Goal: Information Seeking & Learning: Find specific page/section

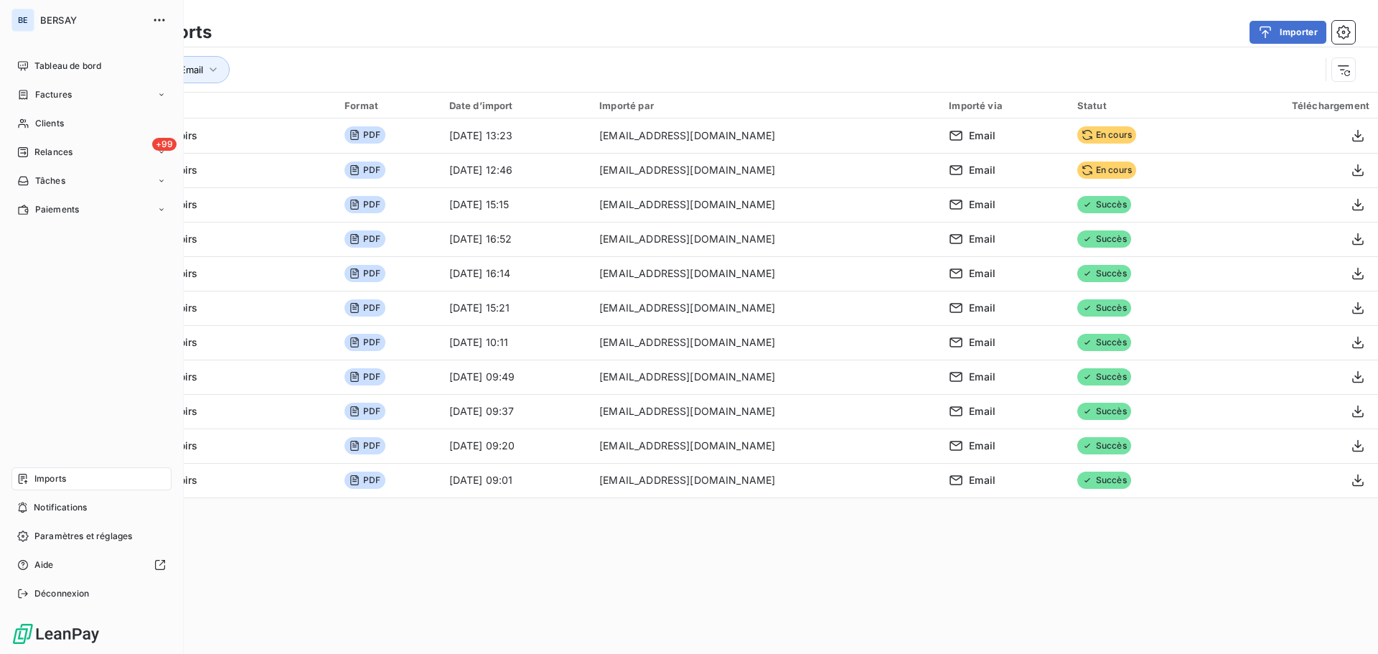
click at [72, 484] on div "Imports" at bounding box center [91, 478] width 160 height 23
click at [66, 156] on span "Relances" at bounding box center [53, 152] width 38 height 13
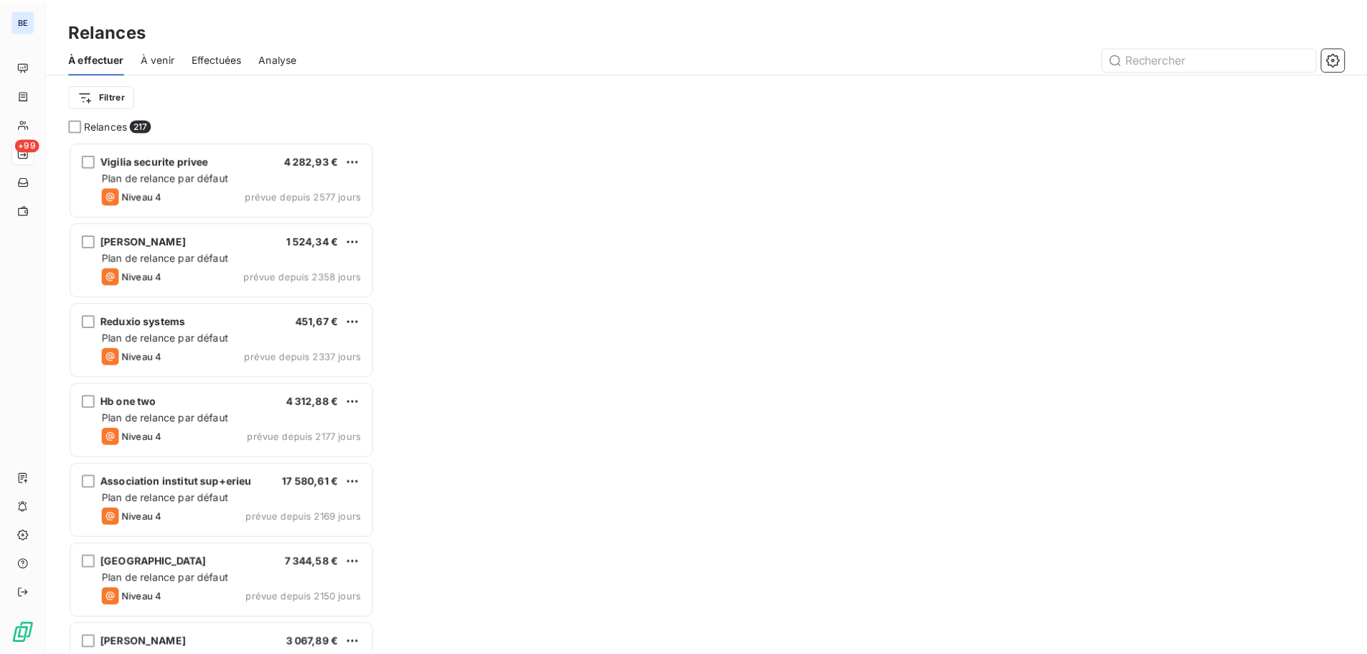
scroll to position [502, 298]
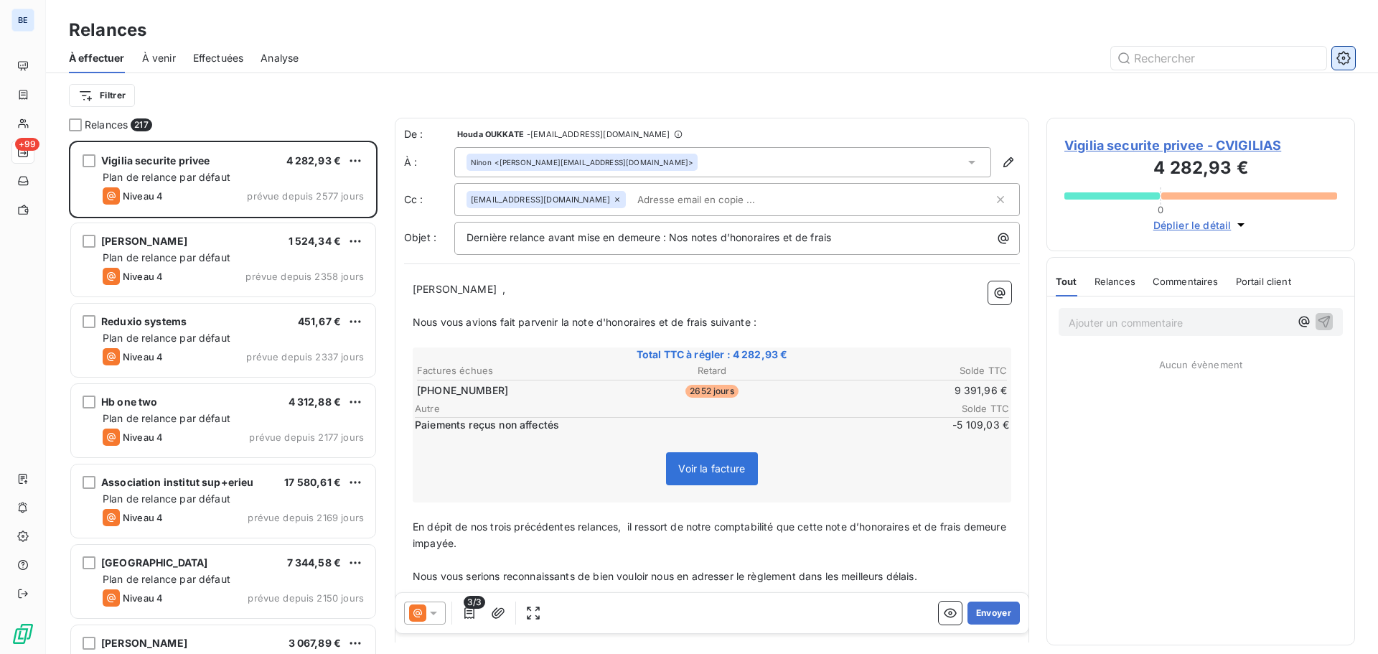
click at [1345, 57] on icon "button" at bounding box center [1343, 58] width 14 height 14
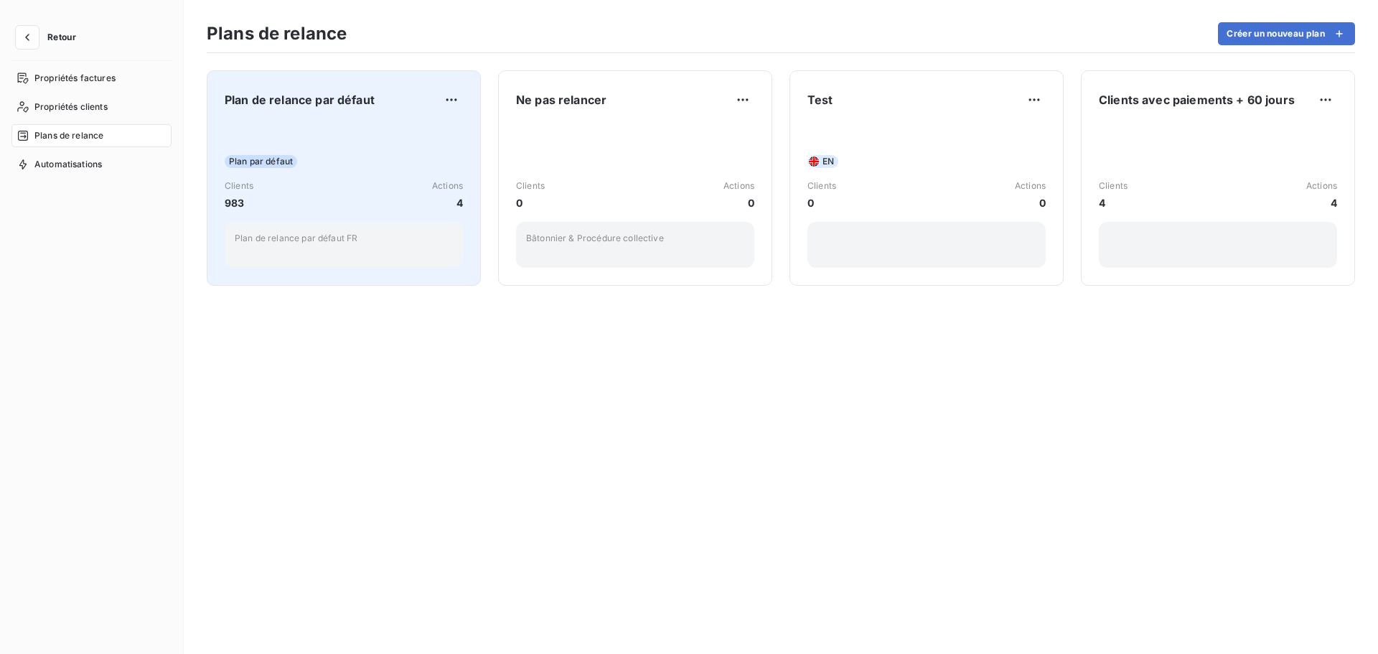
click at [282, 122] on div "Plan de relance par défaut Plan par défaut Clients 983 Actions 4 Plan de relanc…" at bounding box center [344, 177] width 238 height 179
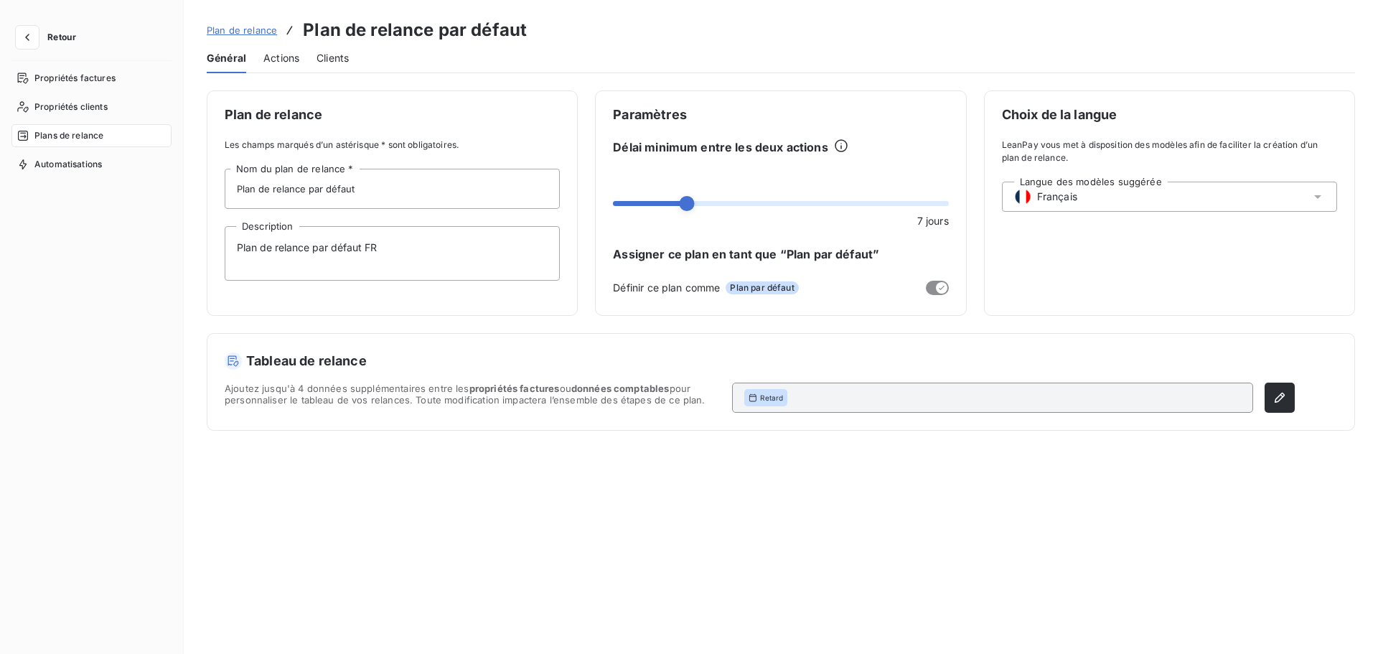
click at [278, 63] on span "Actions" at bounding box center [281, 58] width 36 height 14
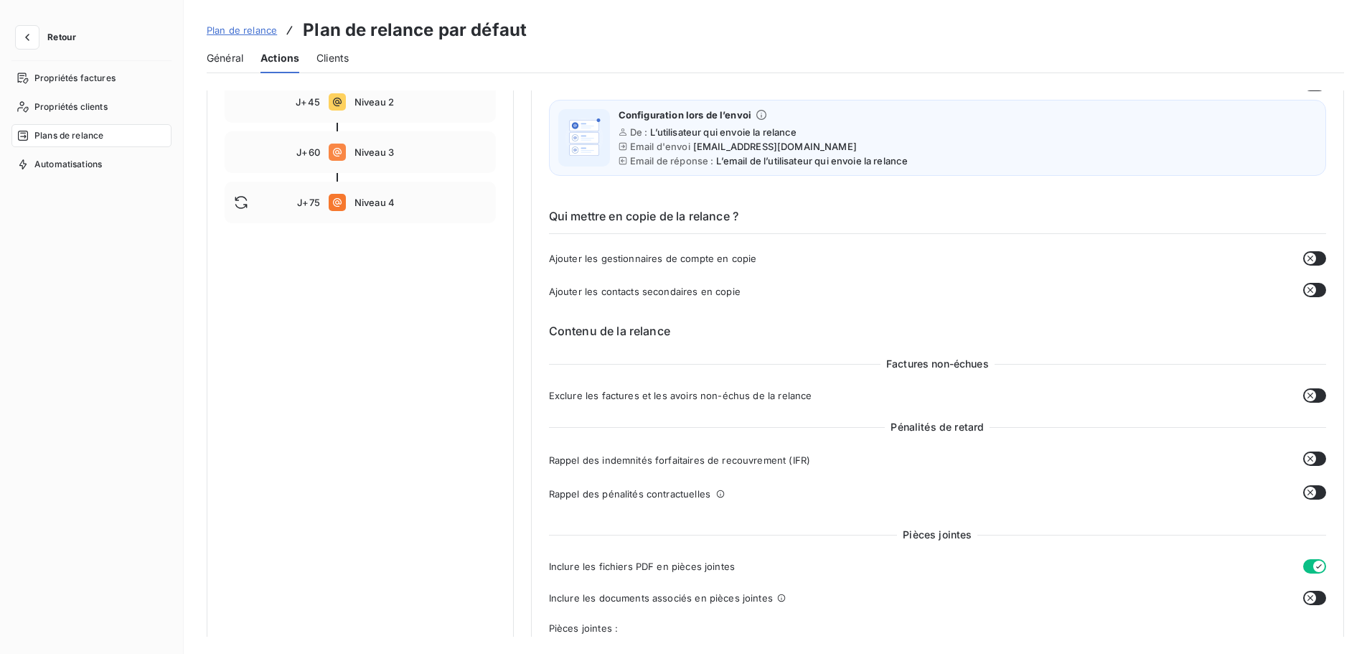
click at [236, 25] on span "Plan de relance" at bounding box center [242, 29] width 70 height 11
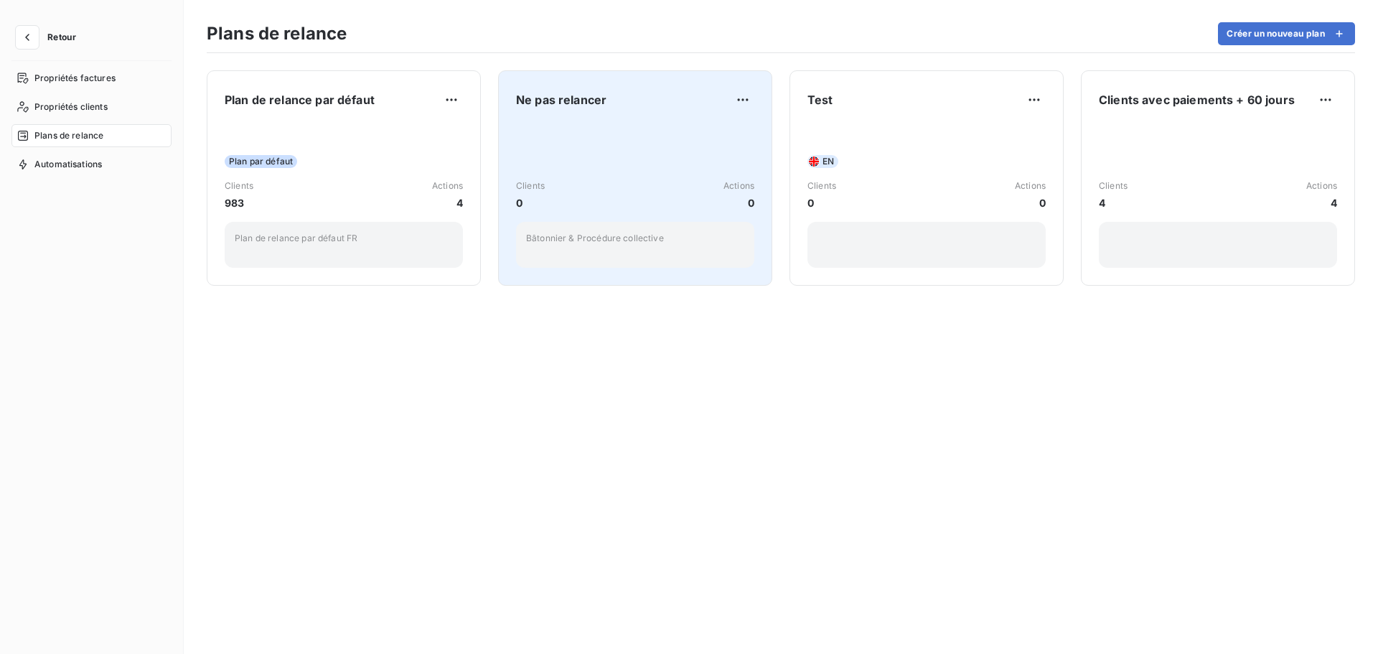
click at [632, 143] on div "Clients 0 Actions 0 Bâtonnier & Procédure collective" at bounding box center [635, 195] width 238 height 145
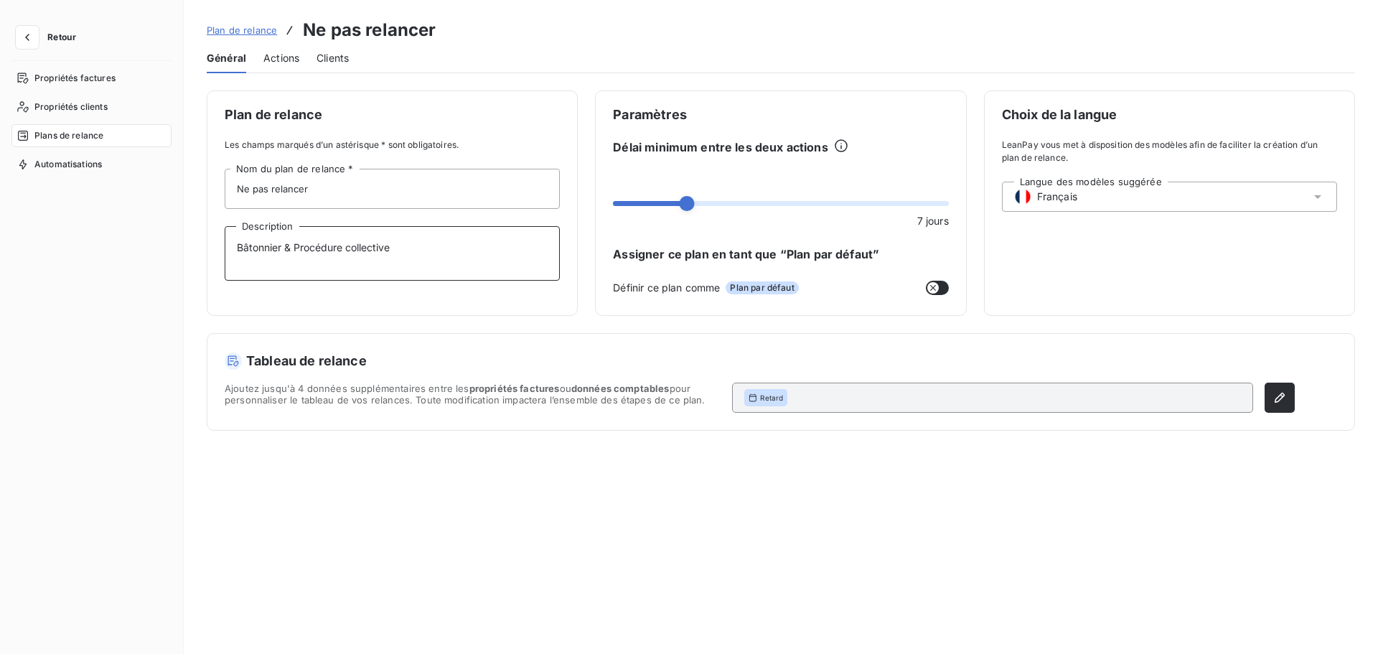
drag, startPoint x: 409, startPoint y: 253, endPoint x: 199, endPoint y: 258, distance: 210.3
click at [199, 258] on div "Plan de relance Les champs marqués d’un astérisque * sont obligatoires. Ne pas …" at bounding box center [781, 363] width 1194 height 546
click at [428, 255] on textarea "Bâtonnier & Procédure collective" at bounding box center [392, 253] width 335 height 55
click at [406, 248] on textarea "Bâtonnier & Procédure collective" at bounding box center [392, 253] width 335 height 55
click at [334, 62] on span "Clients" at bounding box center [332, 58] width 32 height 14
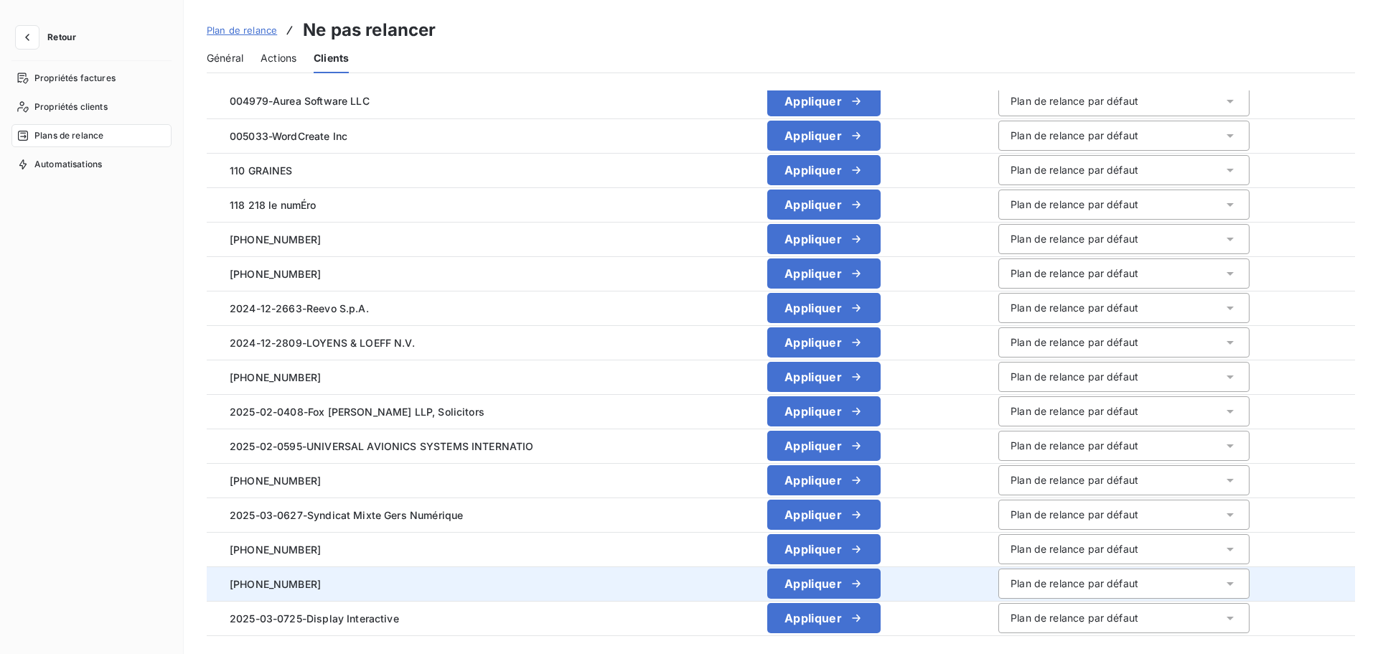
scroll to position [72, 0]
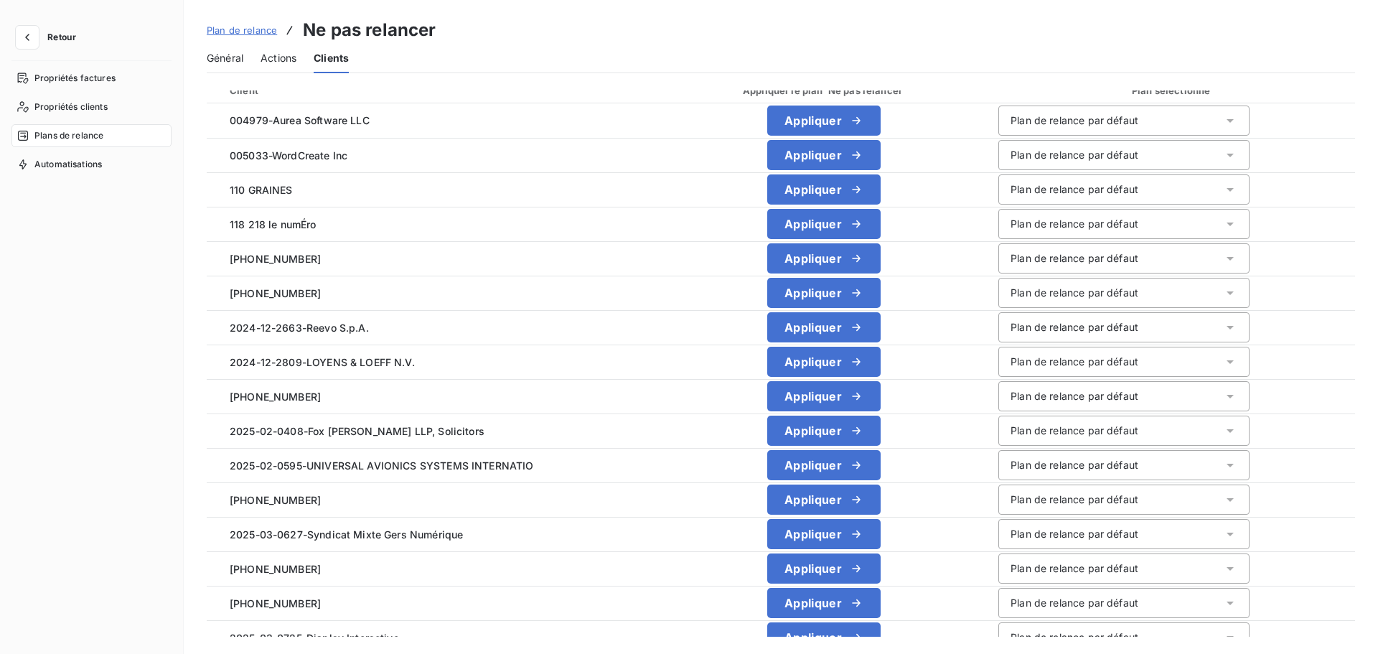
click at [278, 59] on span "Actions" at bounding box center [279, 58] width 36 height 14
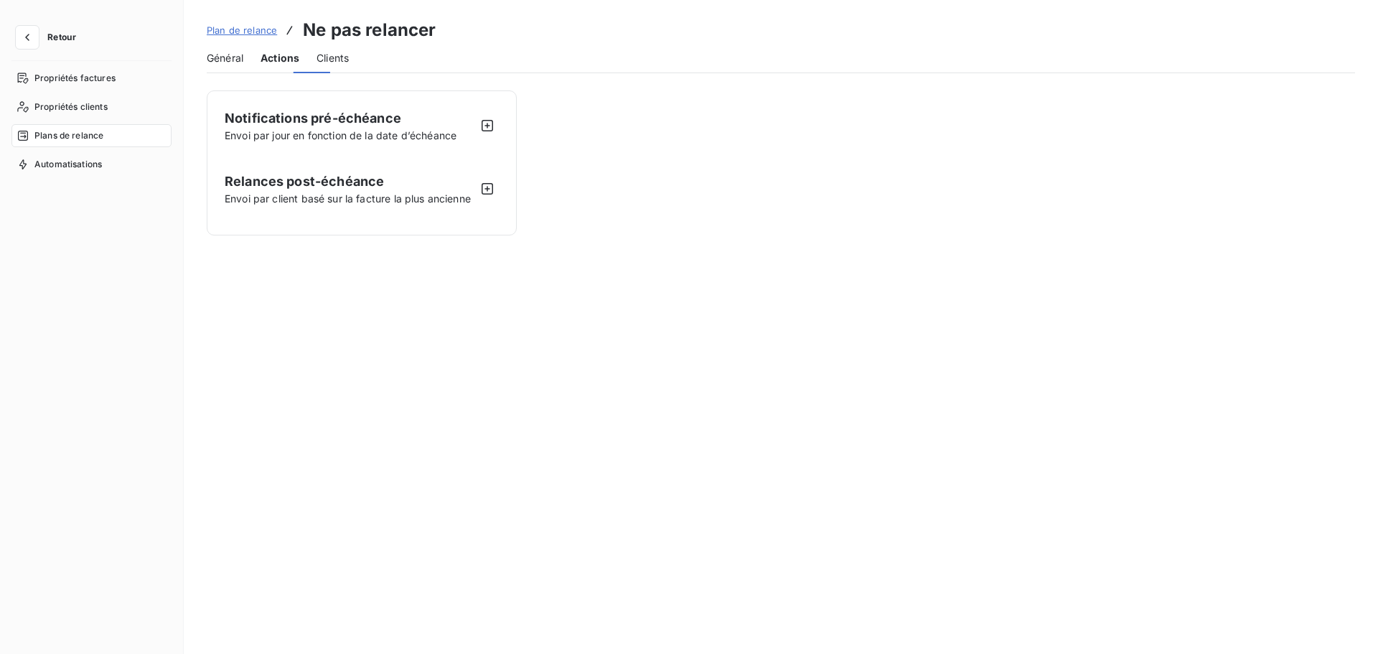
scroll to position [0, 0]
drag, startPoint x: 211, startPoint y: 57, endPoint x: 243, endPoint y: 59, distance: 32.3
click at [214, 57] on span "Général" at bounding box center [225, 58] width 37 height 14
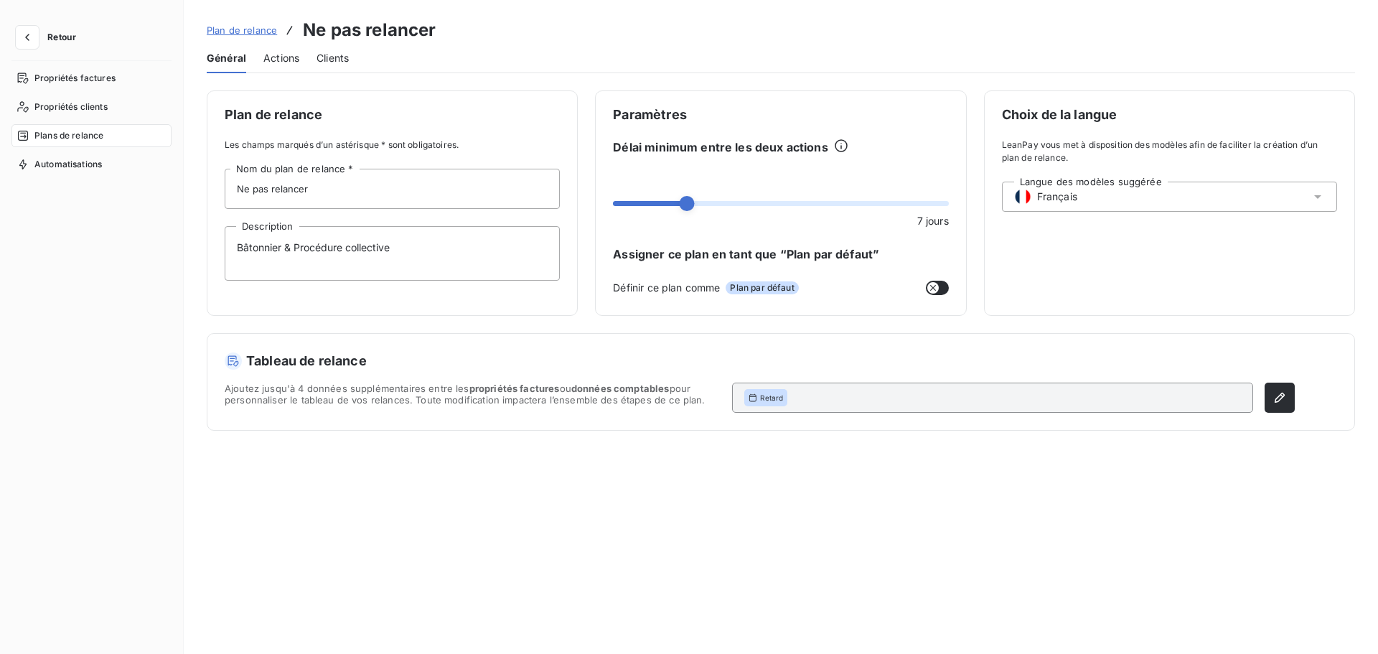
click at [340, 60] on span "Clients" at bounding box center [332, 58] width 32 height 14
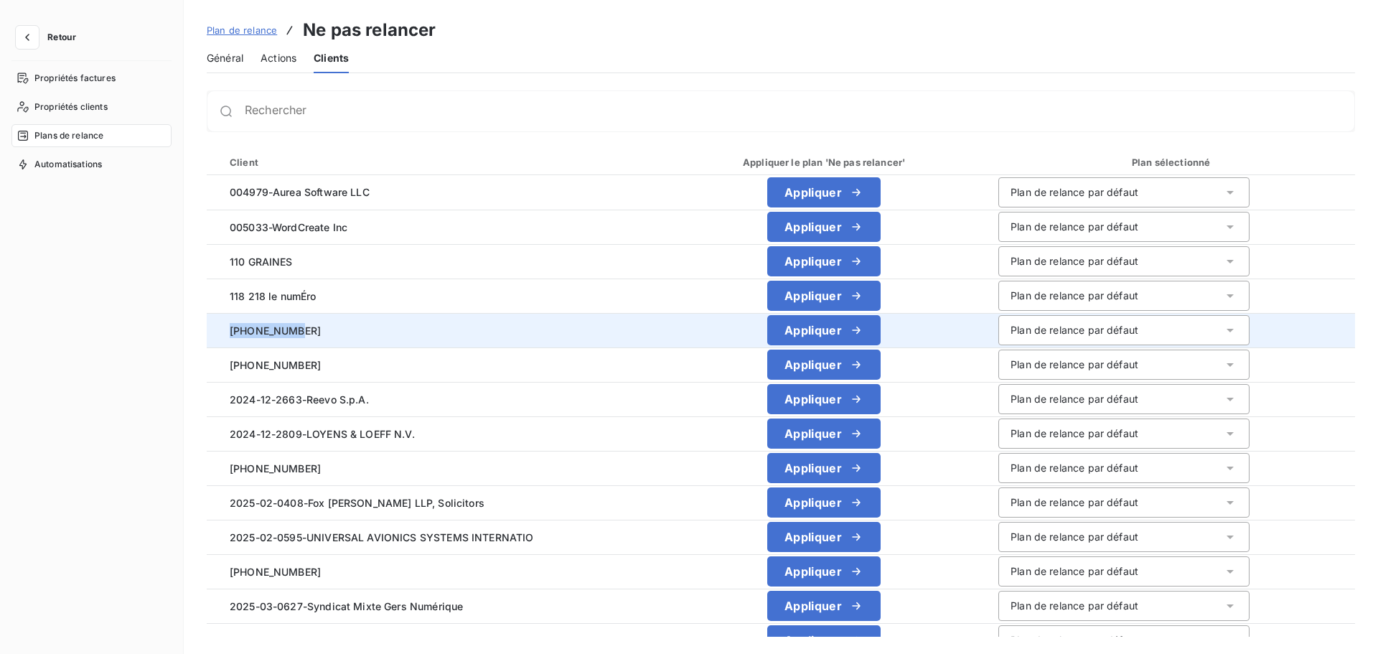
drag, startPoint x: 294, startPoint y: 332, endPoint x: 216, endPoint y: 333, distance: 78.2
click at [216, 333] on td "[PHONE_NUMBER]" at bounding box center [434, 330] width 454 height 34
click at [303, 334] on span "[PHONE_NUMBER]" at bounding box center [433, 330] width 431 height 15
click at [299, 340] on td "[PHONE_NUMBER]" at bounding box center [434, 330] width 454 height 34
drag, startPoint x: 293, startPoint y: 332, endPoint x: 227, endPoint y: 335, distance: 66.1
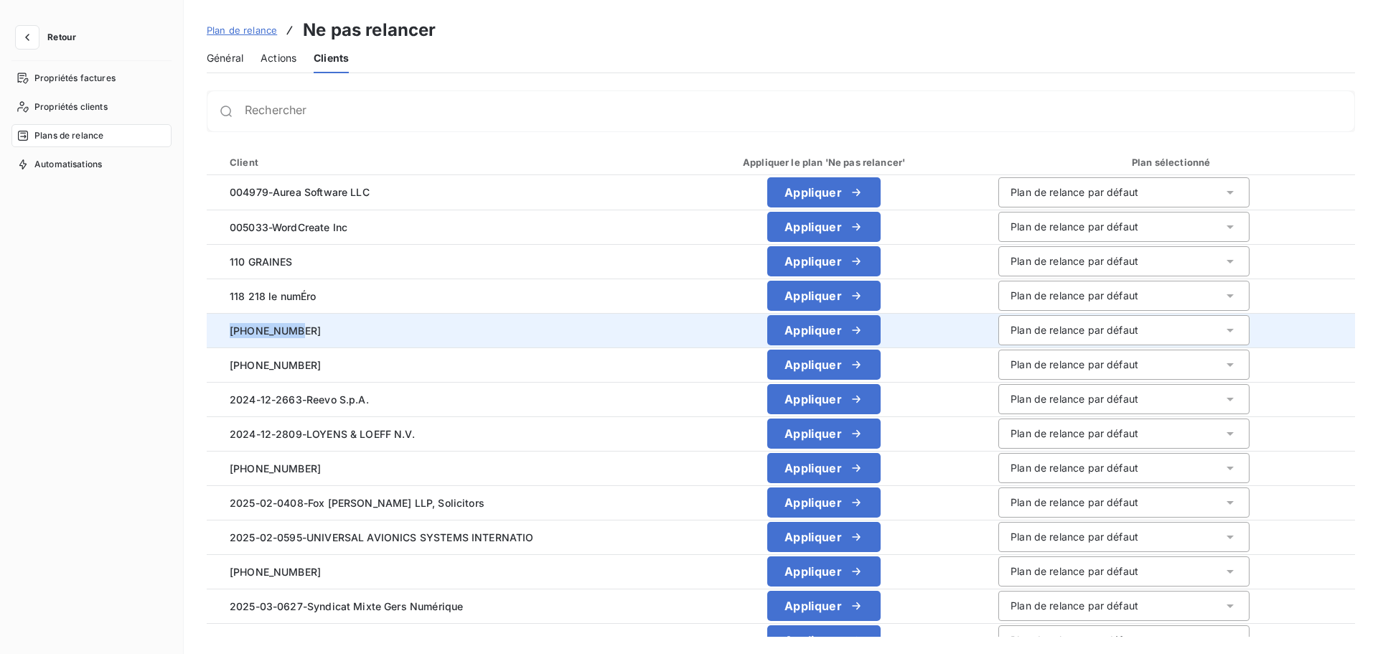
click at [227, 335] on span "[PHONE_NUMBER]" at bounding box center [433, 330] width 431 height 15
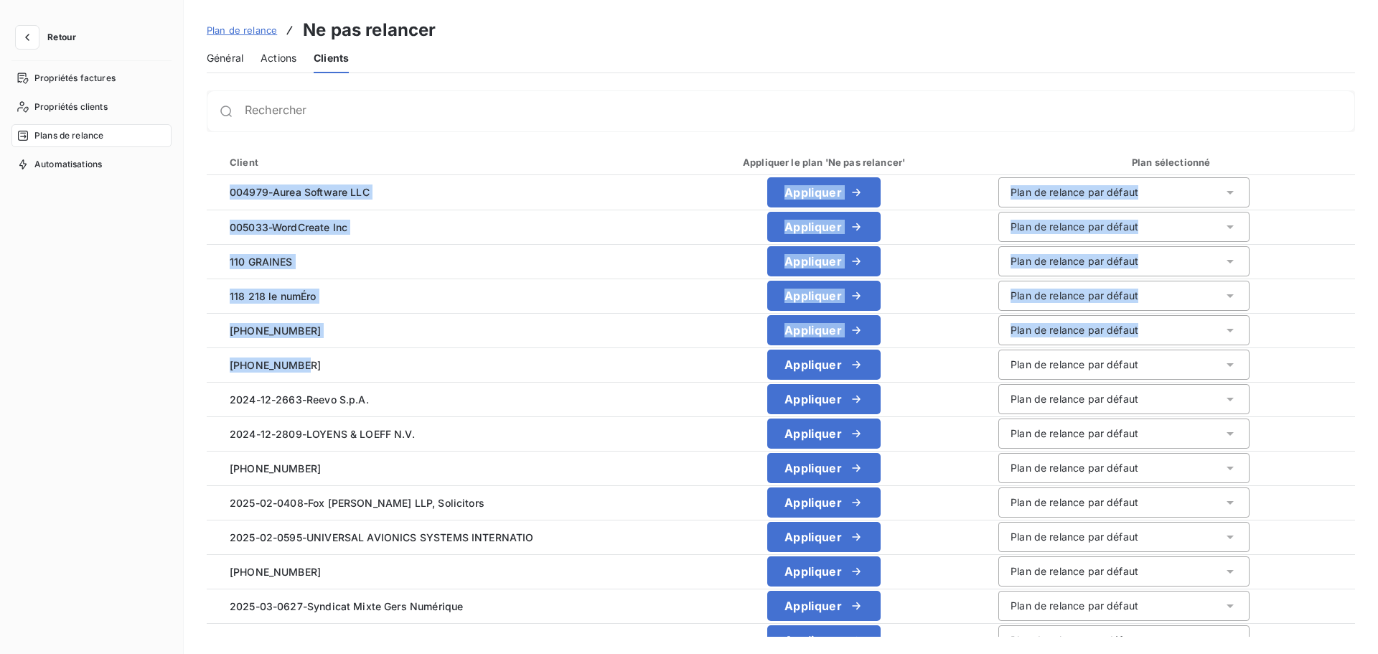
drag, startPoint x: 304, startPoint y: 365, endPoint x: 199, endPoint y: 357, distance: 105.1
click at [199, 357] on div "Rechercher Client Appliquer le plan 'Ne pas relancer' Plan sélectionné 004979-[…" at bounding box center [781, 363] width 1194 height 546
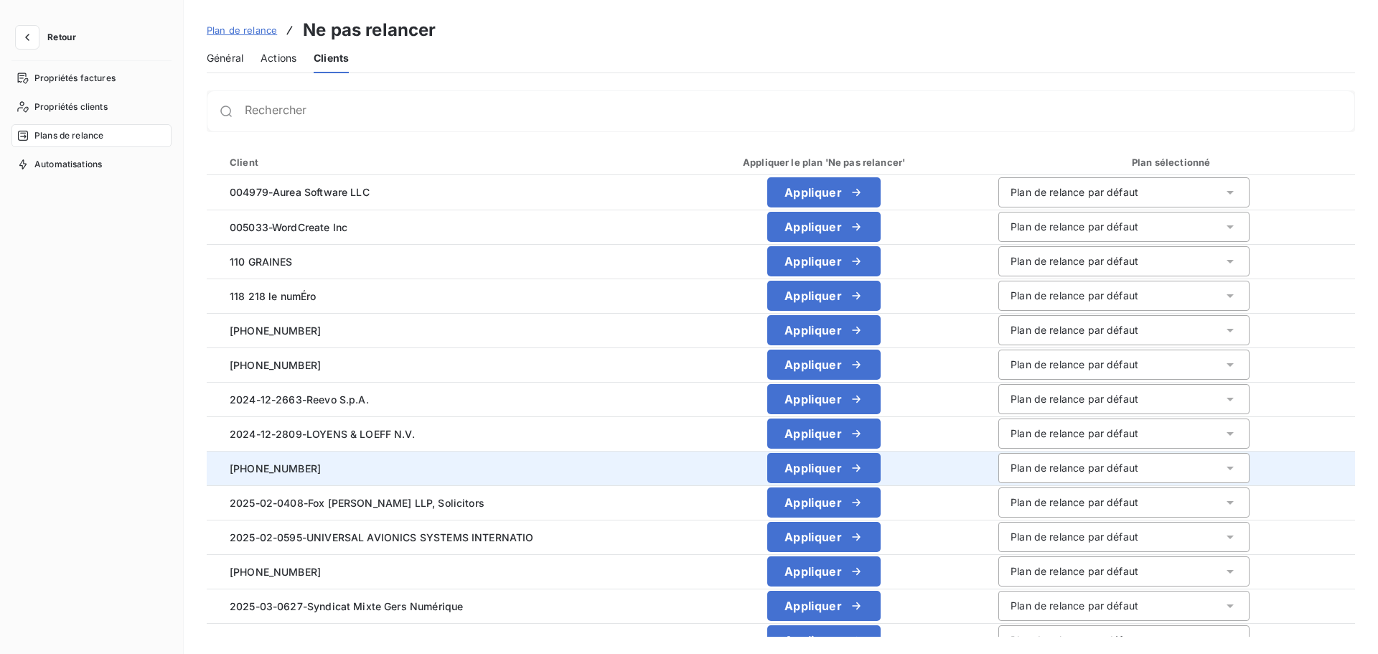
click at [301, 472] on span "[PHONE_NUMBER]" at bounding box center [433, 468] width 431 height 15
drag, startPoint x: 304, startPoint y: 472, endPoint x: 224, endPoint y: 471, distance: 79.7
click at [224, 471] on span "[PHONE_NUMBER]" at bounding box center [433, 468] width 431 height 15
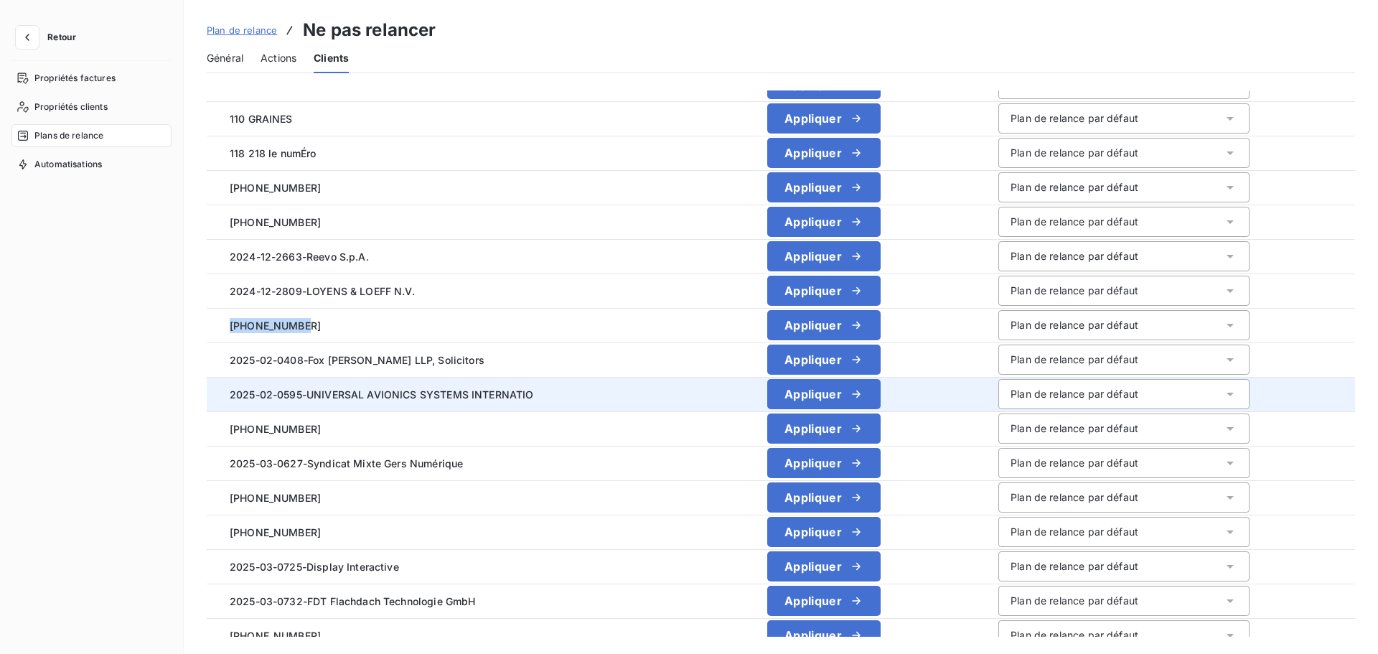
scroll to position [144, 0]
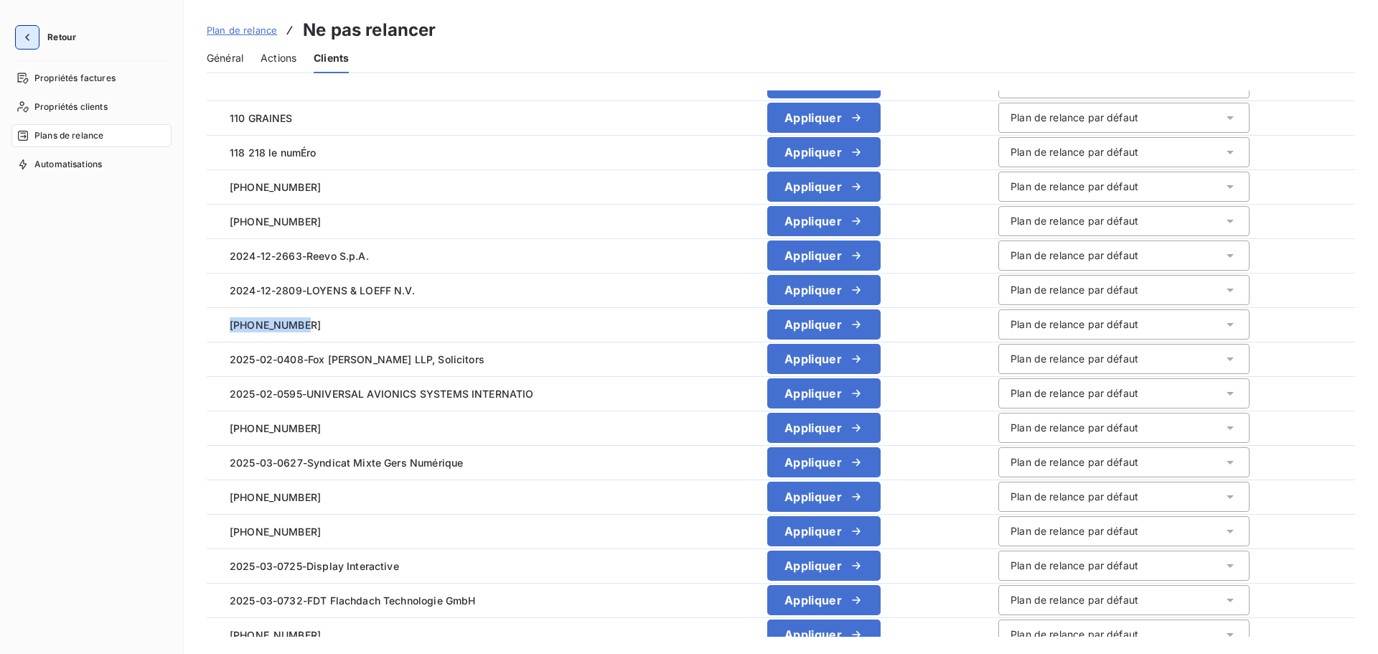
click at [33, 34] on icon "button" at bounding box center [27, 37] width 14 height 14
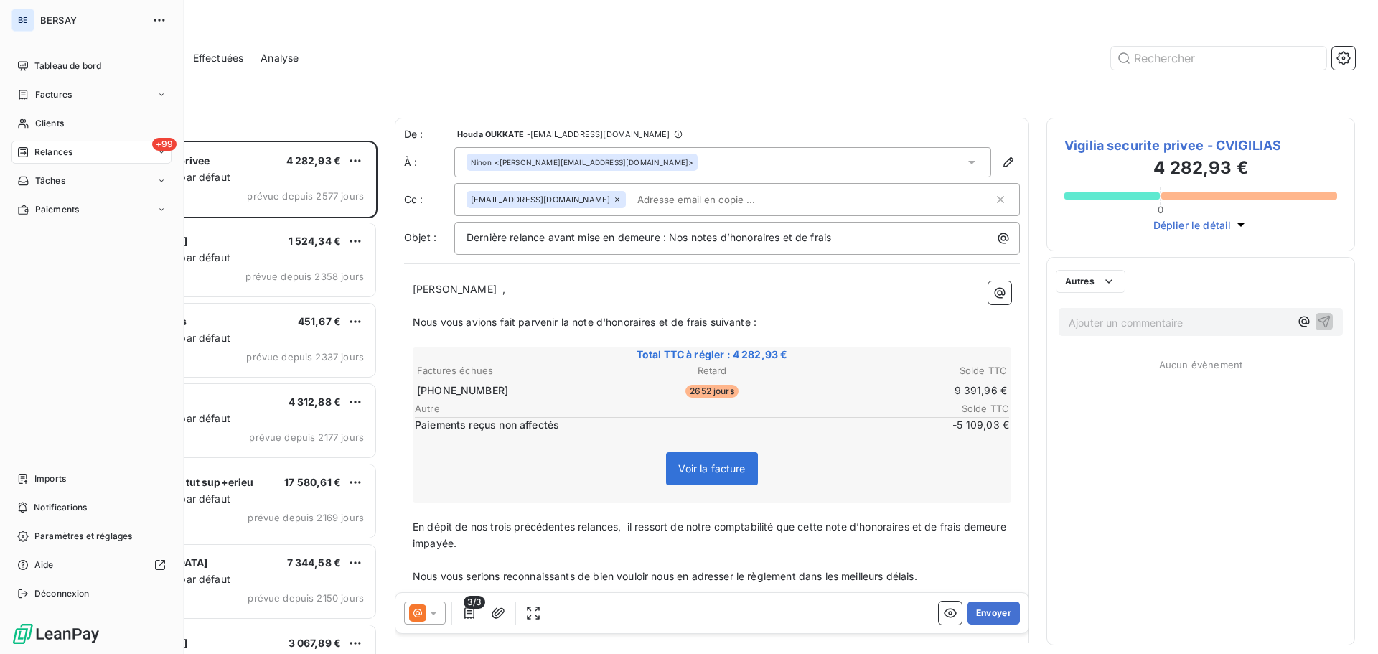
scroll to position [502, 298]
drag, startPoint x: 71, startPoint y: 64, endPoint x: 189, endPoint y: 88, distance: 120.1
click at [71, 65] on span "Tableau de bord" at bounding box center [67, 66] width 67 height 13
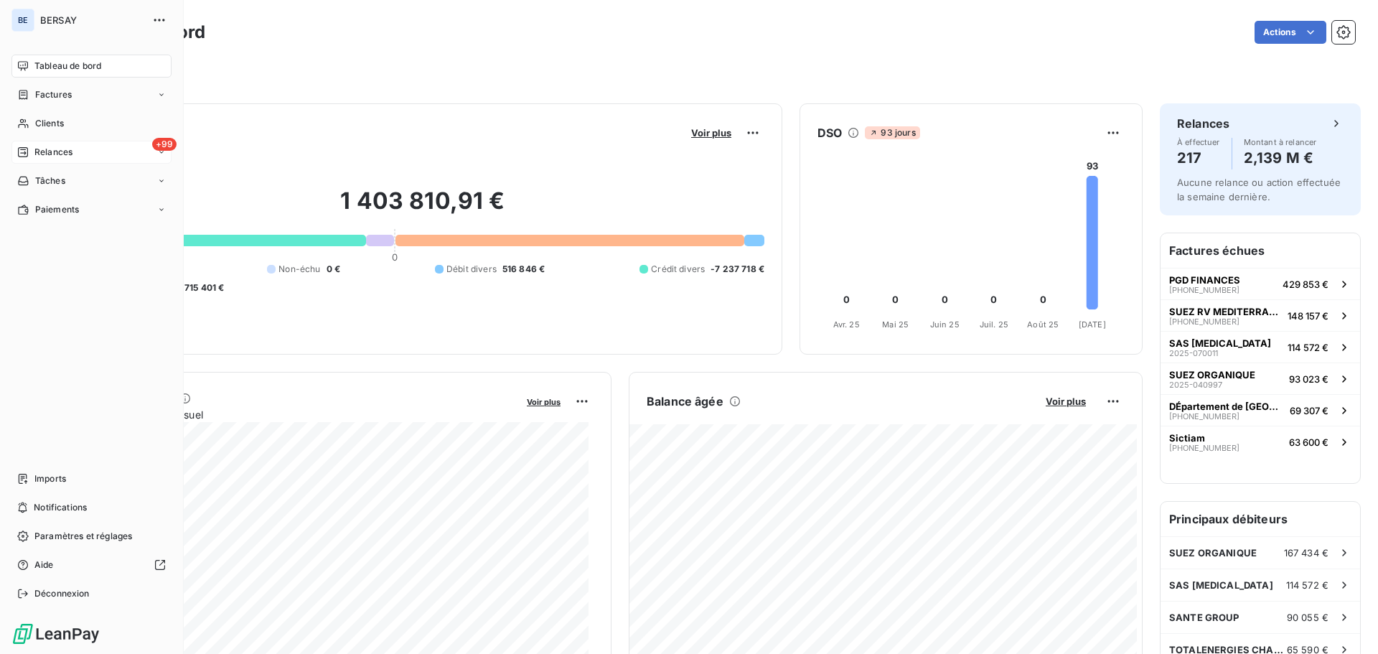
click at [39, 143] on div "+99 Relances" at bounding box center [91, 152] width 160 height 23
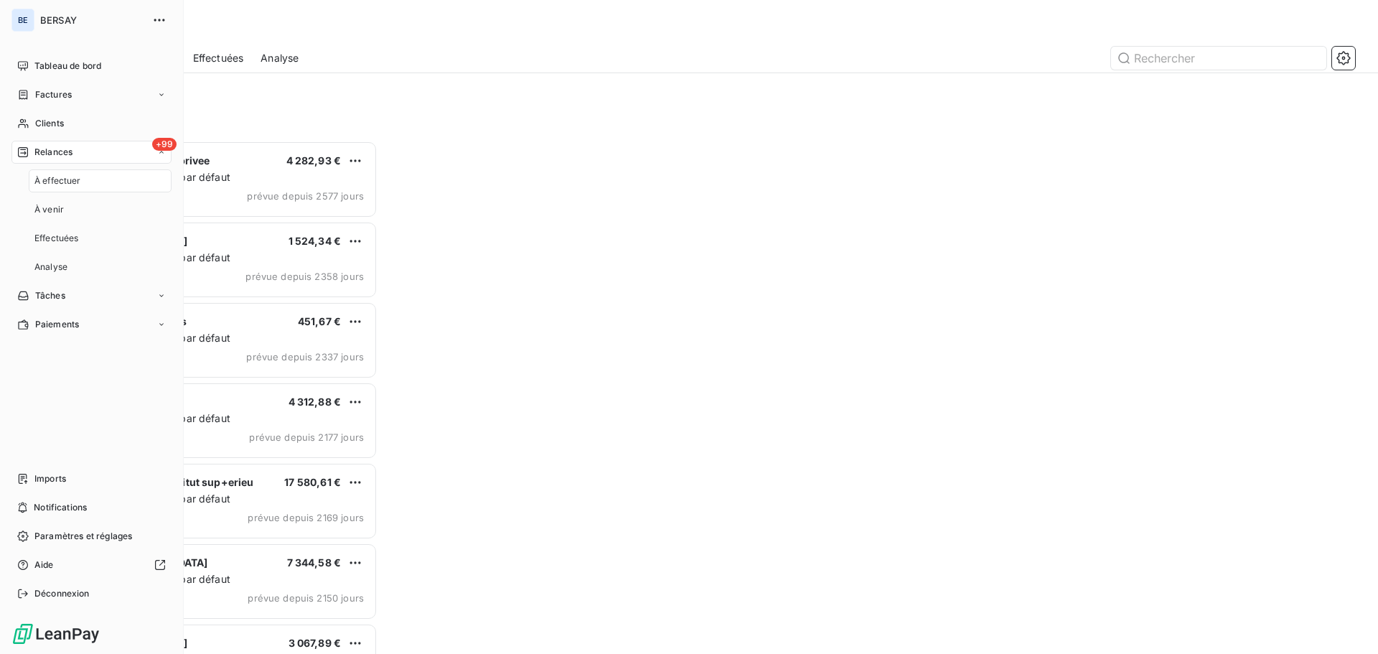
scroll to position [502, 298]
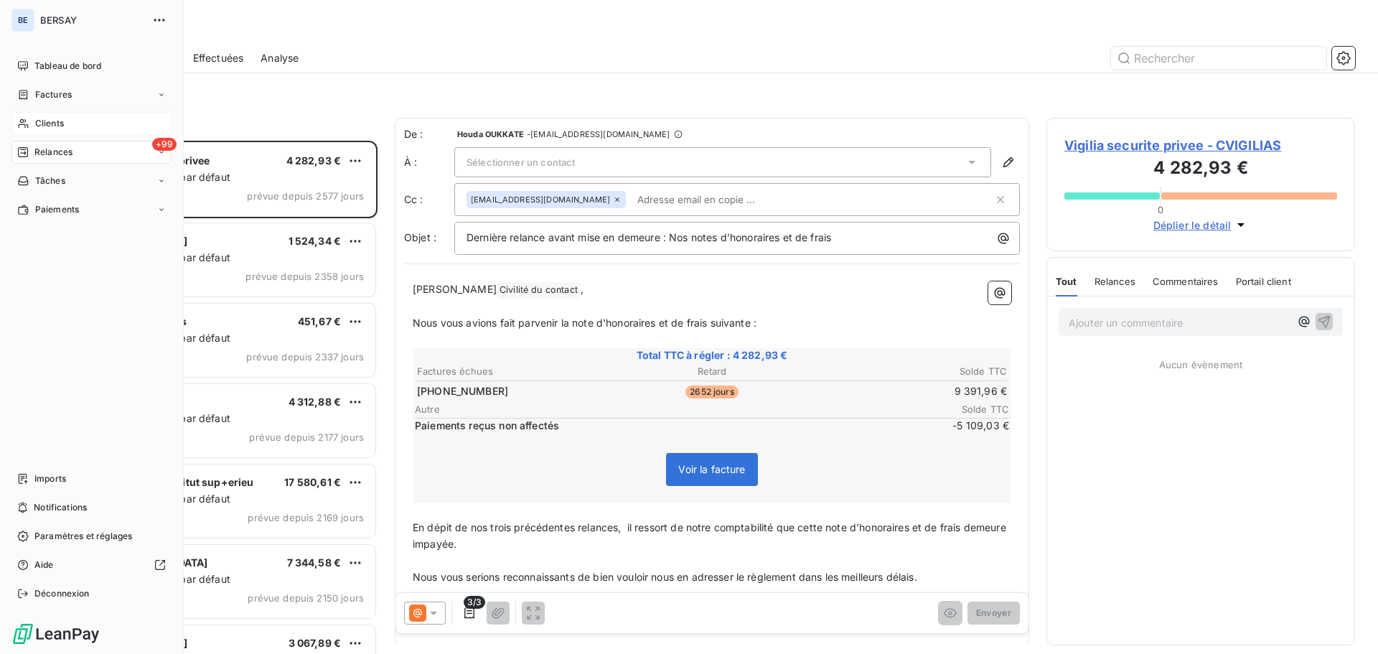
click at [46, 121] on span "Clients" at bounding box center [49, 123] width 29 height 13
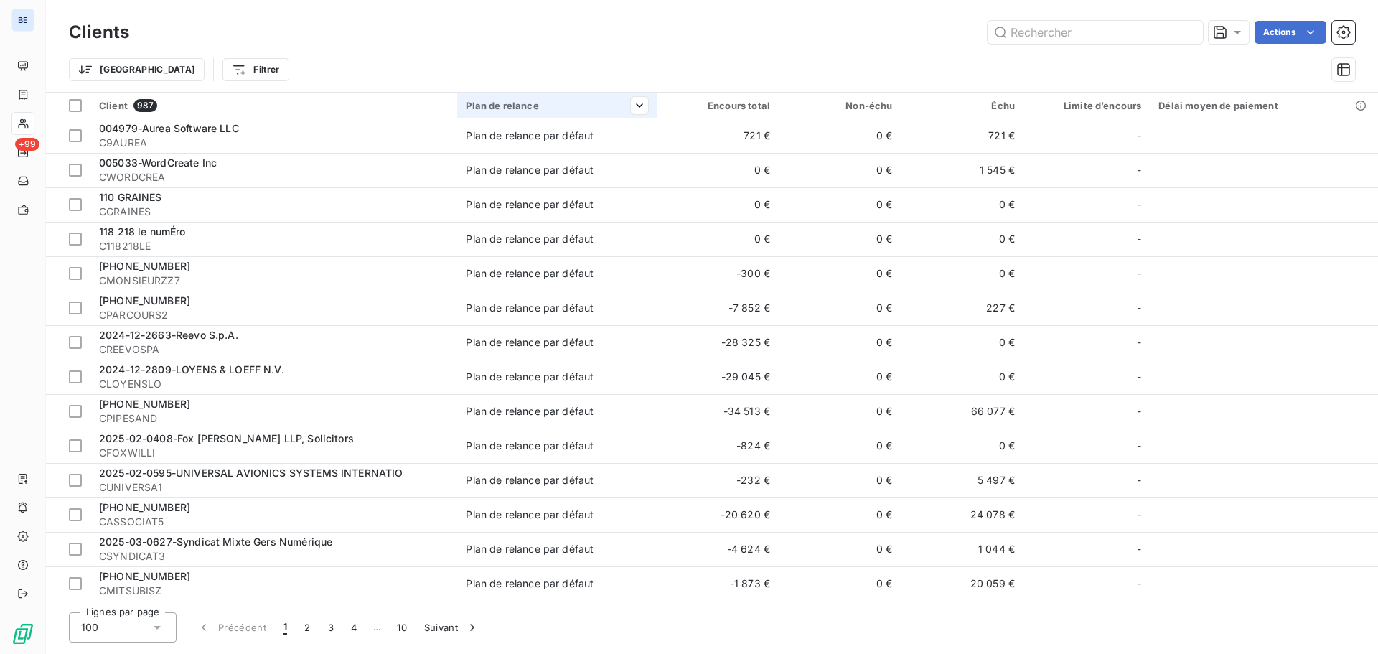
click at [510, 105] on div "Plan de relance" at bounding box center [557, 105] width 182 height 11
click at [1060, 29] on input "text" at bounding box center [1095, 32] width 215 height 23
click at [1071, 34] on input "text" at bounding box center [1095, 32] width 215 height 23
paste input "[PHONE_NUMBER]"
type input "[PHONE_NUMBER]"
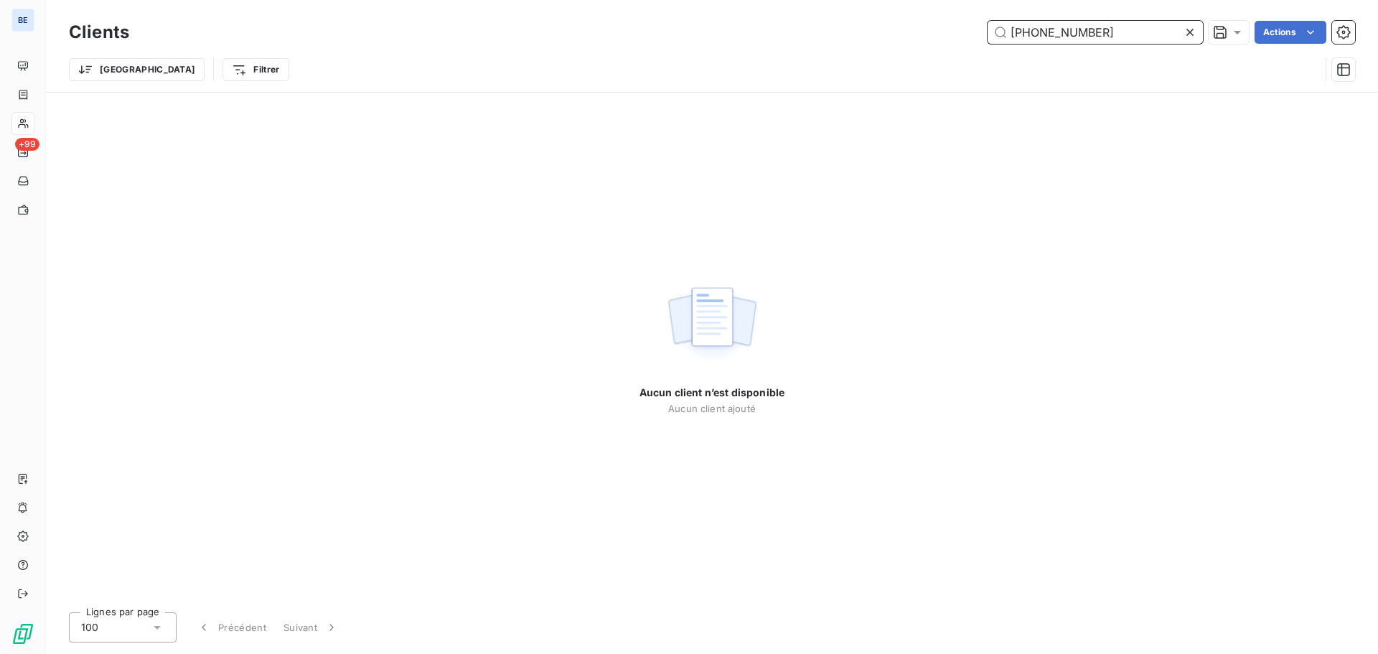
drag, startPoint x: 1112, startPoint y: 32, endPoint x: 949, endPoint y: 32, distance: 162.9
click at [949, 32] on div "[PHONE_NUMBER] Actions" at bounding box center [750, 32] width 1209 height 23
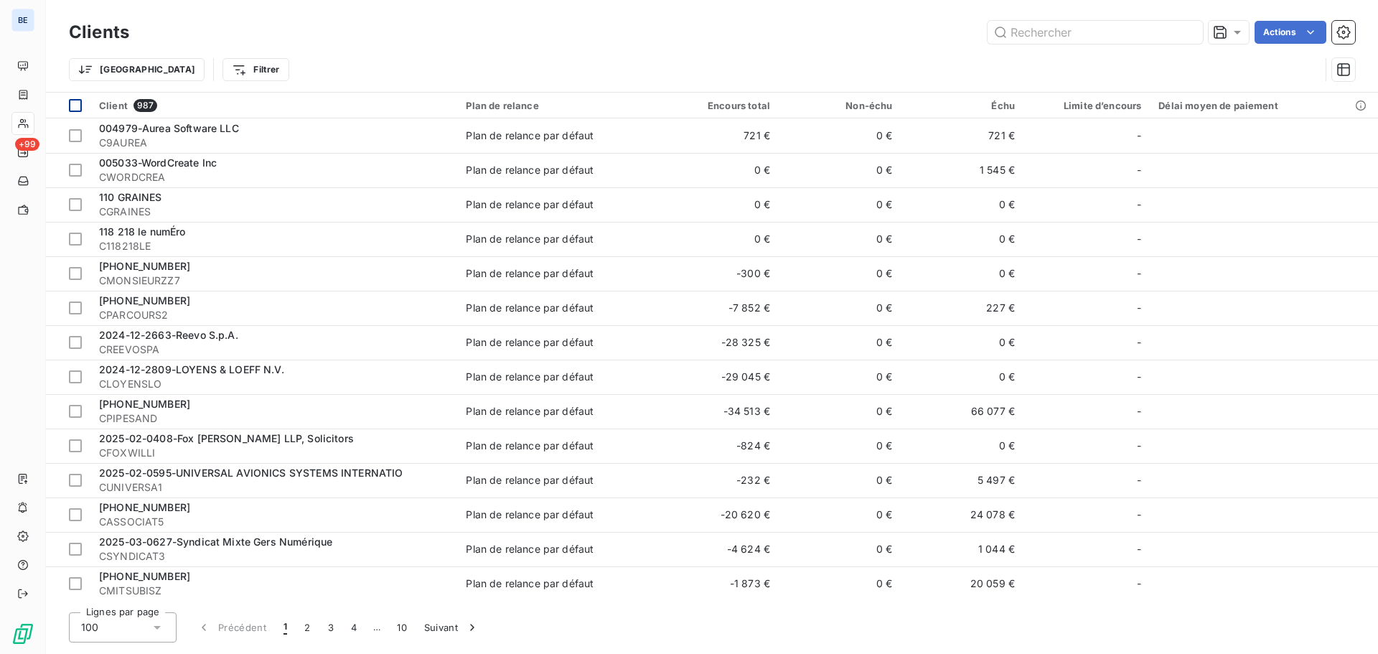
click at [72, 108] on div at bounding box center [75, 105] width 13 height 13
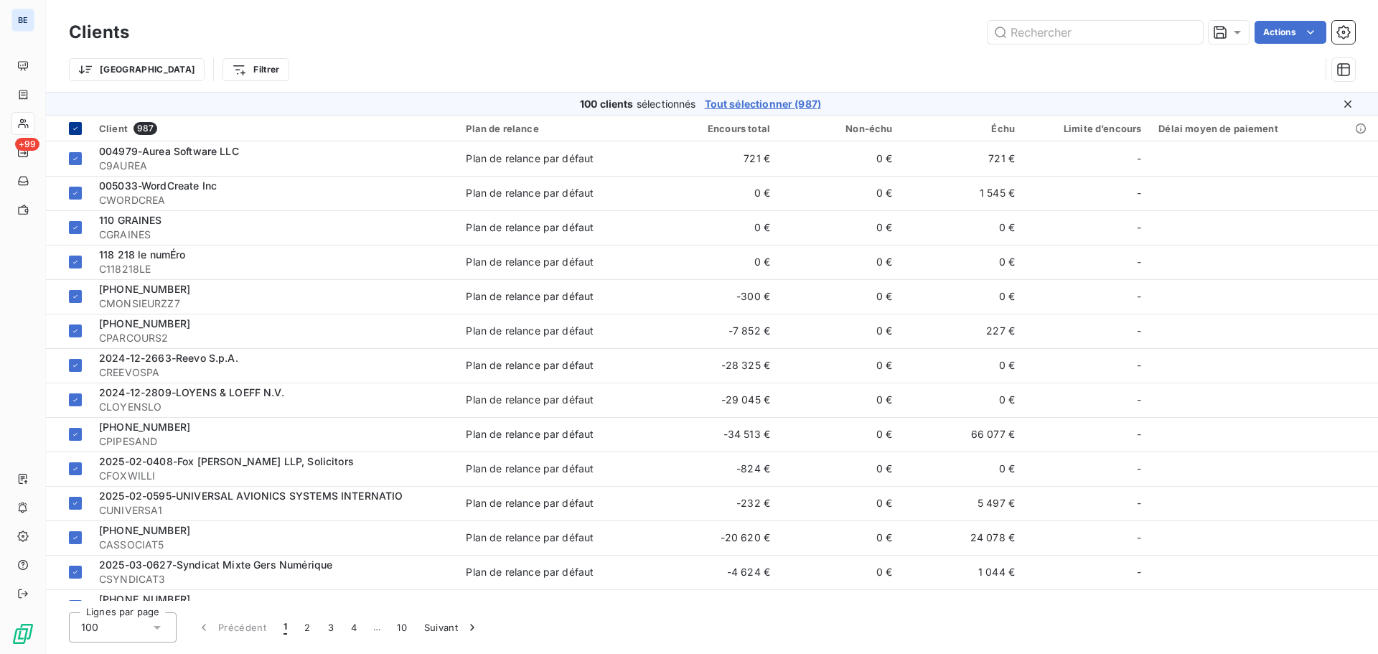
click at [78, 122] on div at bounding box center [75, 128] width 13 height 13
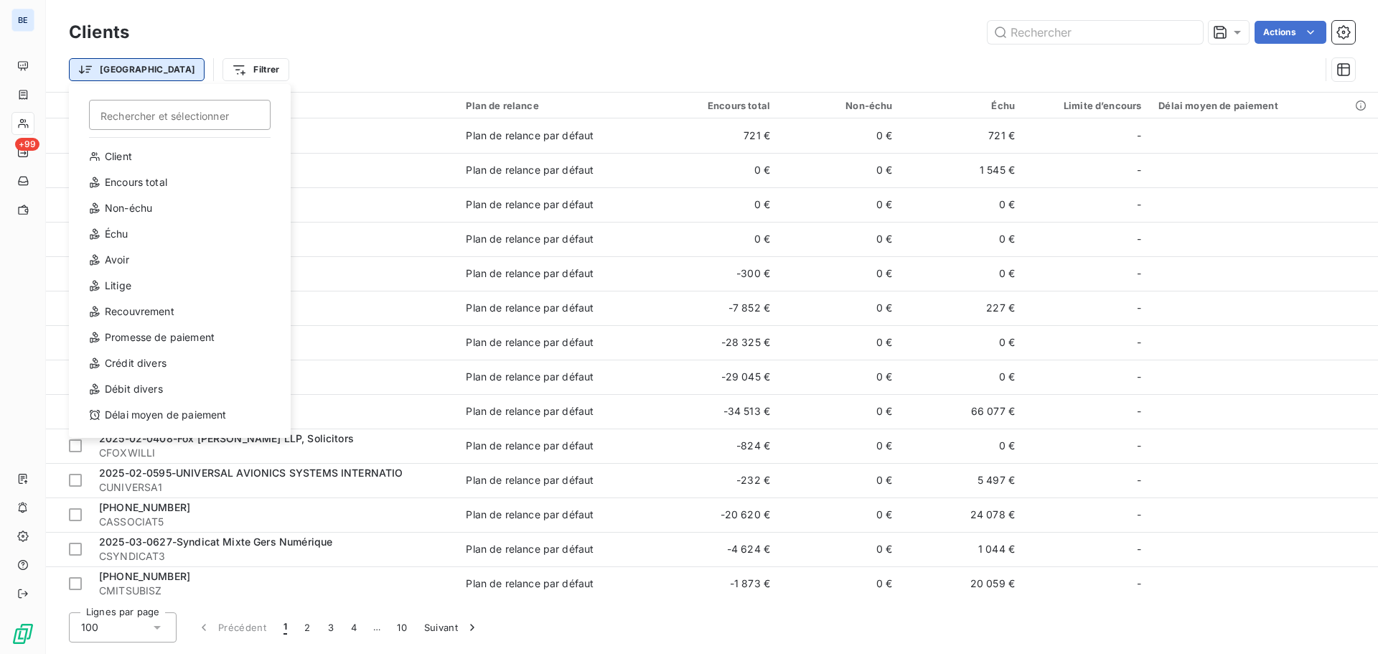
click at [94, 71] on html "BE +99 Clients Actions Trier Rechercher et sélectionner Client Encours total No…" at bounding box center [689, 327] width 1378 height 654
click at [135, 154] on div "Client" at bounding box center [179, 156] width 199 height 23
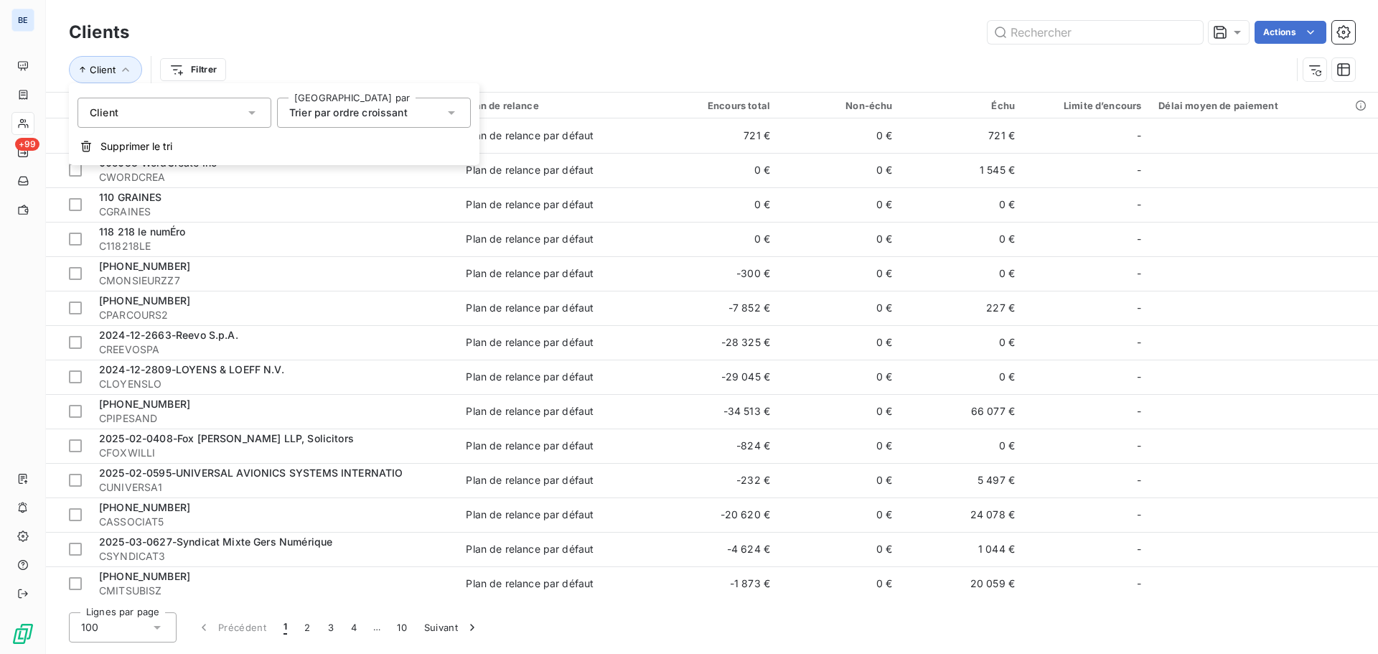
click at [352, 113] on span "Trier par ordre croissant" at bounding box center [348, 112] width 118 height 12
click at [349, 167] on span "Trier par ordre décroissant" at bounding box center [371, 172] width 131 height 12
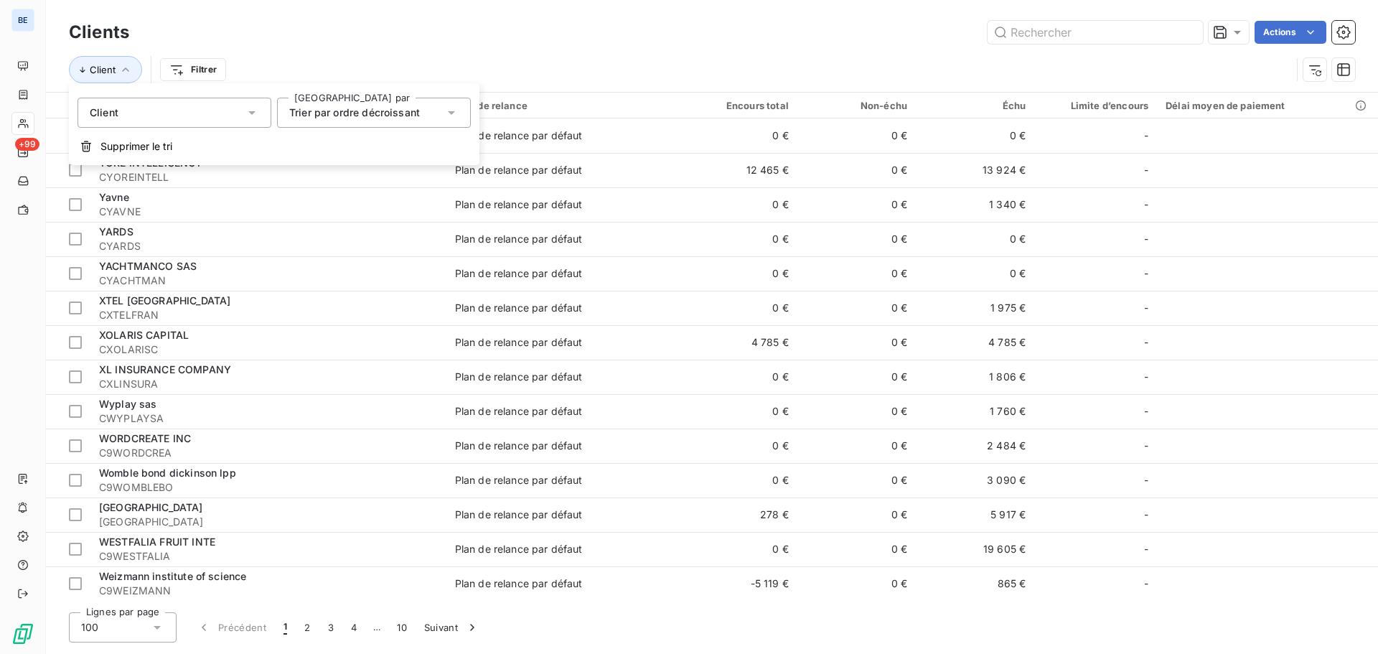
drag, startPoint x: 358, startPoint y: 31, endPoint x: 344, endPoint y: 34, distance: 13.9
click at [357, 32] on div "Actions" at bounding box center [750, 32] width 1209 height 23
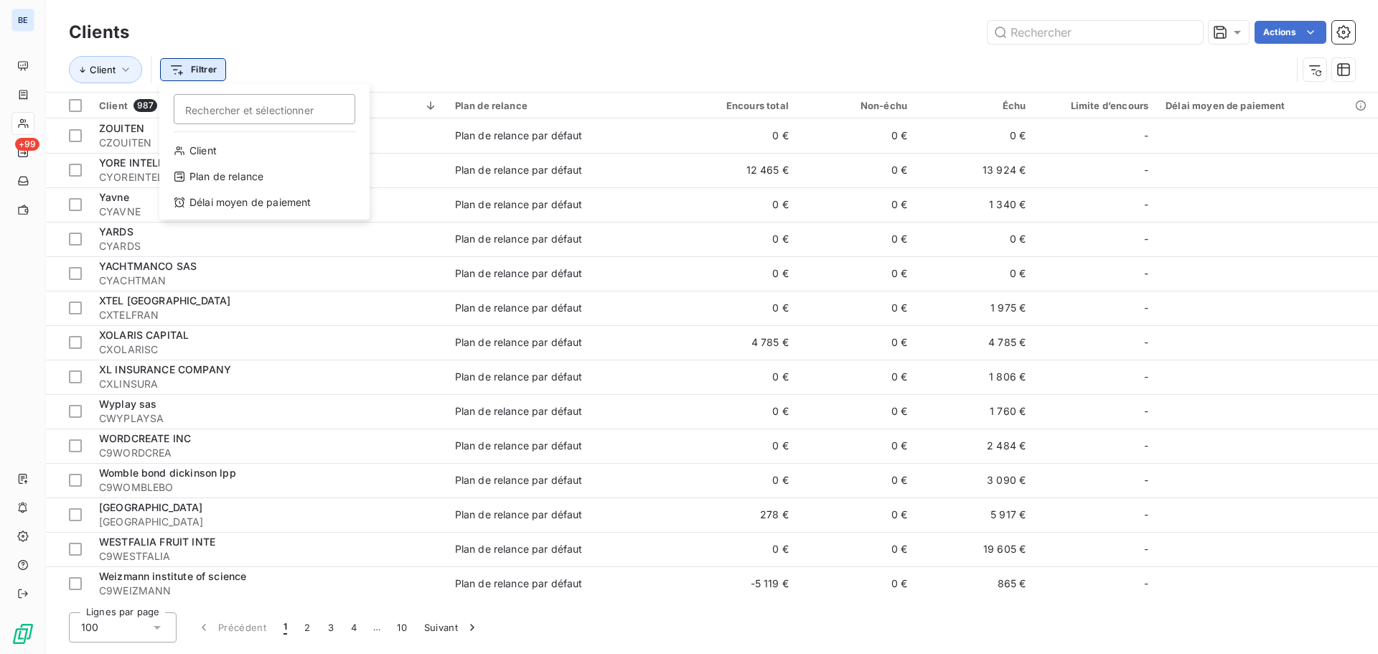
click at [200, 65] on html "BE +99 Clients Actions Client Filtrer Rechercher et sélectionner Client Plan de…" at bounding box center [689, 327] width 1378 height 654
click at [220, 151] on div "Client" at bounding box center [264, 150] width 199 height 23
click at [278, 107] on span "Contient" at bounding box center [266, 106] width 41 height 12
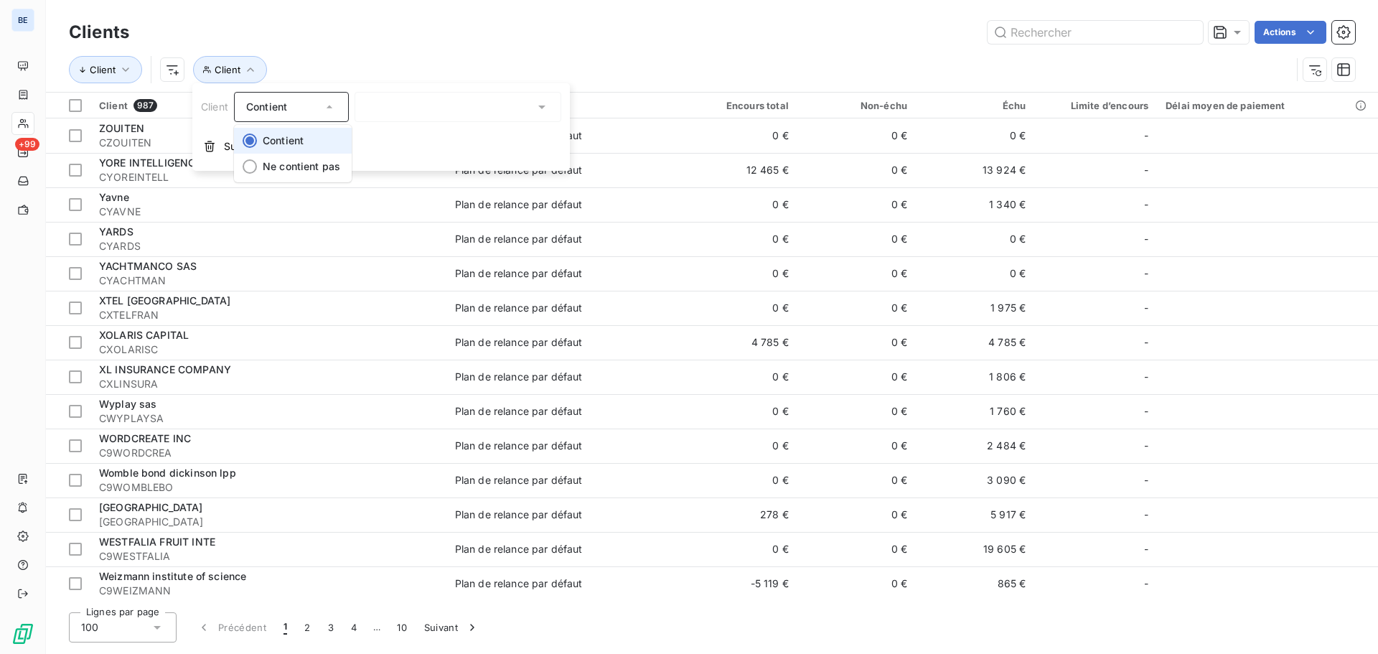
click at [307, 135] on li "Contient" at bounding box center [293, 141] width 118 height 26
click at [288, 148] on span "Supprimer le filtre" at bounding box center [265, 146] width 83 height 14
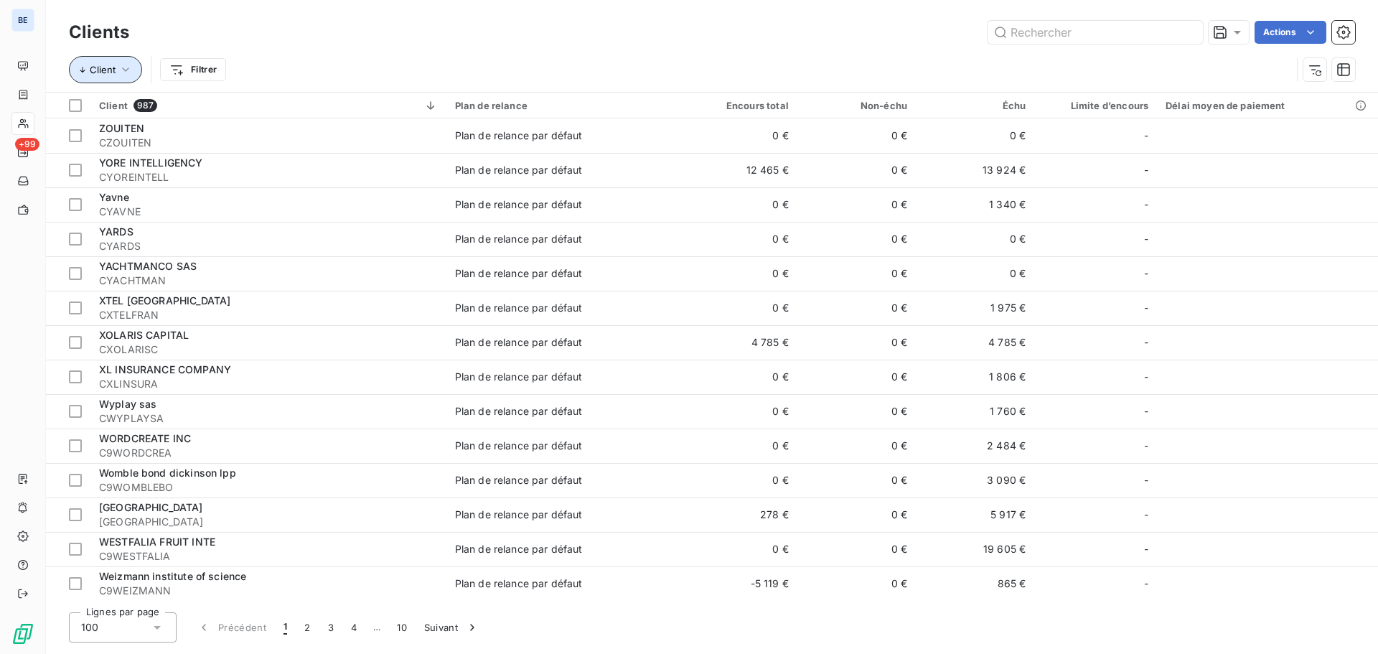
click at [123, 72] on icon "button" at bounding box center [125, 69] width 14 height 14
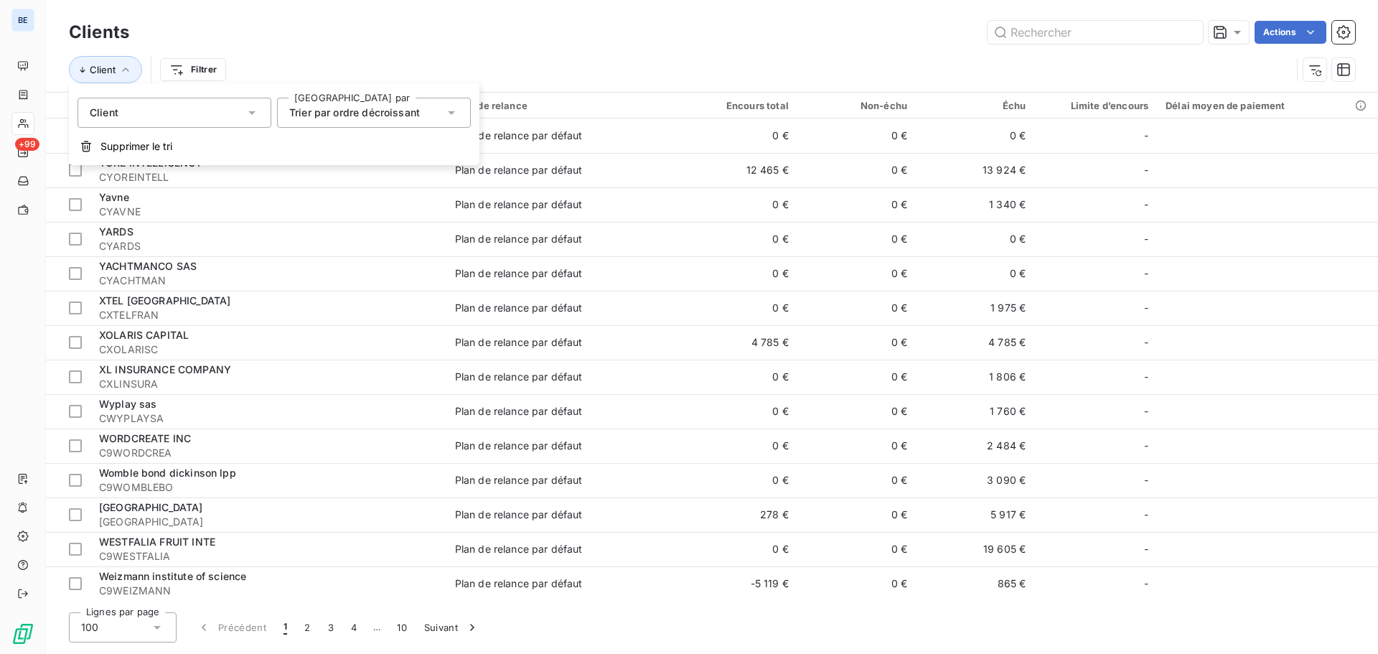
click at [361, 104] on div "Trier par ordre décroissant" at bounding box center [366, 113] width 155 height 20
click at [349, 143] on span "Trier par ordre croissant" at bounding box center [365, 146] width 118 height 12
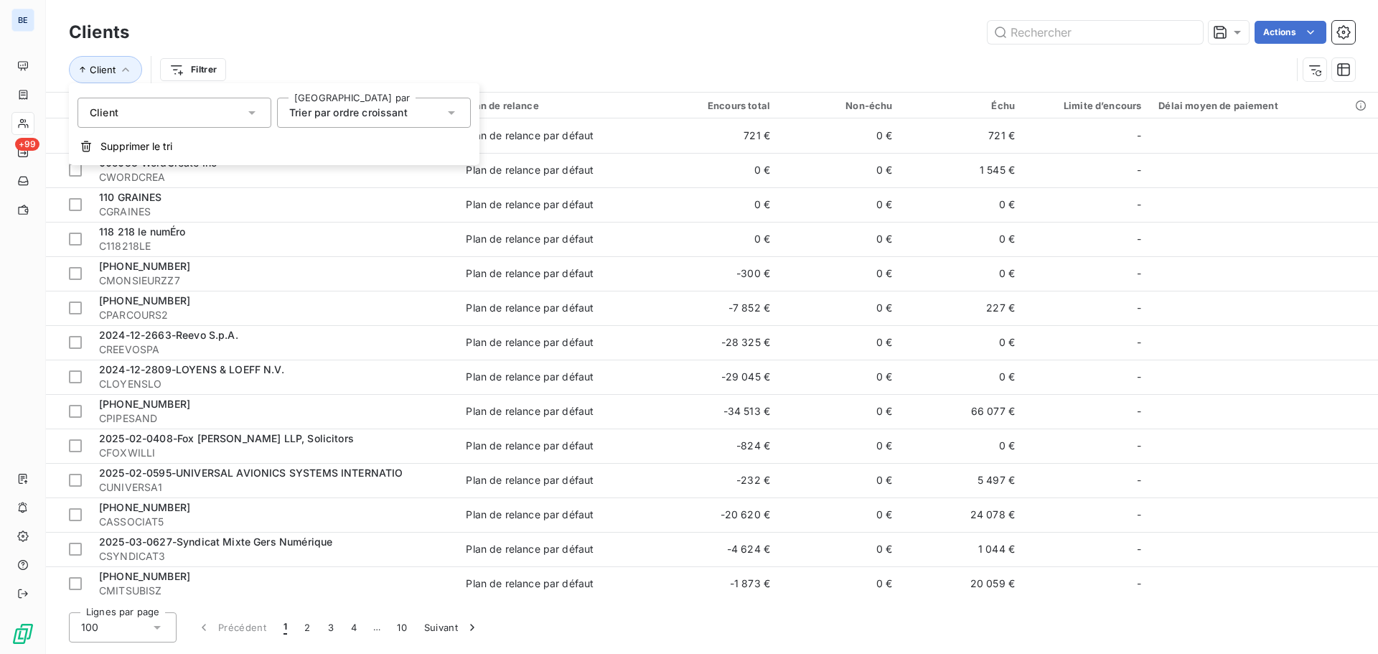
click at [682, 34] on div "Actions" at bounding box center [750, 32] width 1209 height 23
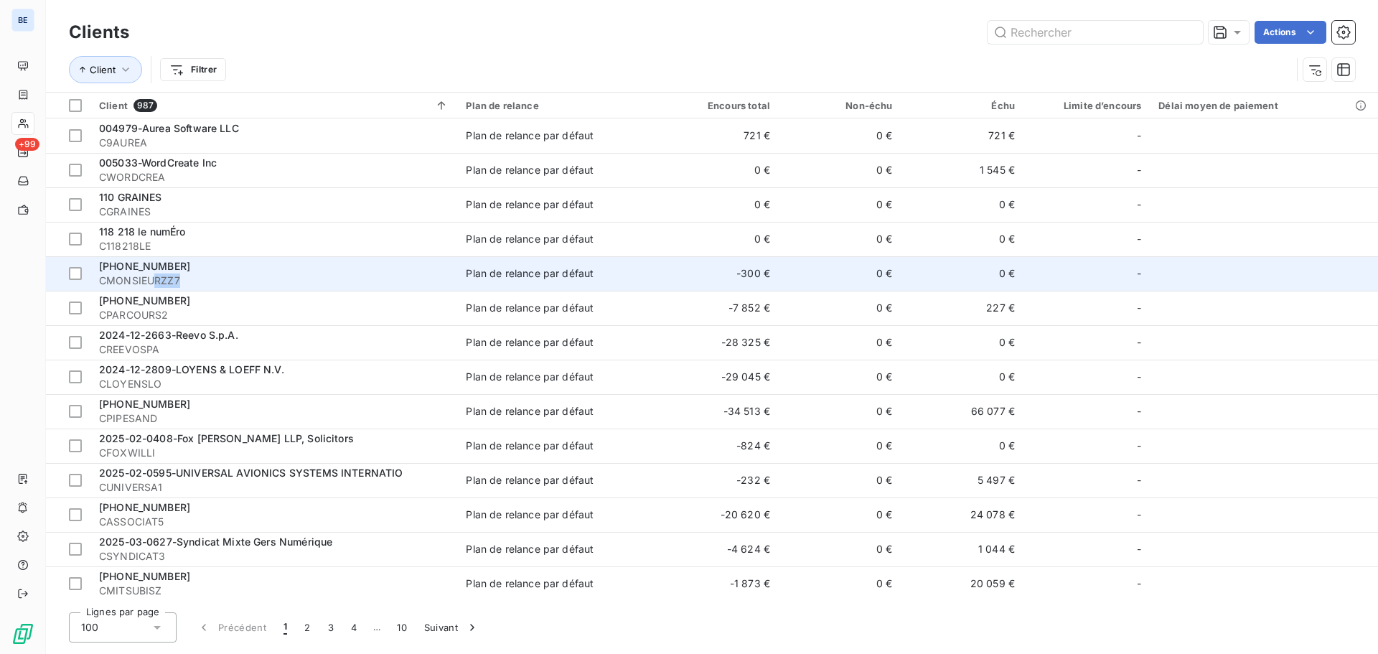
drag, startPoint x: 179, startPoint y: 280, endPoint x: 156, endPoint y: 279, distance: 23.0
click at [156, 279] on span "CMONSIEURZZ7" at bounding box center [274, 280] width 350 height 14
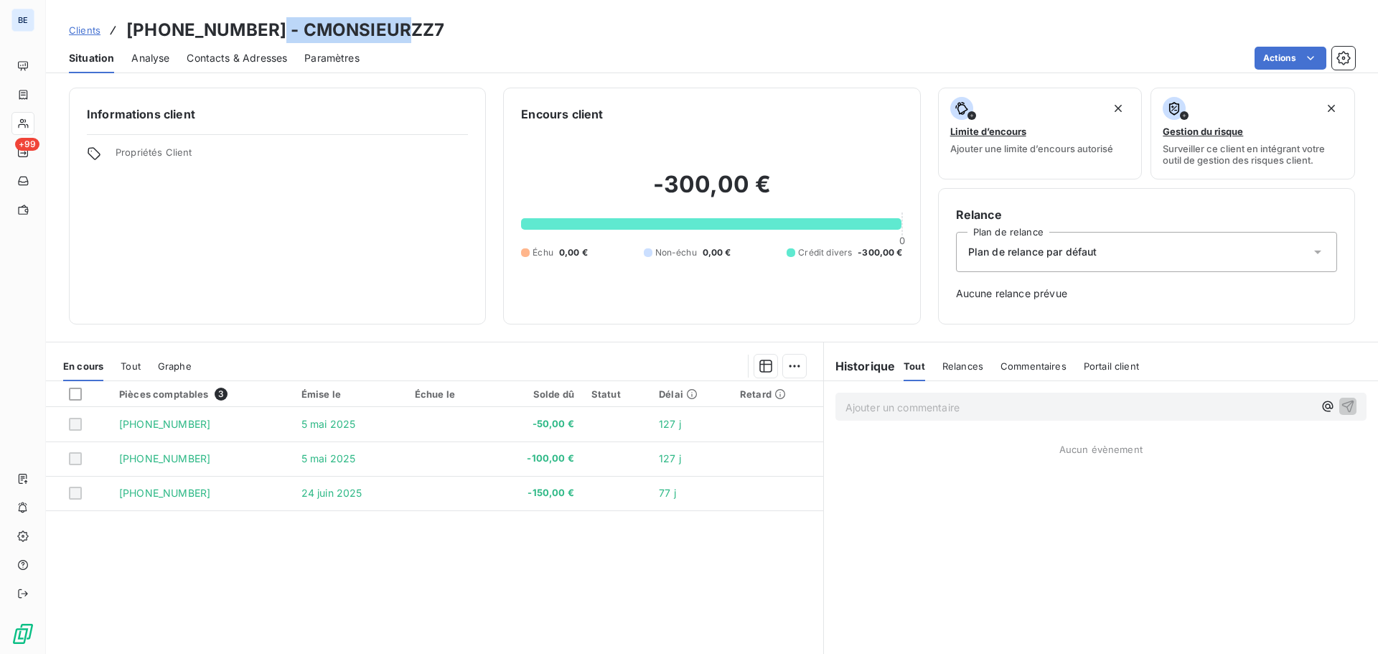
drag, startPoint x: 395, startPoint y: 29, endPoint x: 259, endPoint y: 30, distance: 136.4
click at [257, 30] on div "Clients [PHONE_NUMBER] - CMONSIEURZZ7" at bounding box center [712, 30] width 1332 height 26
copy h3 "CMONSIEURZZ7"
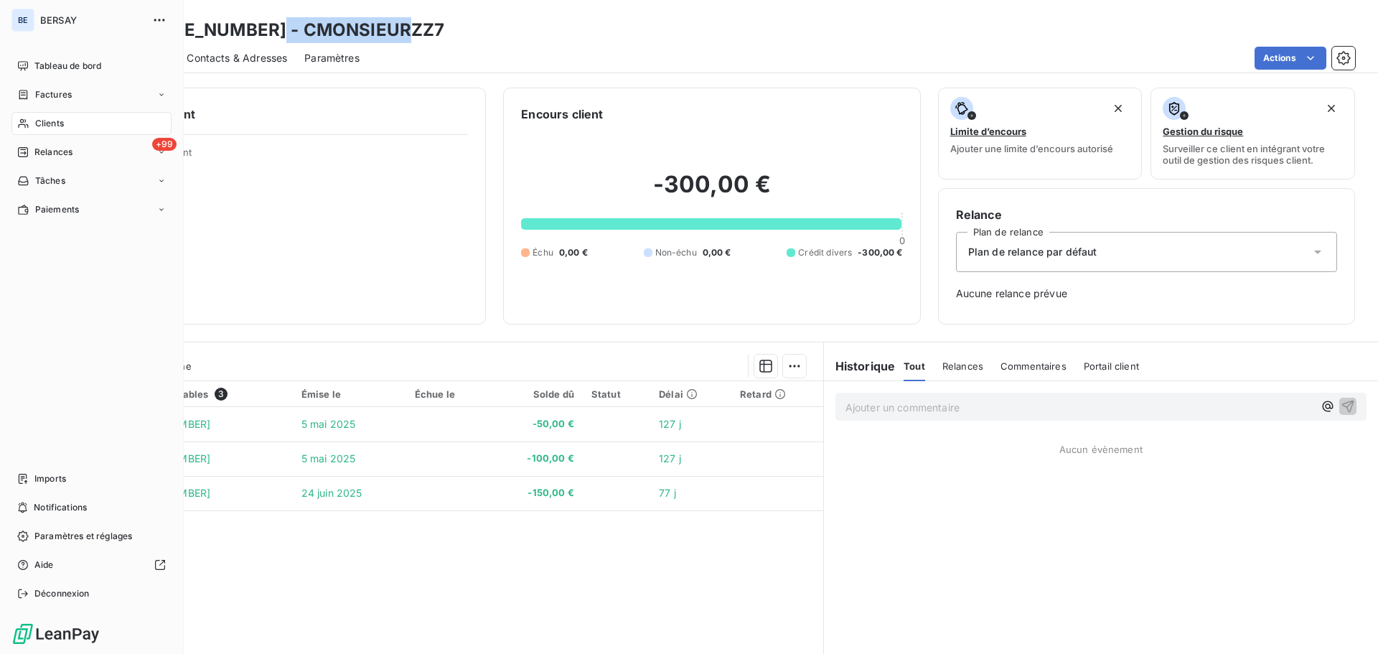
click at [52, 121] on span "Clients" at bounding box center [49, 123] width 29 height 13
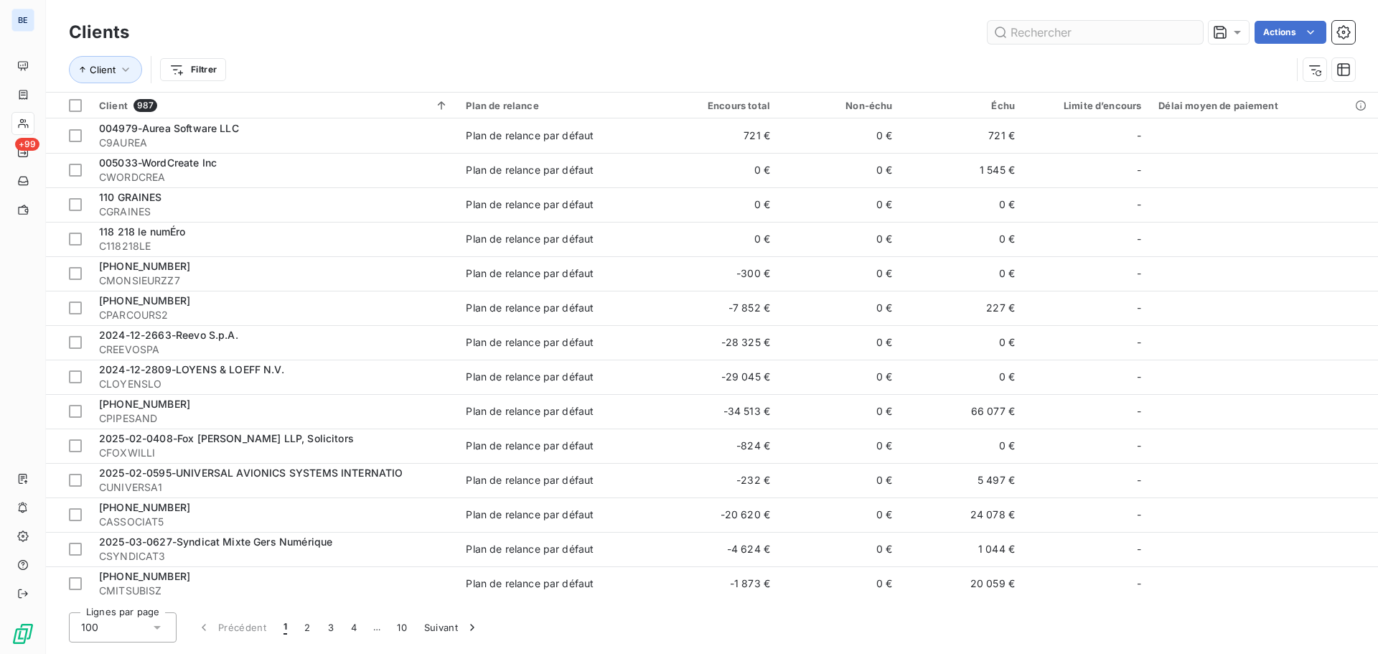
click at [1053, 30] on input "text" at bounding box center [1095, 32] width 215 height 23
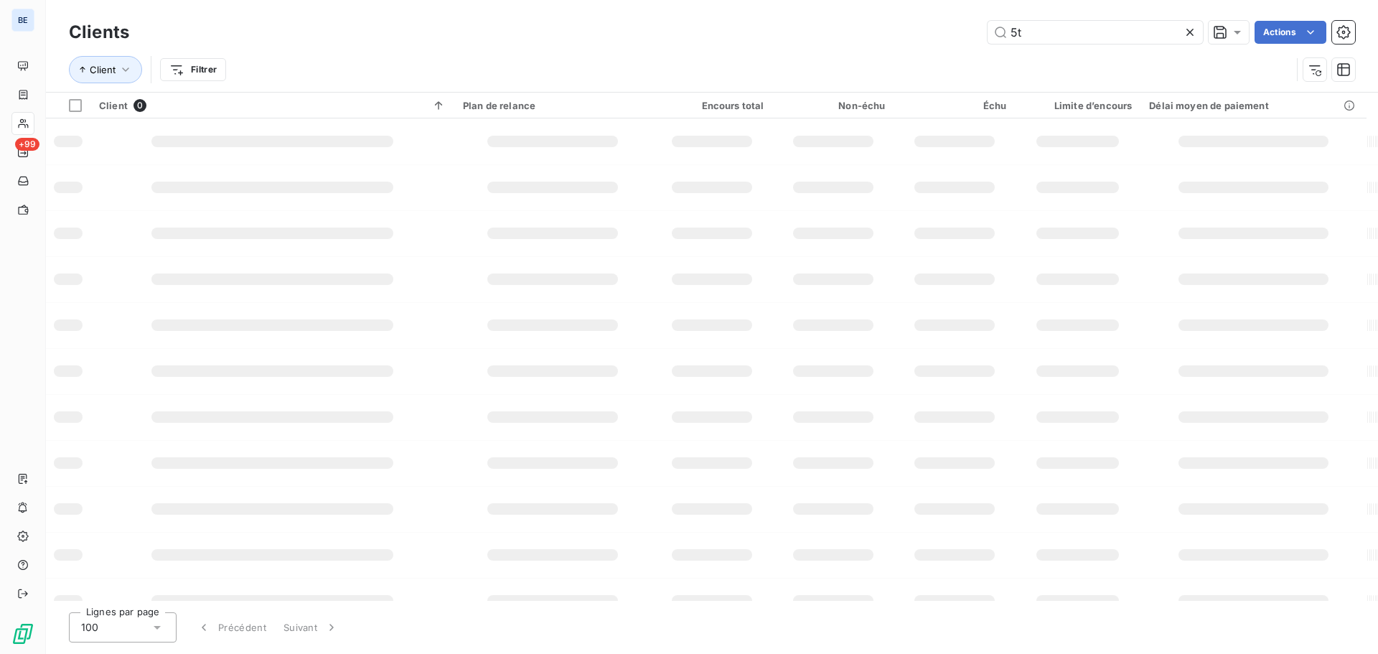
type input "5"
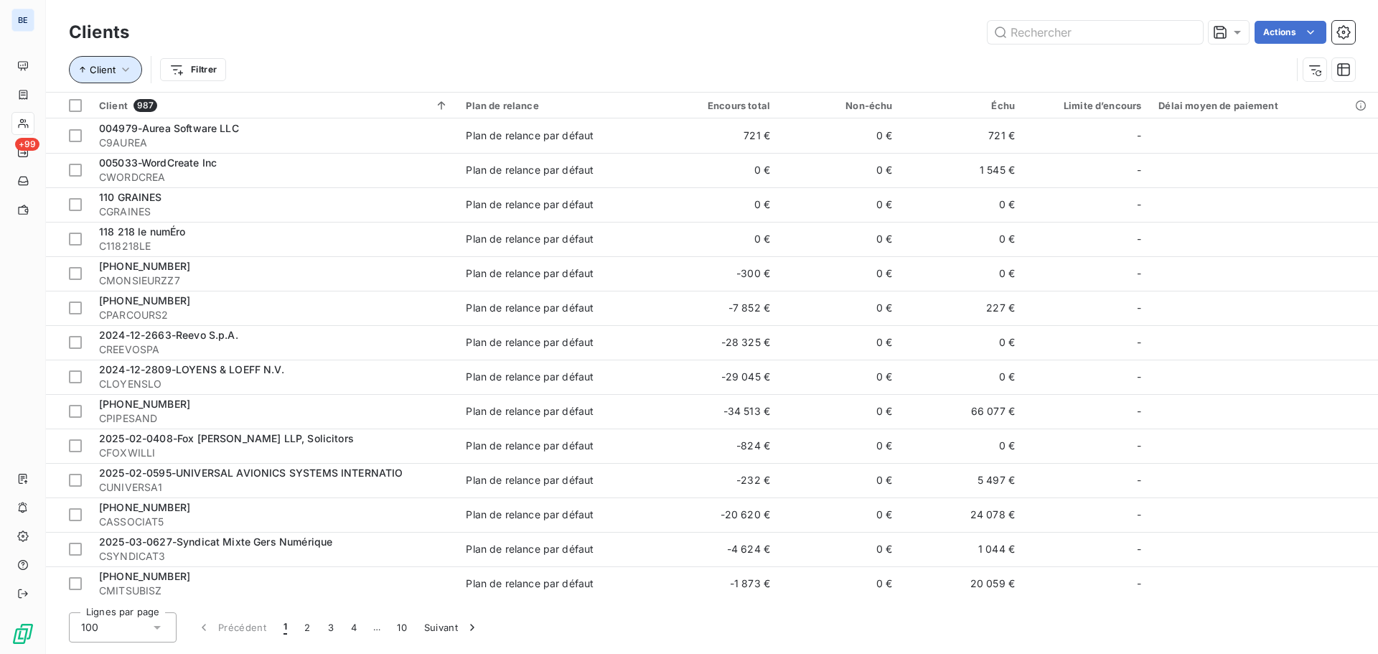
click at [131, 67] on icon "button" at bounding box center [125, 69] width 14 height 14
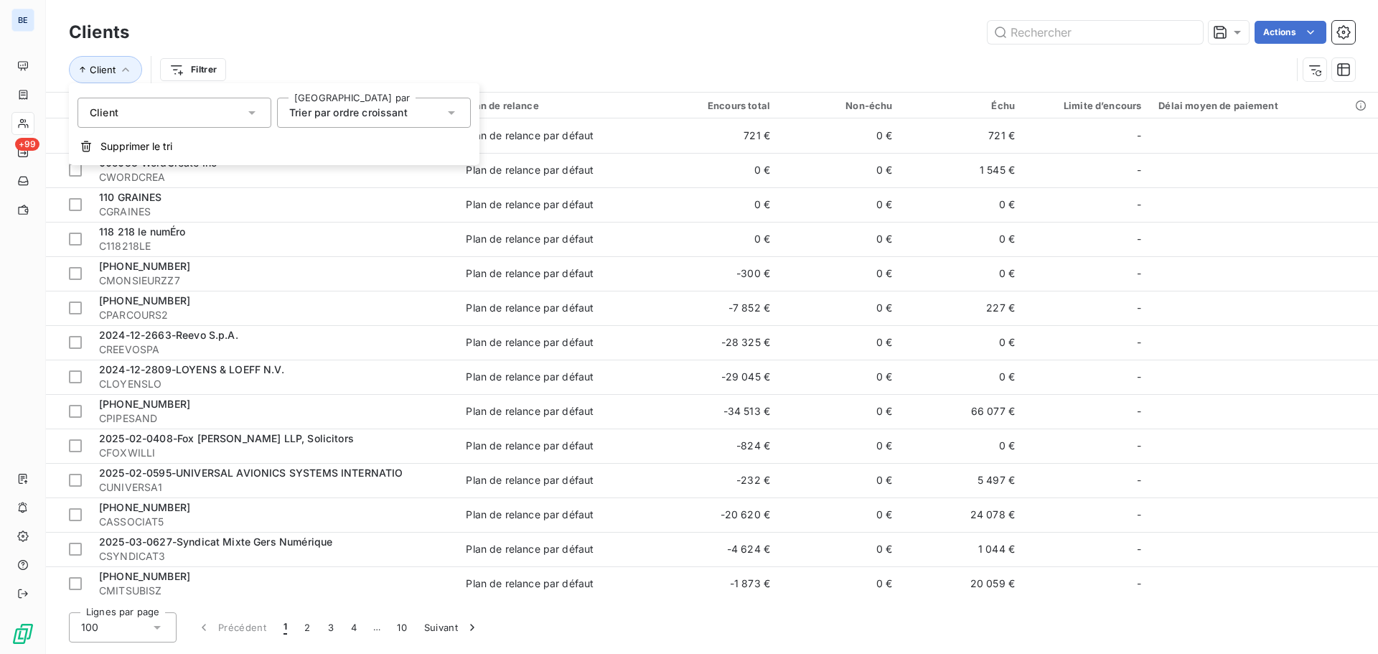
click at [334, 118] on div "Trier par ordre croissant" at bounding box center [348, 112] width 118 height 14
click at [332, 51] on div "Client Filtrer" at bounding box center [712, 69] width 1286 height 44
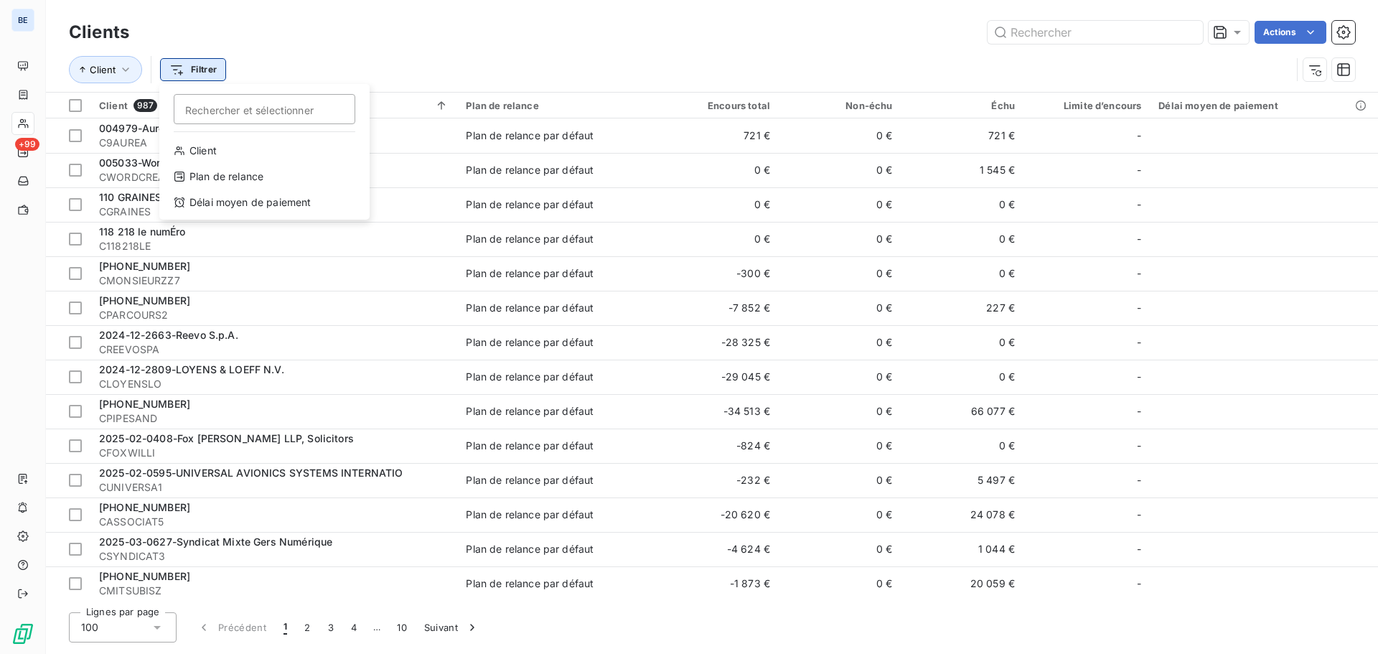
click at [195, 68] on html "BE +99 Clients Actions Client Filtrer Rechercher et sélectionner Client Plan de…" at bounding box center [689, 327] width 1378 height 654
click at [225, 152] on div "Client" at bounding box center [264, 150] width 199 height 23
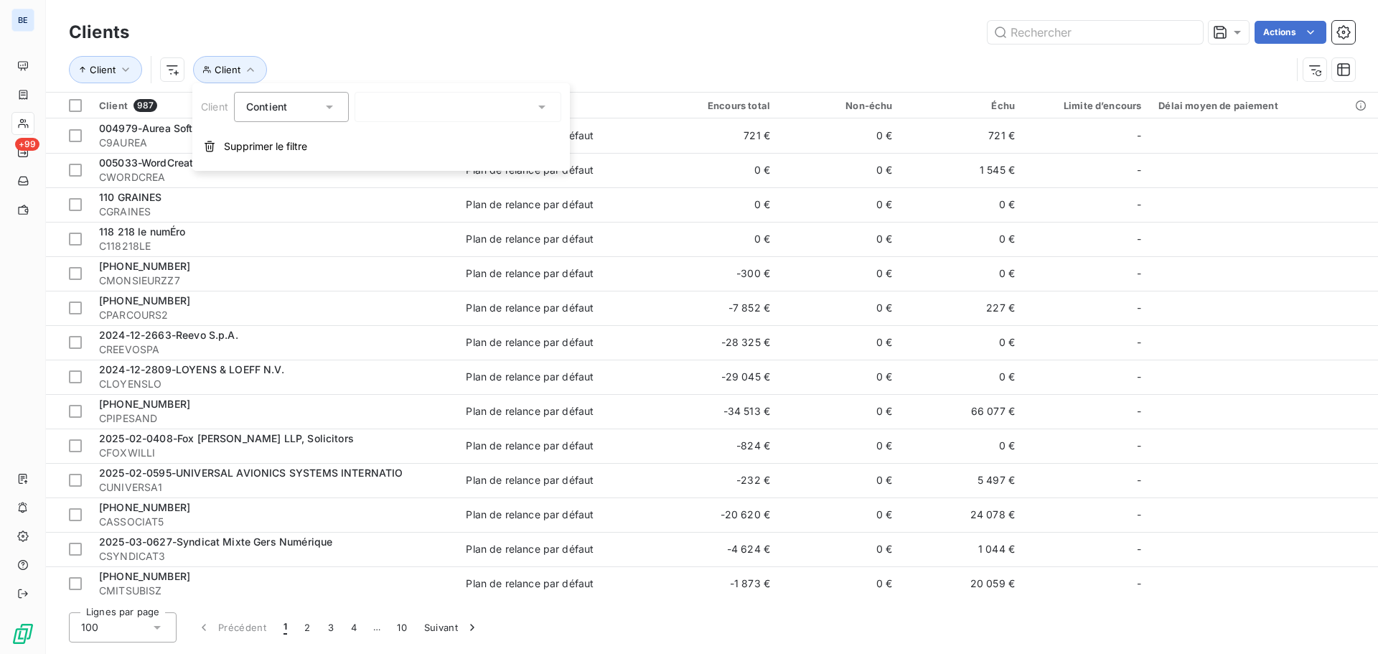
click at [271, 100] on span "Contient" at bounding box center [266, 106] width 41 height 12
click at [400, 116] on div at bounding box center [458, 107] width 207 height 30
drag, startPoint x: 365, startPoint y: 109, endPoint x: 355, endPoint y: 95, distance: 17.1
click at [309, 110] on div "Client Contient 5th" at bounding box center [381, 107] width 360 height 30
type input "[PHONE_NUMBER]"
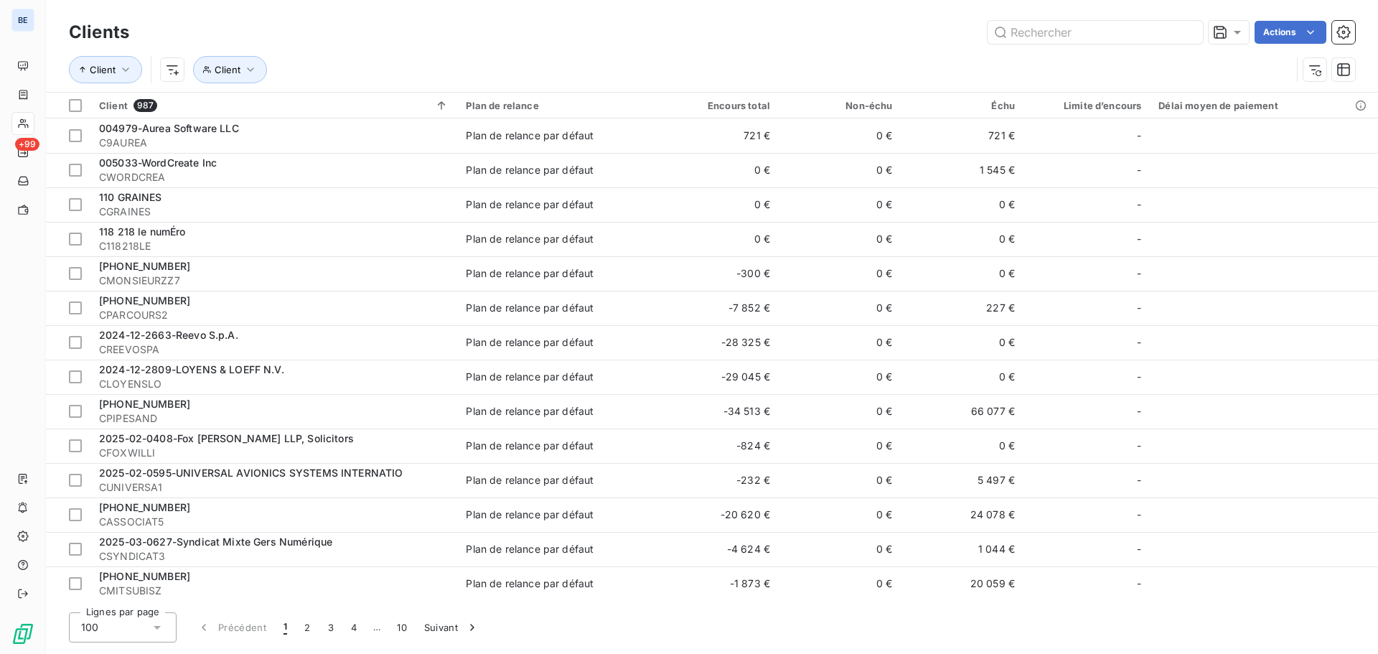
click at [401, 34] on div "Actions" at bounding box center [750, 32] width 1209 height 23
click at [159, 628] on icon at bounding box center [157, 628] width 7 height 4
click at [136, 550] on li "25" at bounding box center [123, 545] width 108 height 26
click at [172, 68] on html "BE +99 Clients Actions Client Client Client 987 Plan de relance Encours total N…" at bounding box center [689, 327] width 1378 height 654
type input "5"
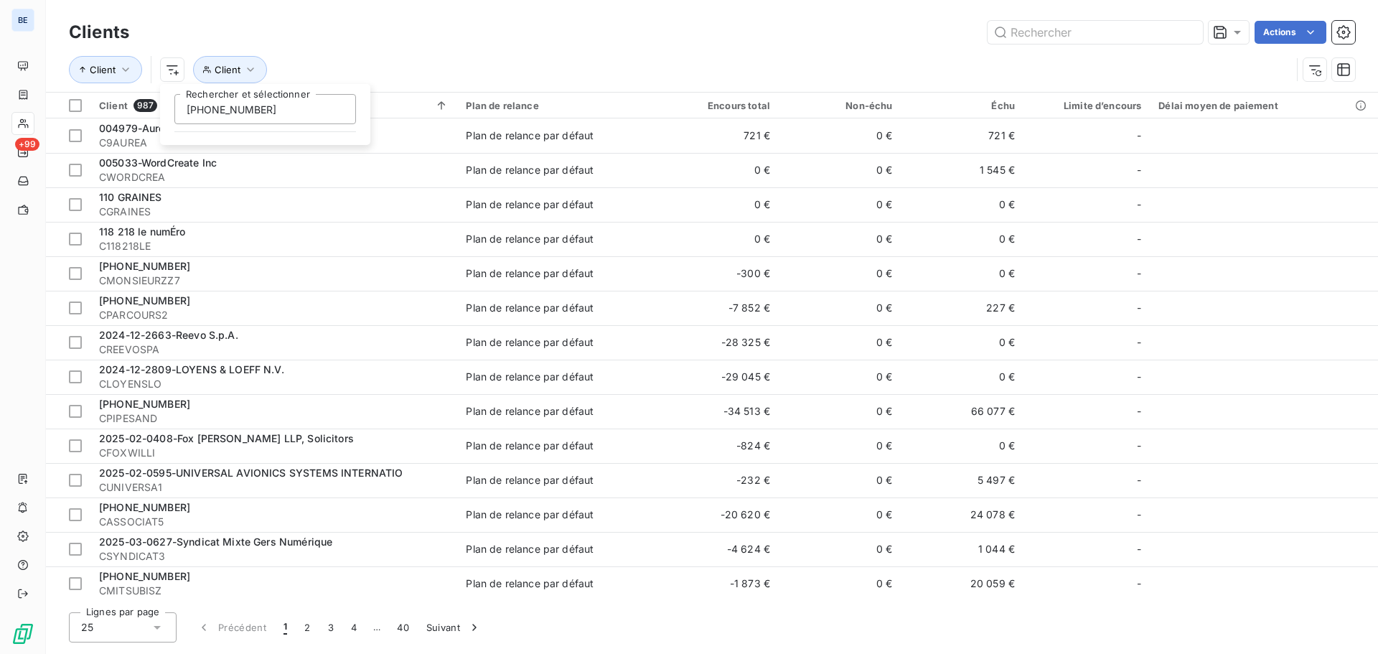
type input "[PHONE_NUMBER]"
drag, startPoint x: 440, startPoint y: 15, endPoint x: 431, endPoint y: 25, distance: 13.2
click at [440, 15] on html "BE +99 Clients Actions Client [PHONE_NUMBER] Rechercher et sélectionner Client …" at bounding box center [689, 327] width 1378 height 654
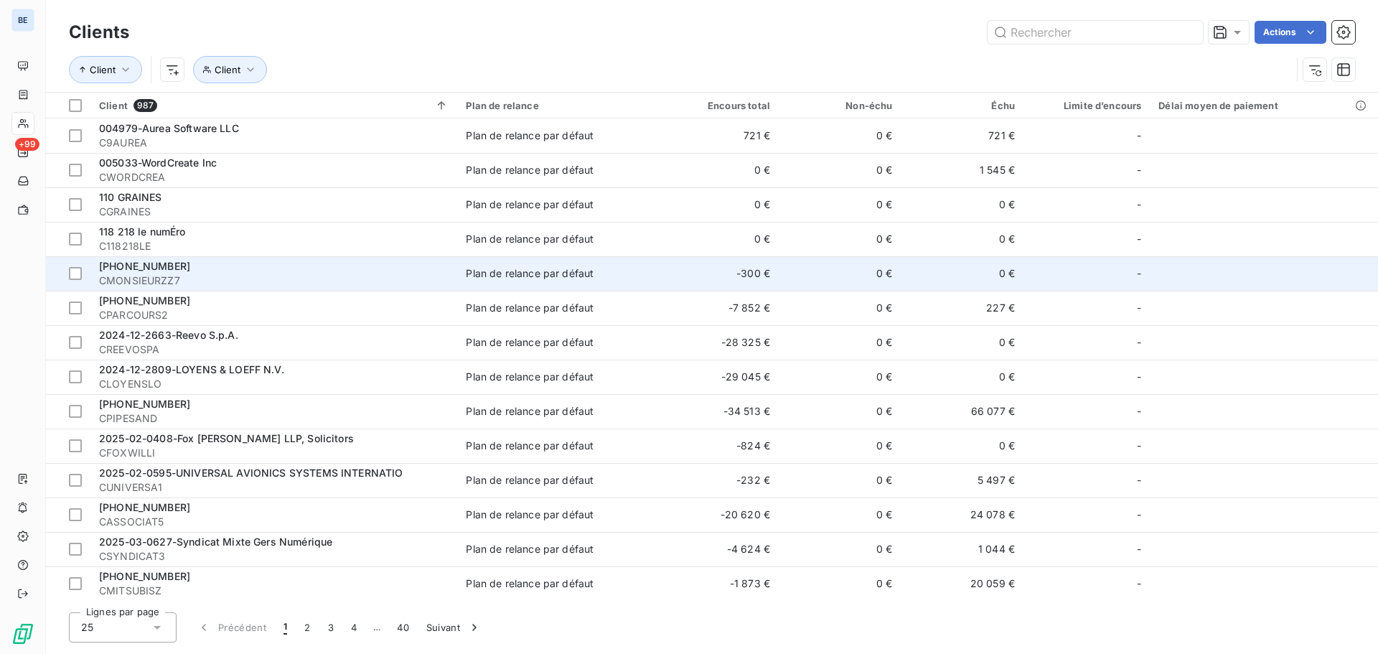
click at [217, 271] on div "[PHONE_NUMBER]" at bounding box center [274, 266] width 350 height 14
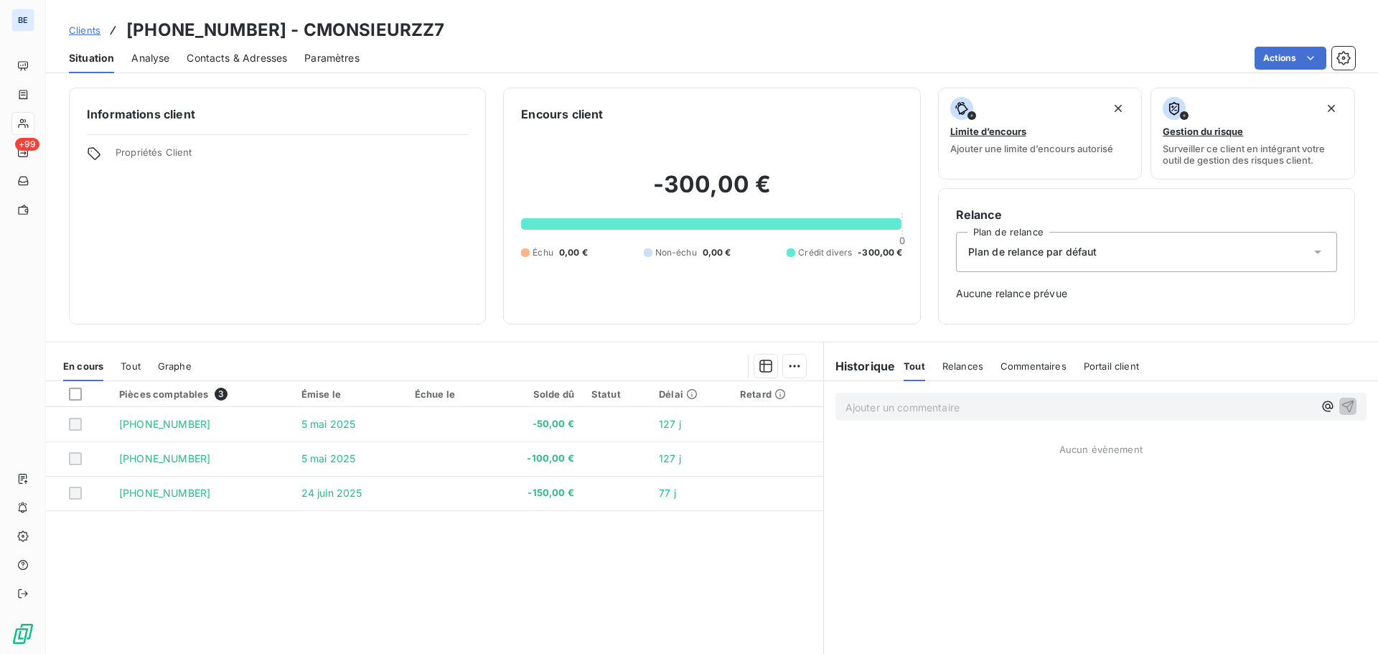
click at [1046, 248] on span "Plan de relance par défaut" at bounding box center [1032, 252] width 129 height 14
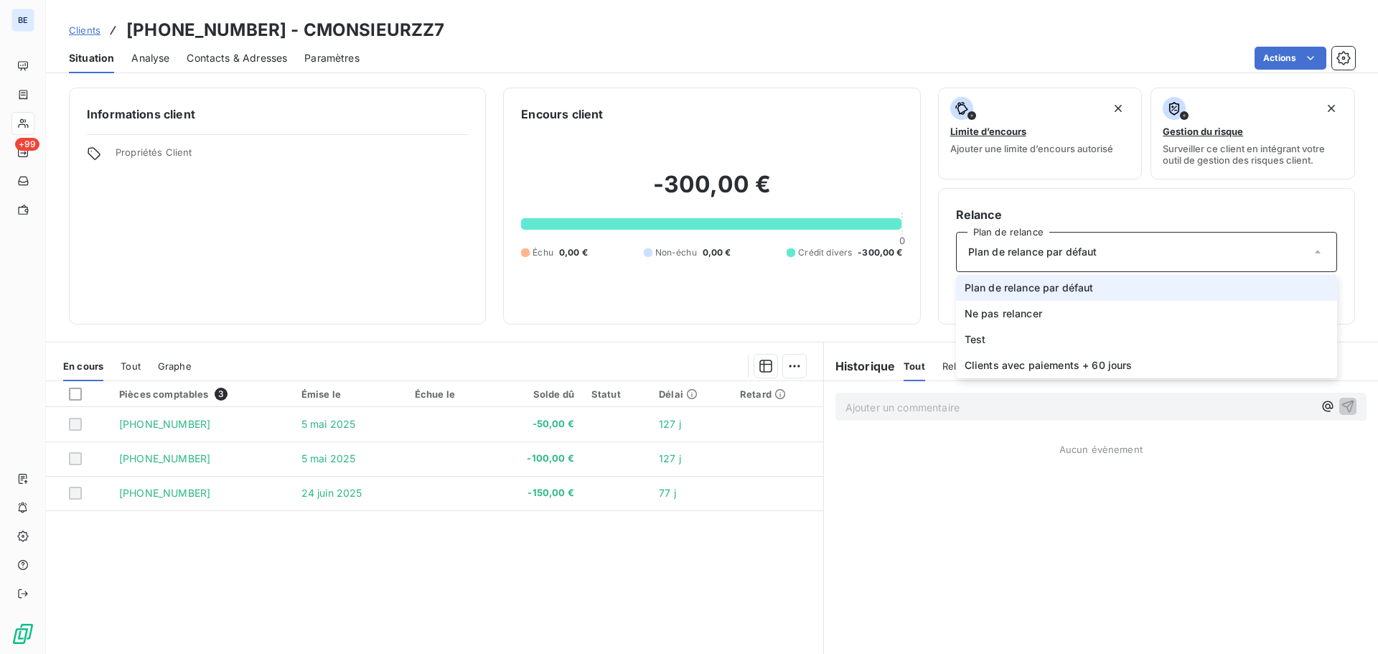
click at [1050, 283] on span "Plan de relance par défaut" at bounding box center [1029, 288] width 129 height 14
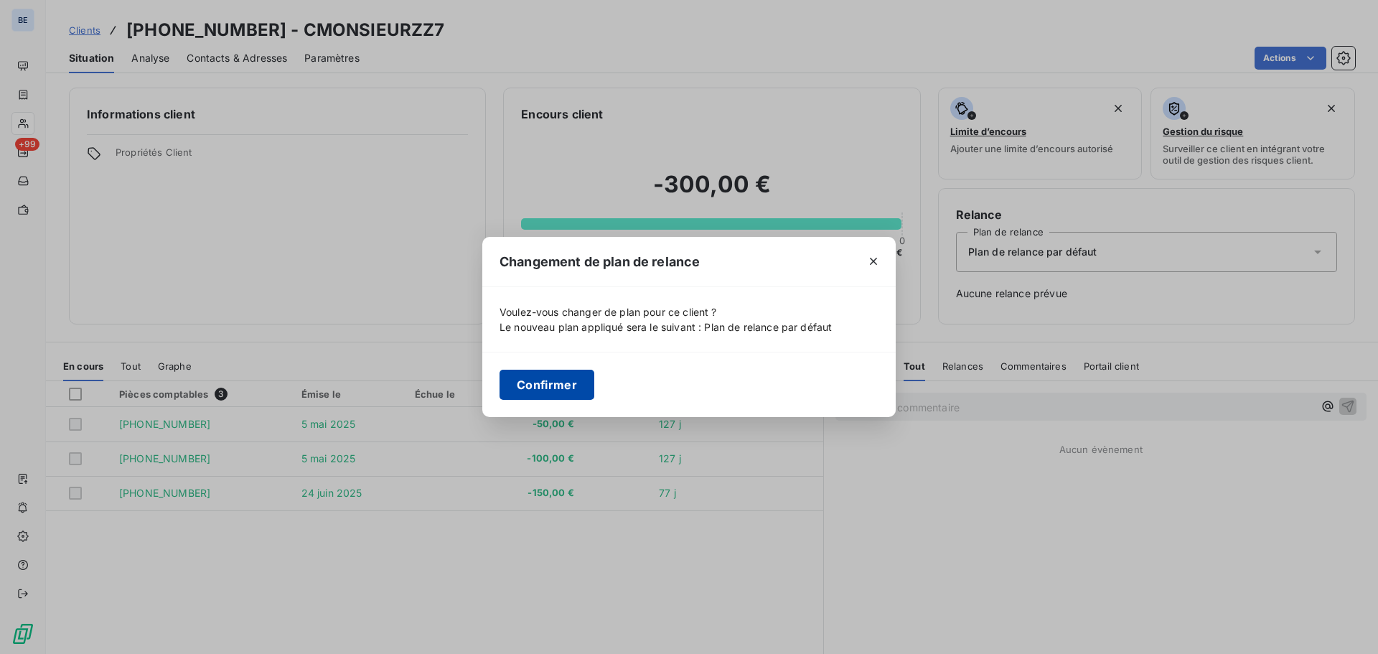
click at [553, 385] on button "Confirmer" at bounding box center [546, 385] width 95 height 30
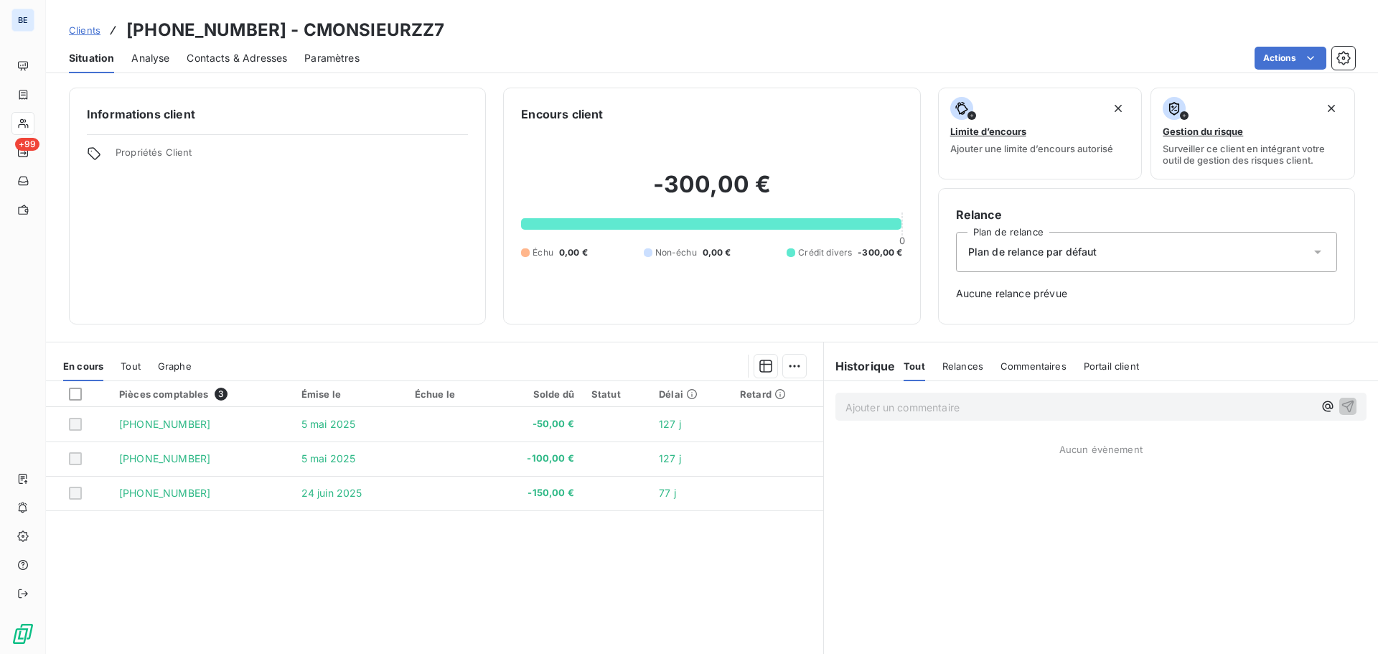
click at [144, 63] on span "Analyse" at bounding box center [150, 58] width 38 height 14
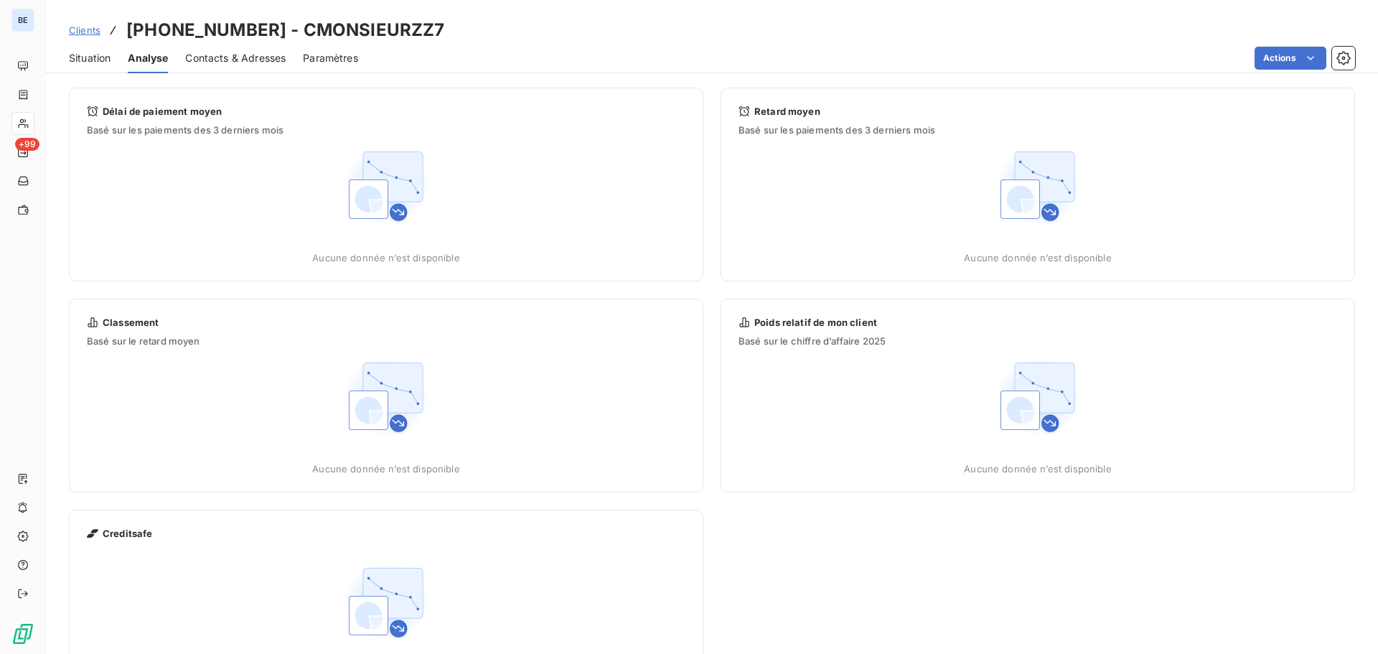
click at [222, 58] on span "Contacts & Adresses" at bounding box center [235, 58] width 100 height 14
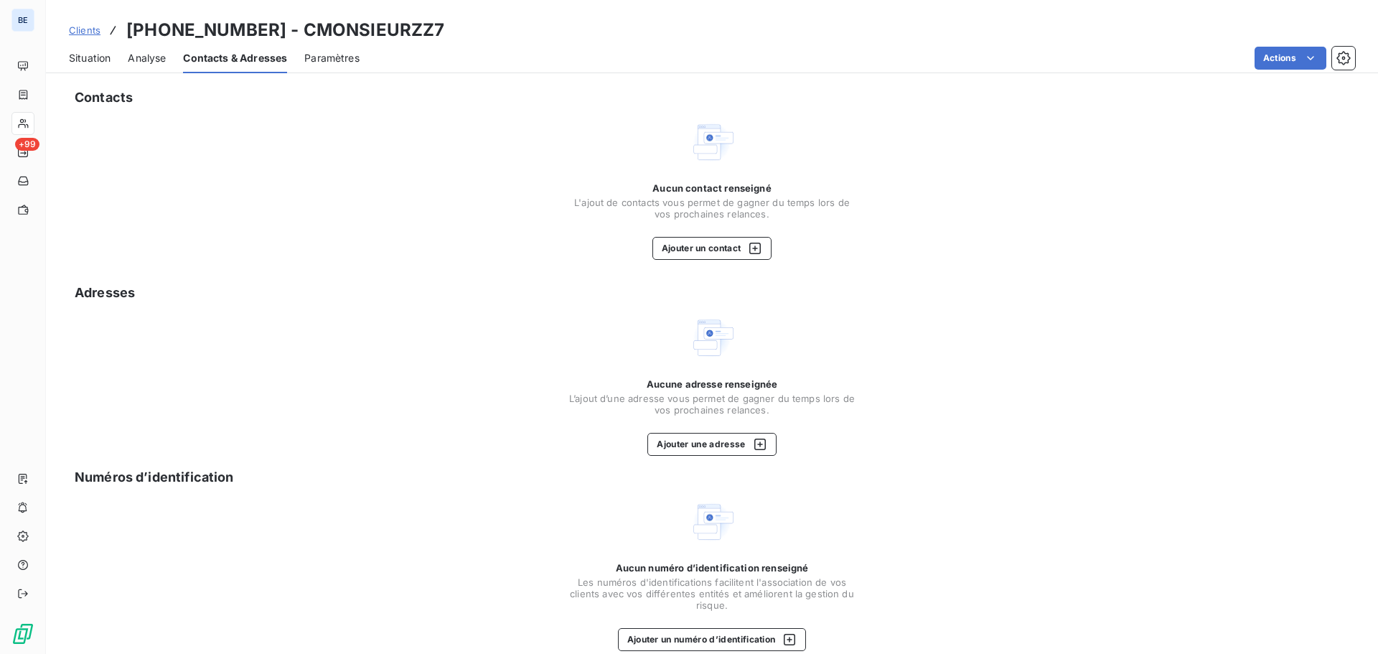
click at [335, 55] on span "Paramètres" at bounding box center [331, 58] width 55 height 14
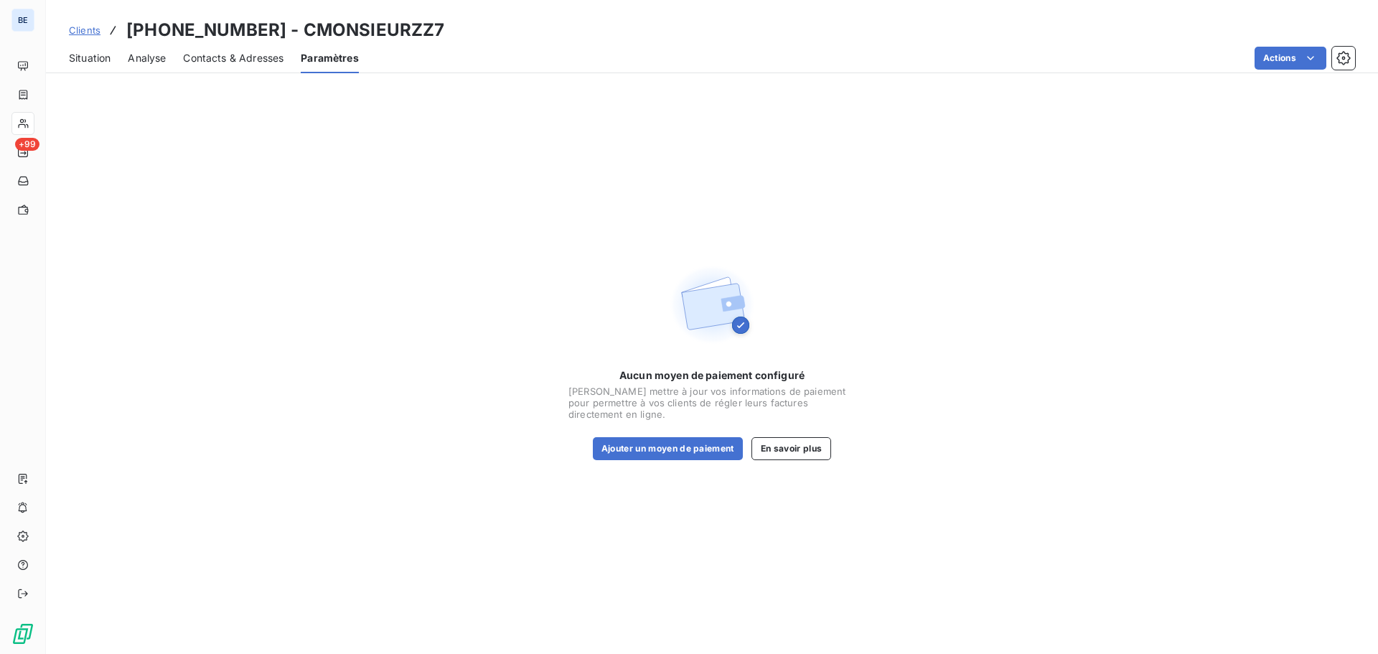
click at [62, 56] on div "Situation Analyse Contacts & Adresses Paramètres Actions" at bounding box center [712, 58] width 1332 height 30
click at [81, 56] on span "Situation" at bounding box center [90, 58] width 42 height 14
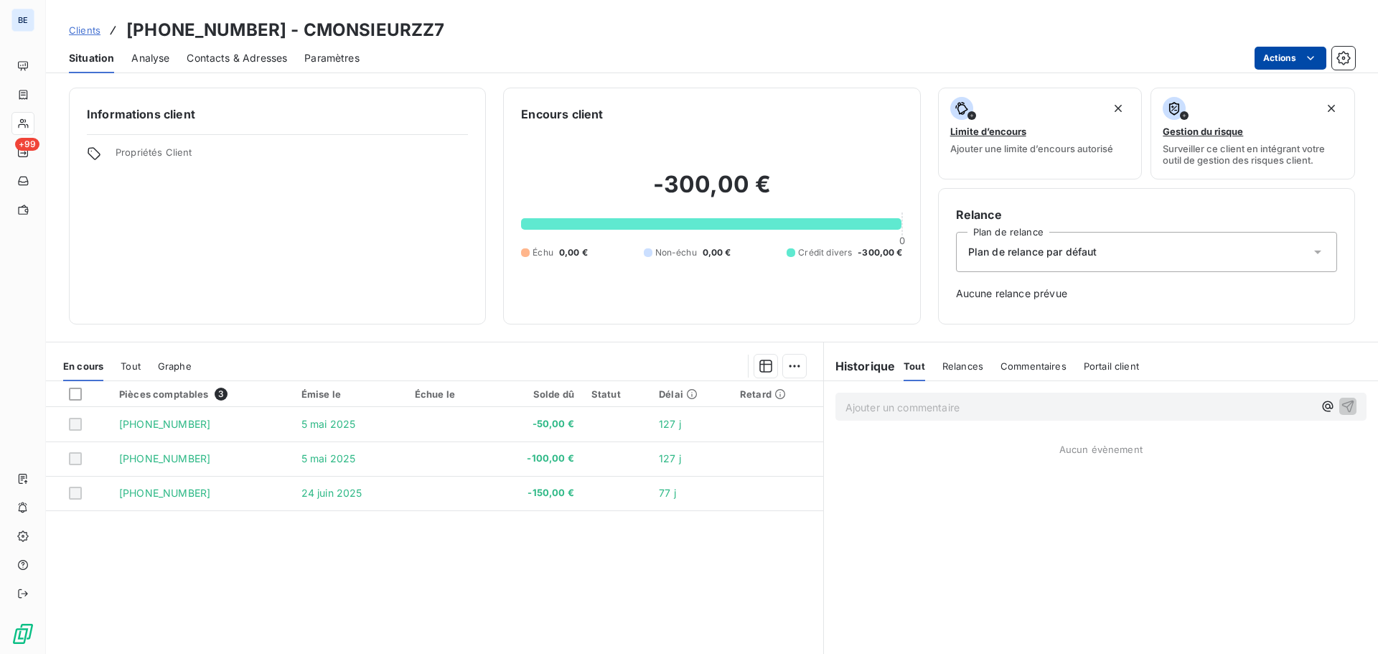
click at [1287, 52] on html "BE +99 Clients [PHONE_NUMBER] - CMONSIEURZZ7 Situation Analyse Contacts & Adres…" at bounding box center [689, 327] width 1378 height 654
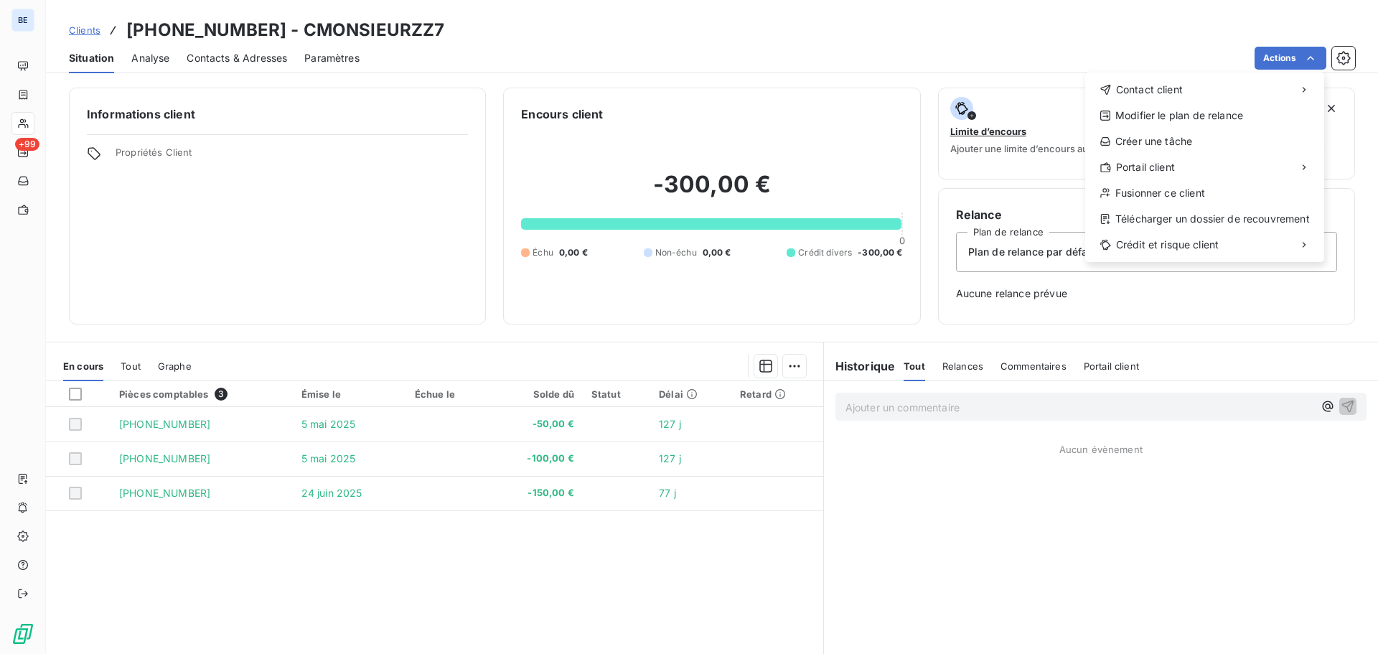
click at [774, 23] on html "BE +99 Clients [PHONE_NUMBER] - CMONSIEURZZ7 Situation Analyse Contacts & Adres…" at bounding box center [689, 327] width 1378 height 654
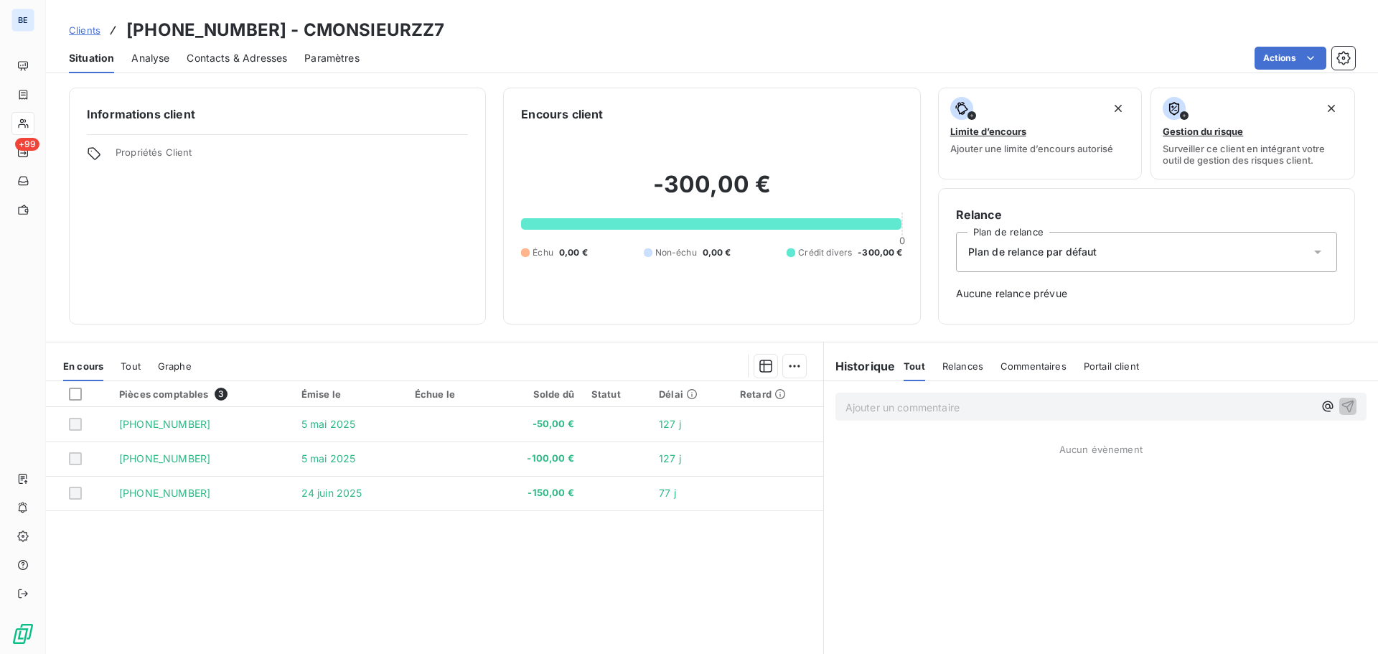
click at [85, 32] on span "Clients" at bounding box center [85, 29] width 32 height 11
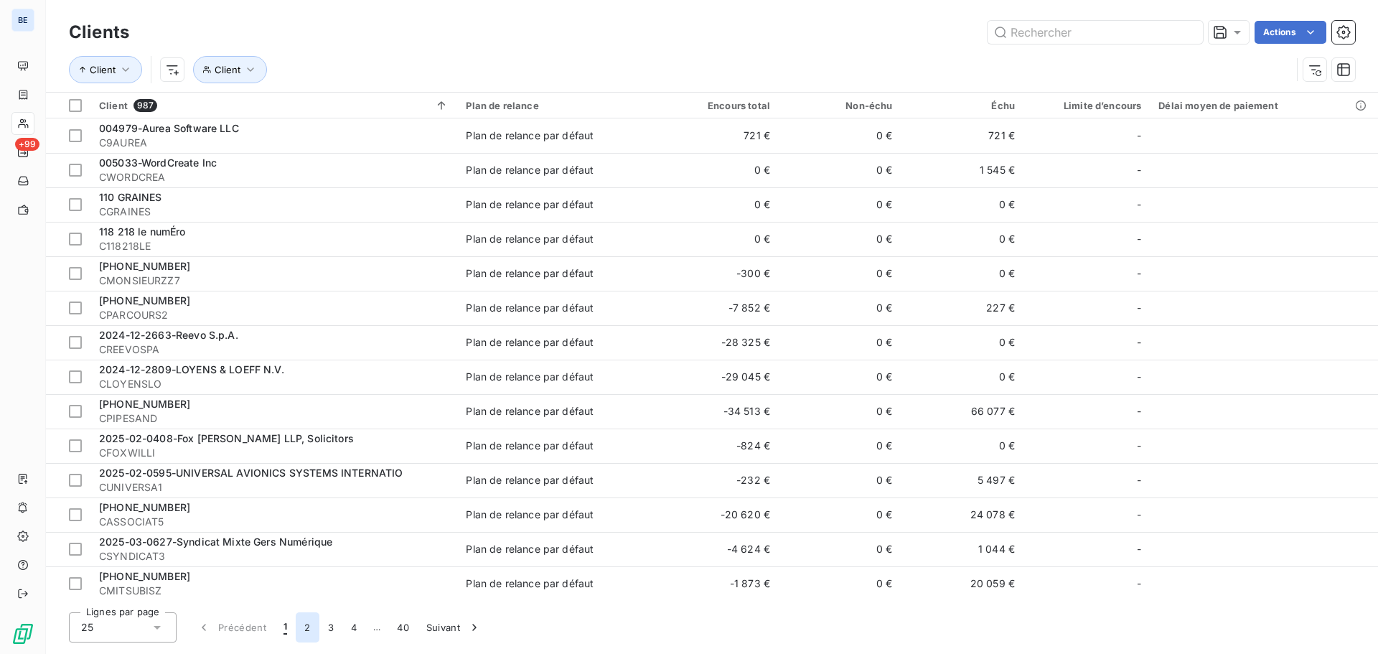
click at [307, 634] on button "2" at bounding box center [307, 627] width 23 height 30
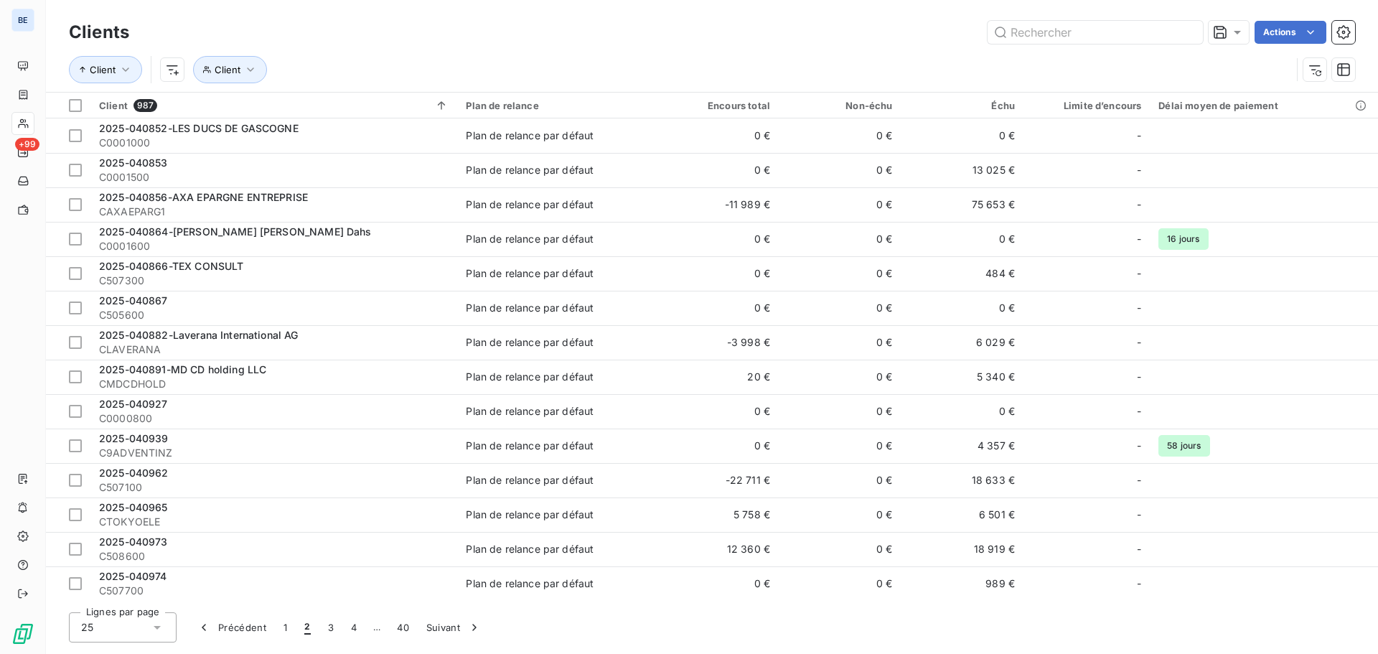
click at [164, 627] on icon at bounding box center [157, 627] width 14 height 14
click at [139, 541] on li "25" at bounding box center [123, 545] width 108 height 26
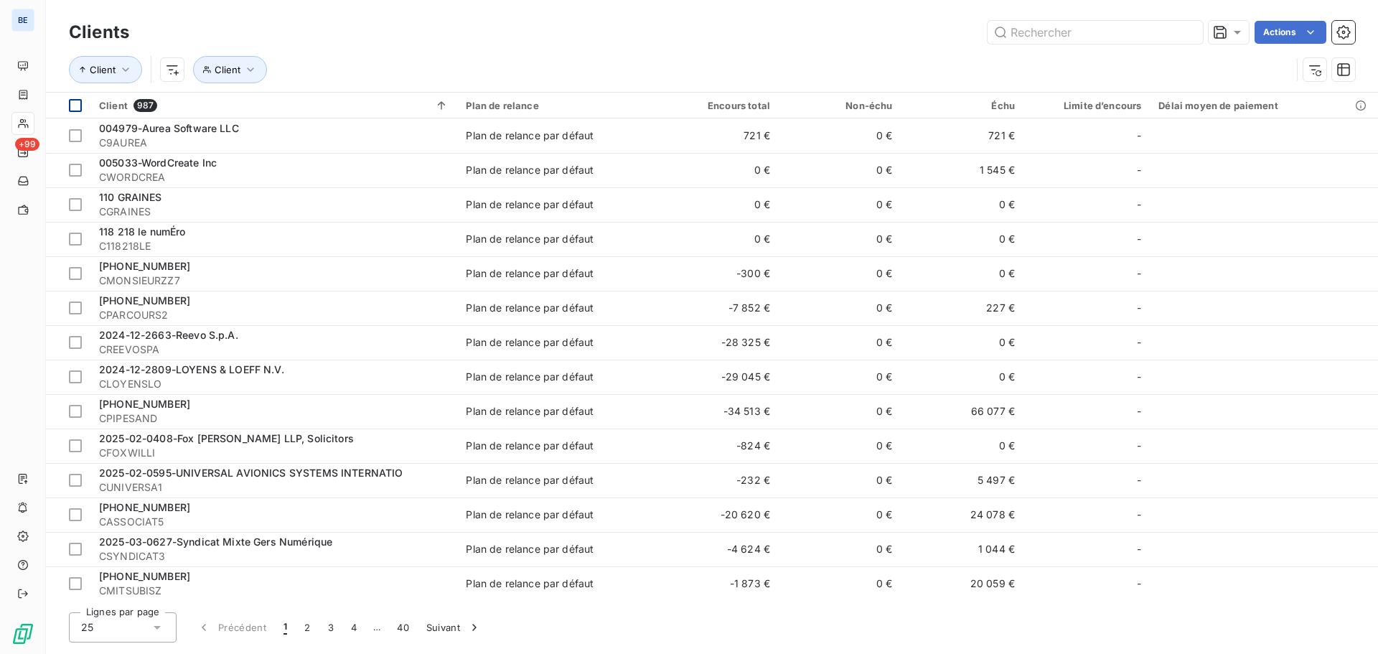
click at [77, 104] on div at bounding box center [75, 105] width 13 height 13
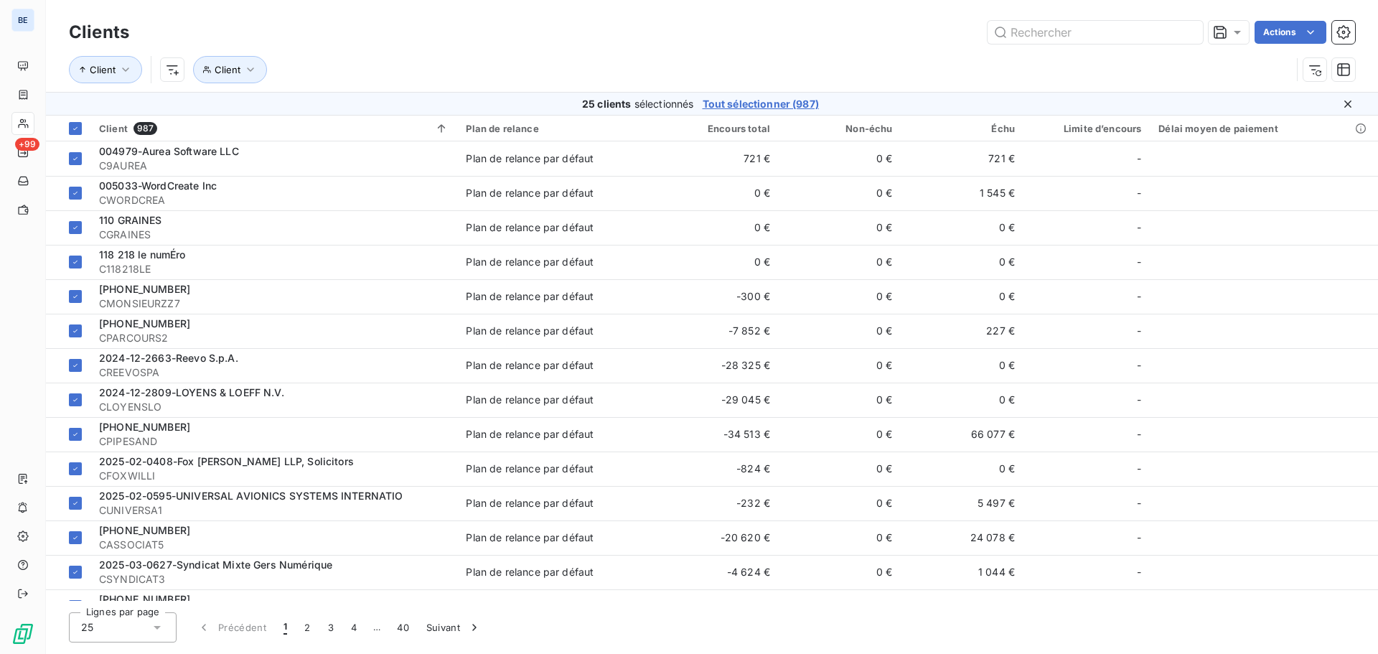
click at [283, 629] on span "1" at bounding box center [285, 627] width 4 height 14
click at [289, 629] on button "1" at bounding box center [285, 627] width 21 height 30
click at [77, 123] on div at bounding box center [75, 128] width 13 height 13
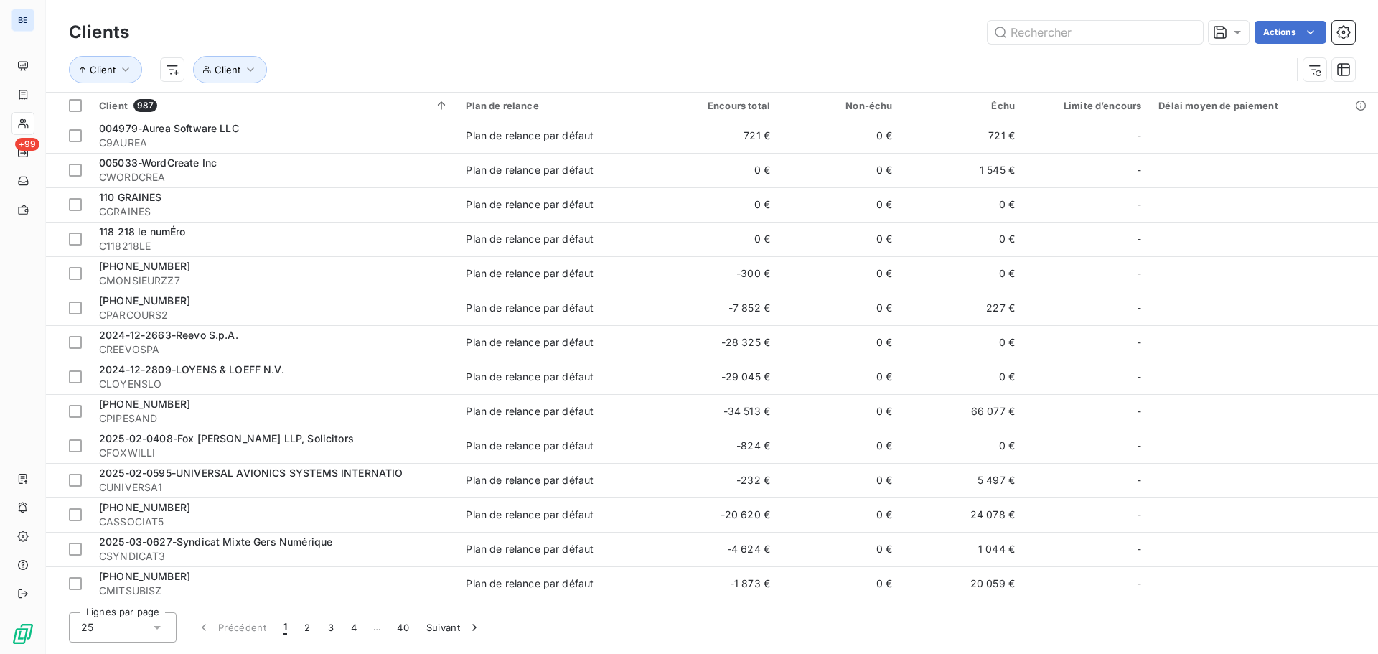
click at [289, 629] on button "1" at bounding box center [285, 627] width 21 height 30
click at [282, 633] on button "1" at bounding box center [285, 627] width 21 height 30
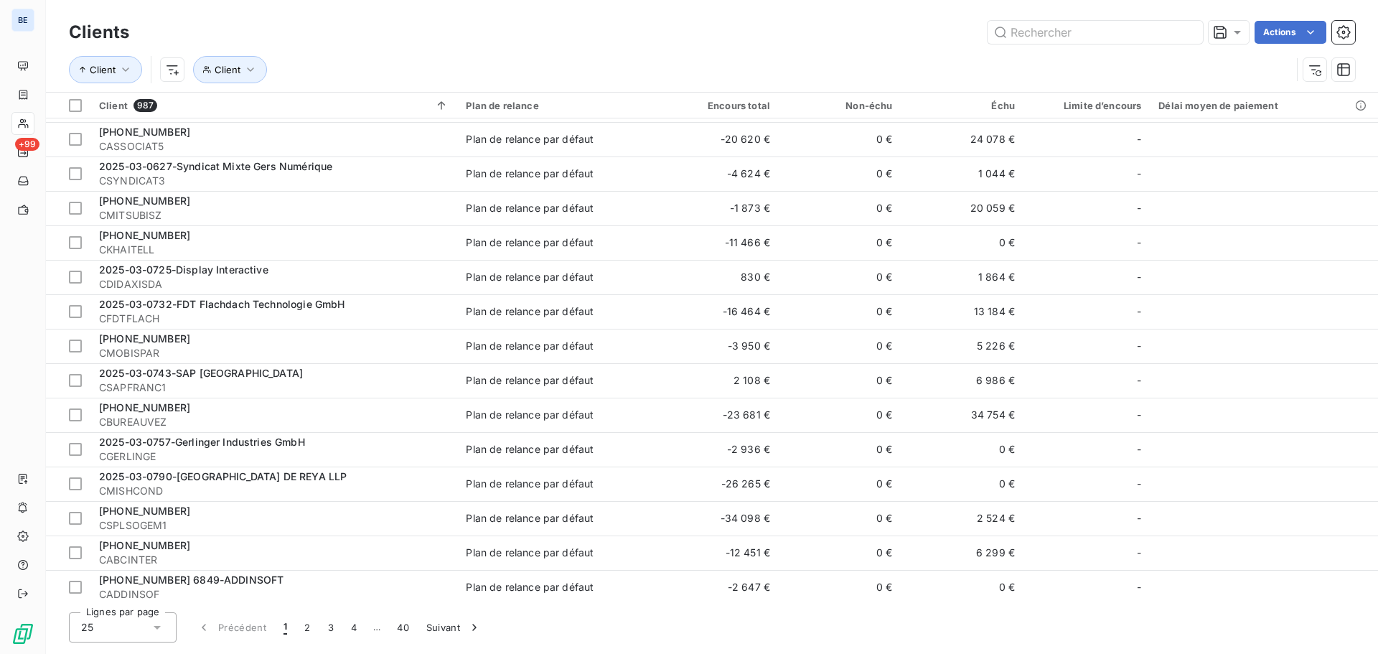
scroll to position [380, 0]
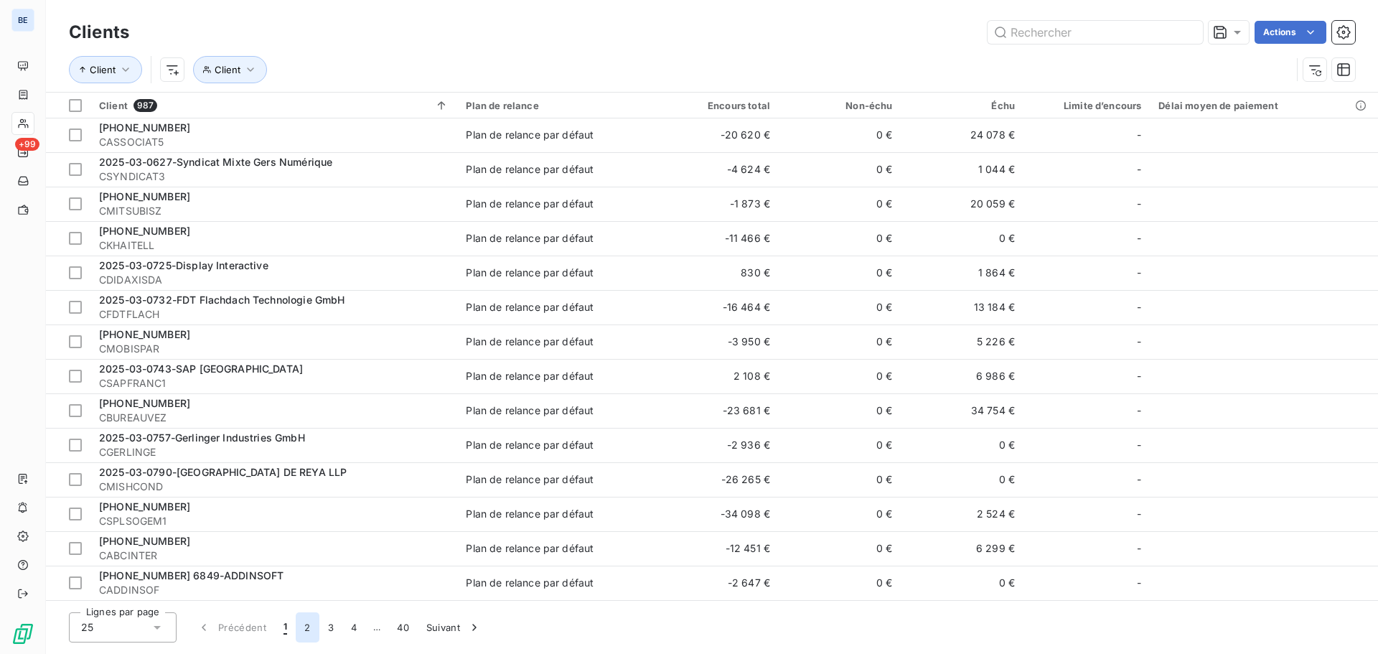
click at [309, 627] on button "2" at bounding box center [307, 627] width 23 height 30
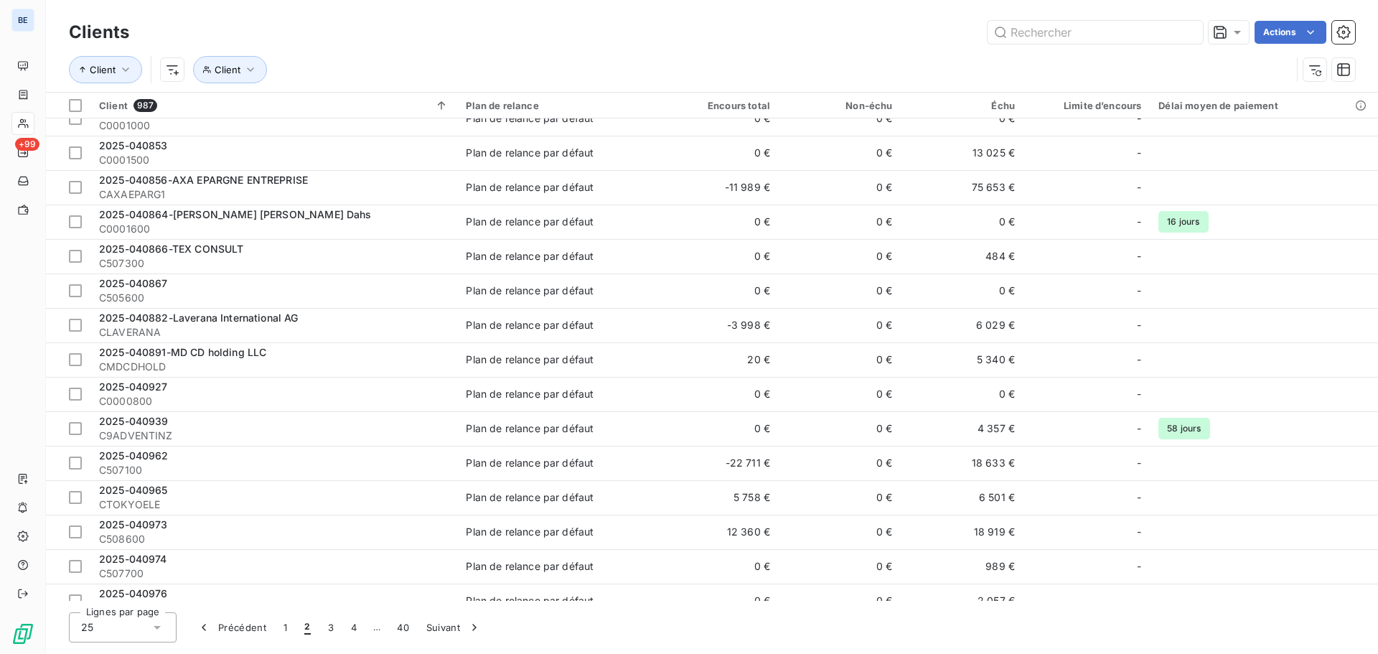
scroll to position [0, 0]
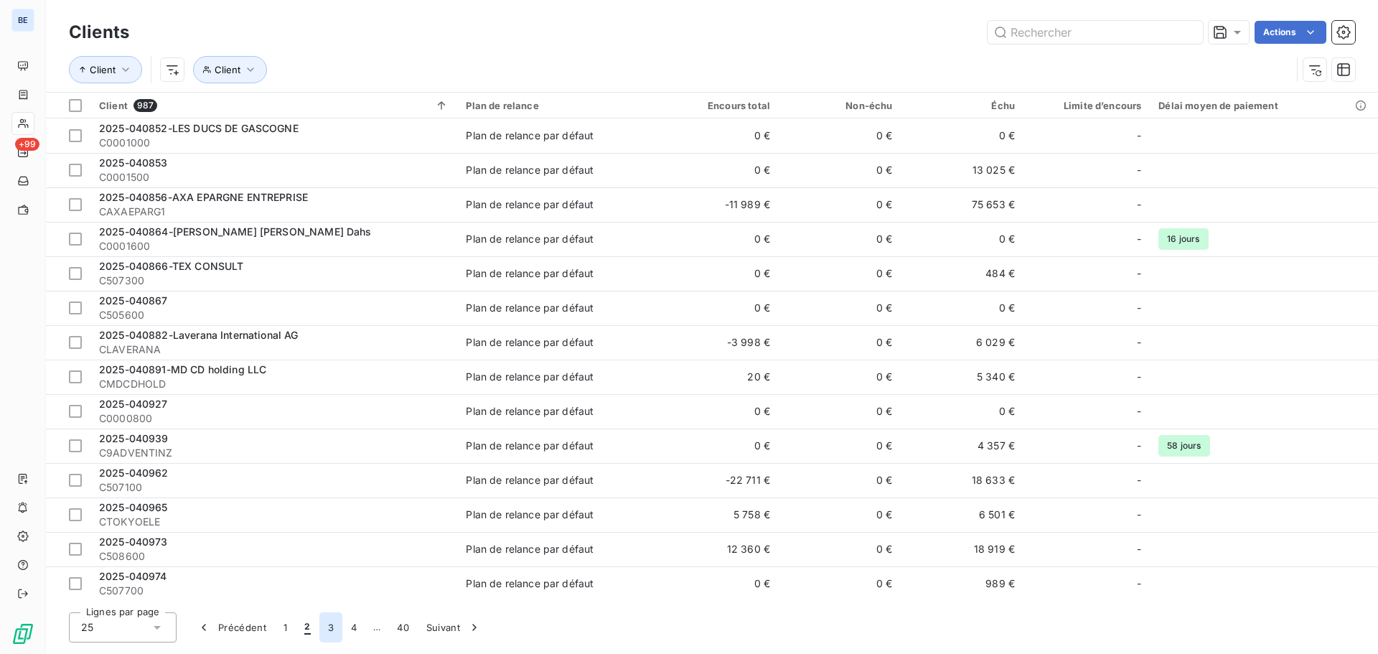
click at [328, 631] on button "3" at bounding box center [330, 627] width 23 height 30
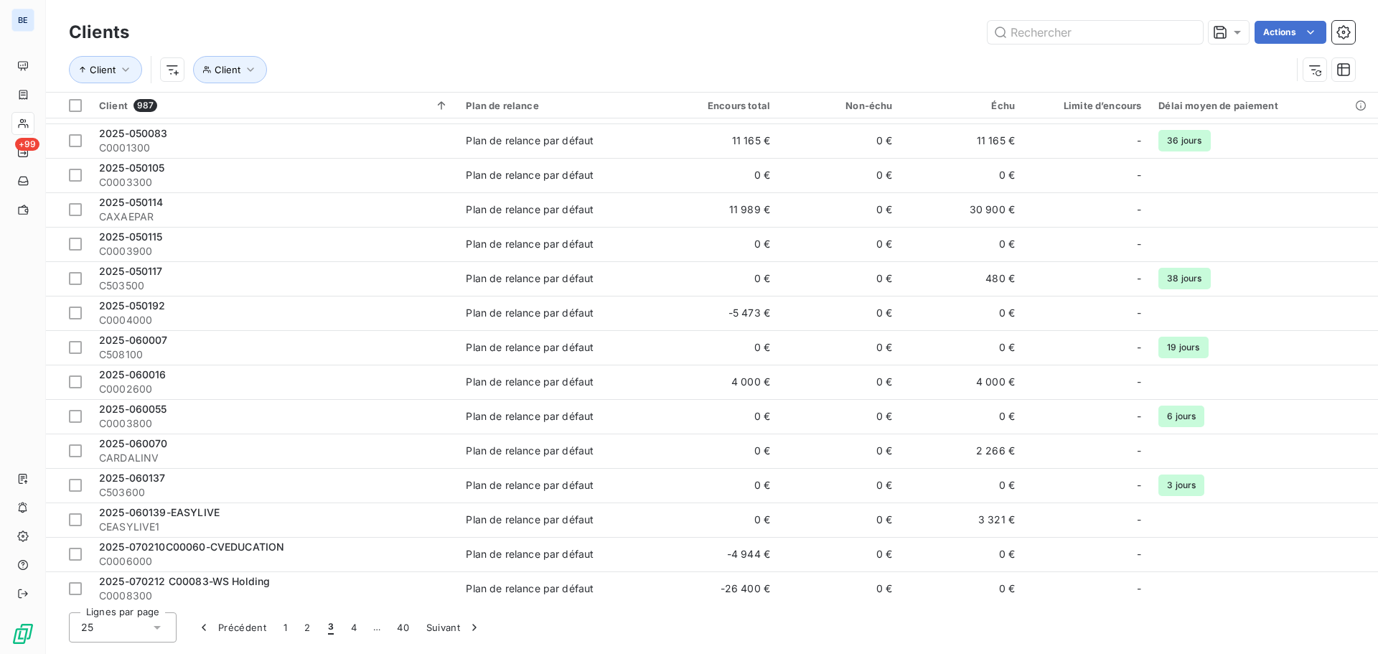
scroll to position [380, 0]
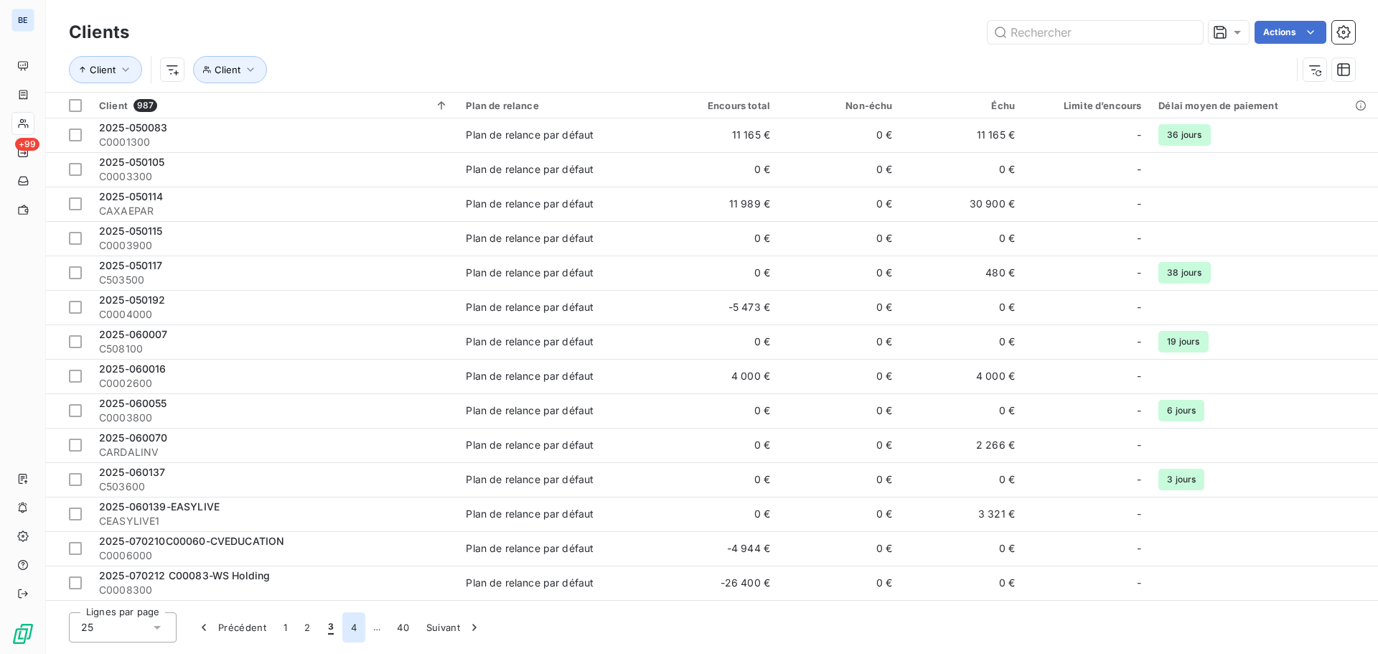
click at [352, 626] on button "4" at bounding box center [353, 627] width 23 height 30
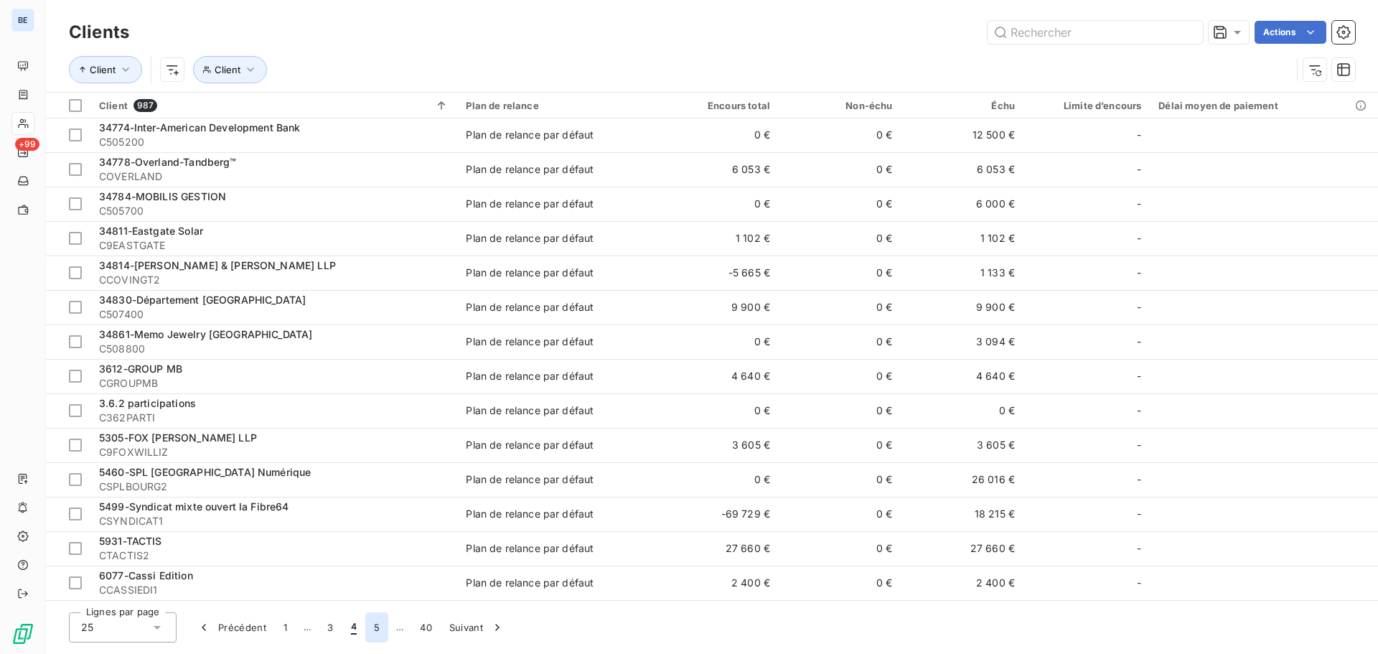
click at [380, 632] on button "5" at bounding box center [376, 627] width 23 height 30
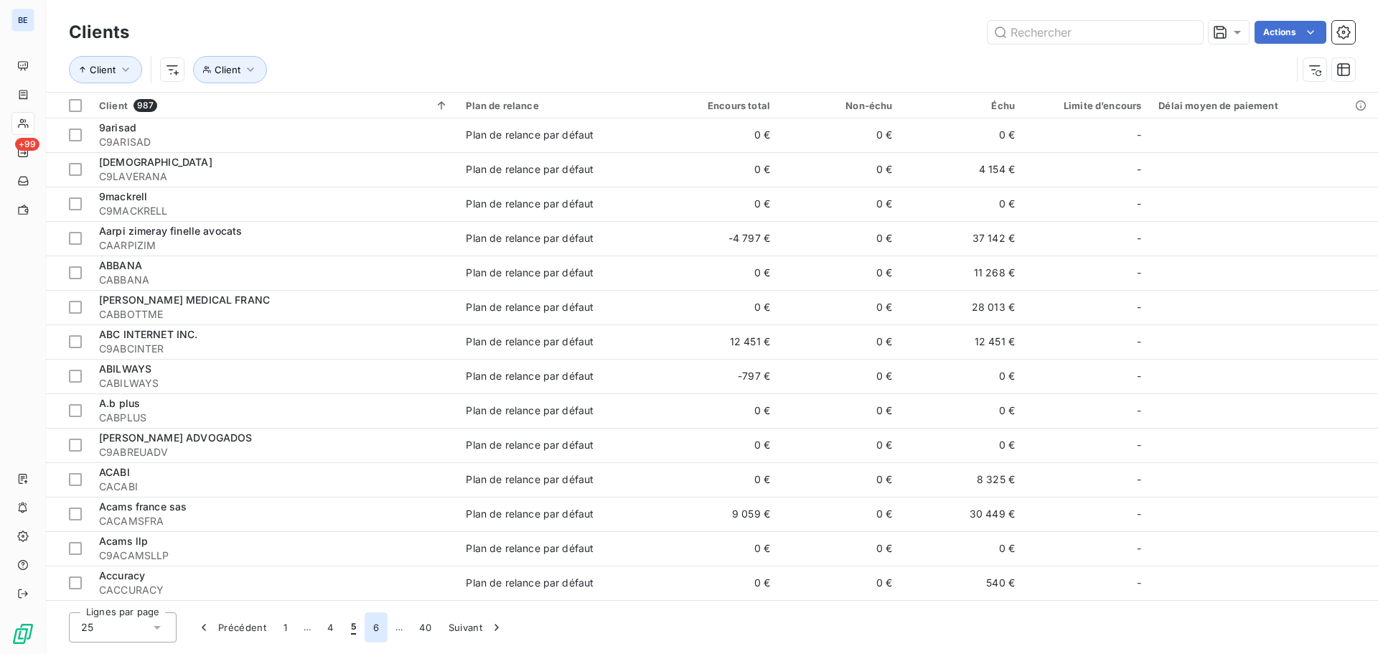
click at [375, 628] on button "6" at bounding box center [376, 627] width 23 height 30
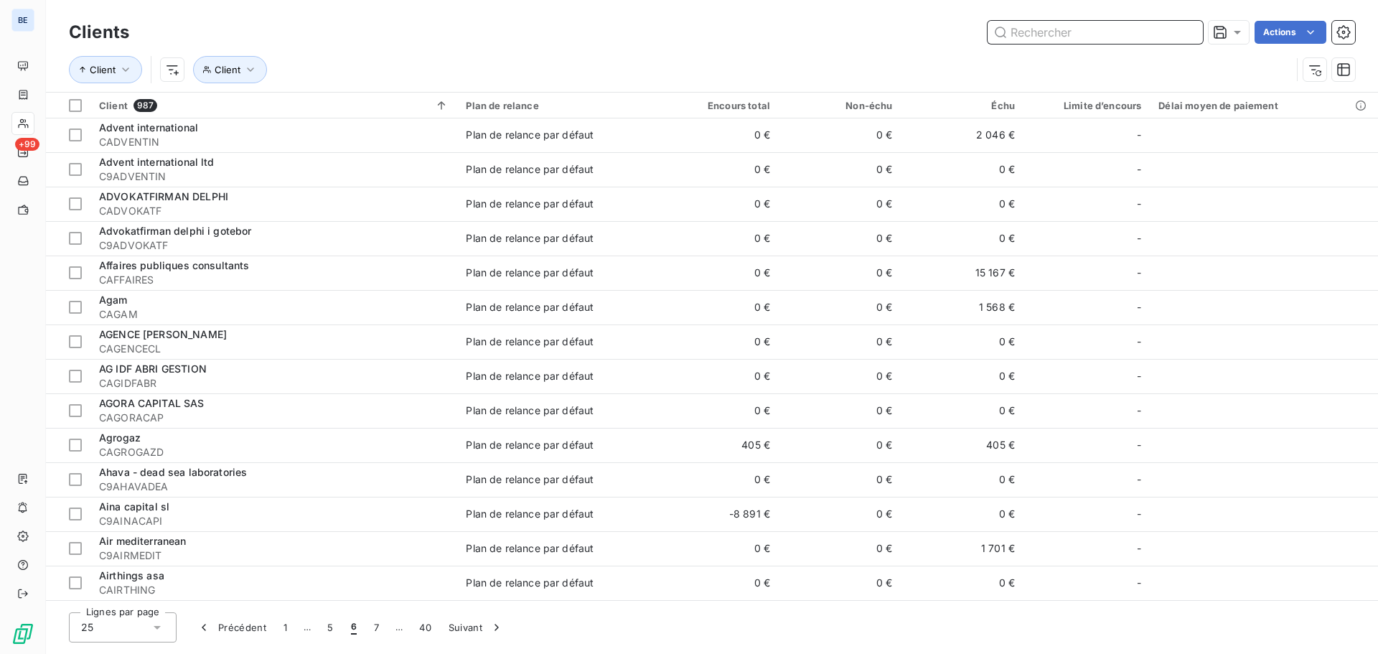
click at [1089, 33] on input "text" at bounding box center [1095, 32] width 215 height 23
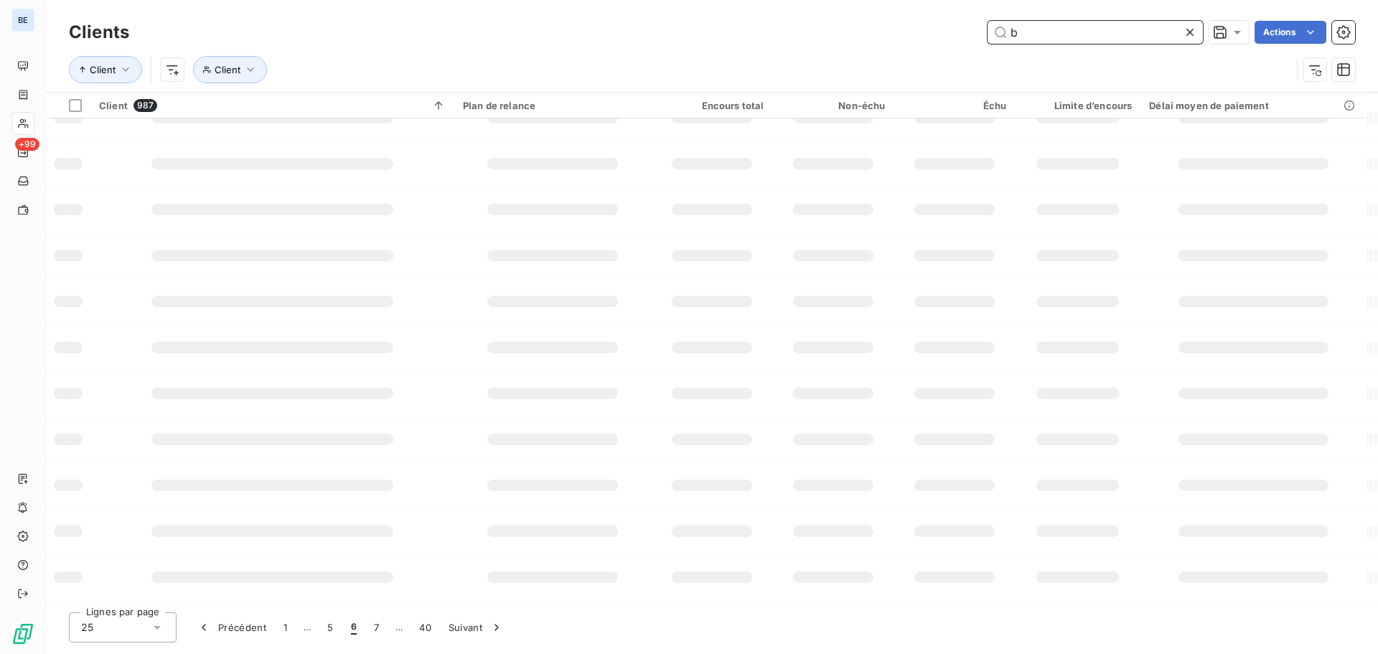
scroll to position [207, 0]
type input "bia"
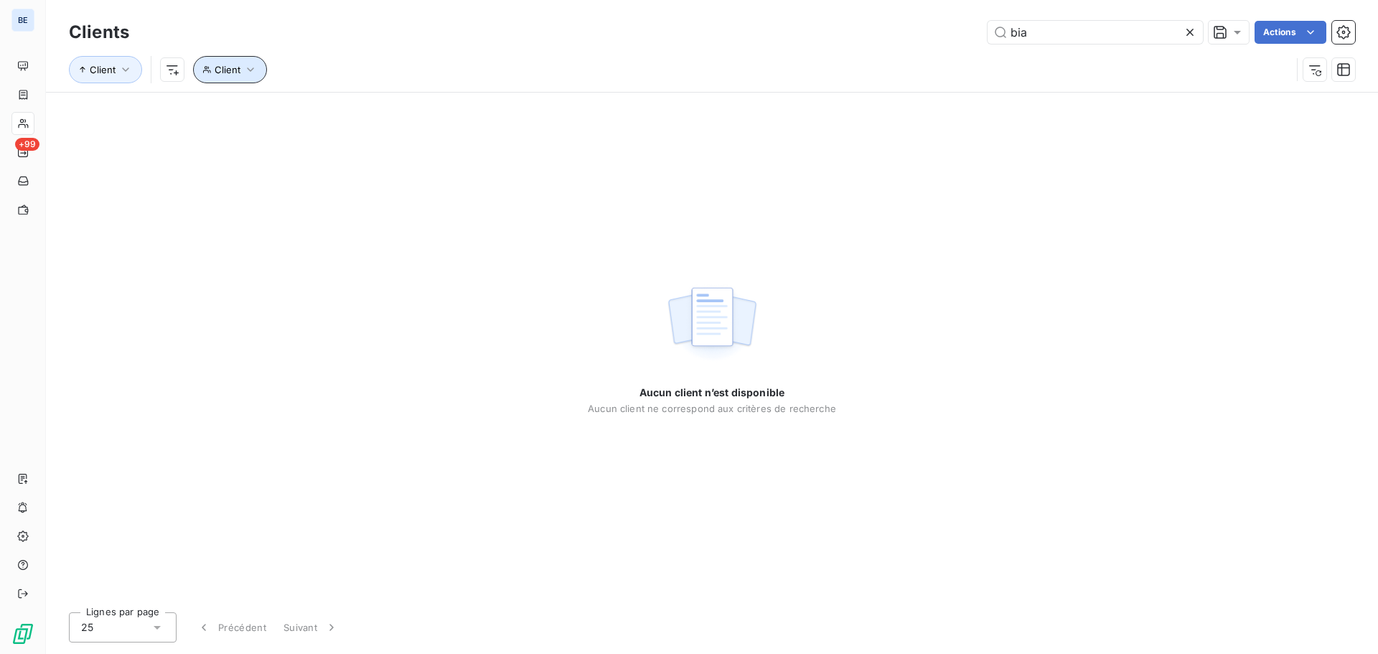
click at [225, 70] on span "Client" at bounding box center [228, 69] width 26 height 11
click at [280, 105] on span "Contient" at bounding box center [266, 106] width 41 height 12
click at [407, 108] on div at bounding box center [458, 107] width 207 height 30
drag, startPoint x: 390, startPoint y: 112, endPoint x: 355, endPoint y: 112, distance: 34.4
click at [355, 112] on div "bia" at bounding box center [458, 107] width 207 height 30
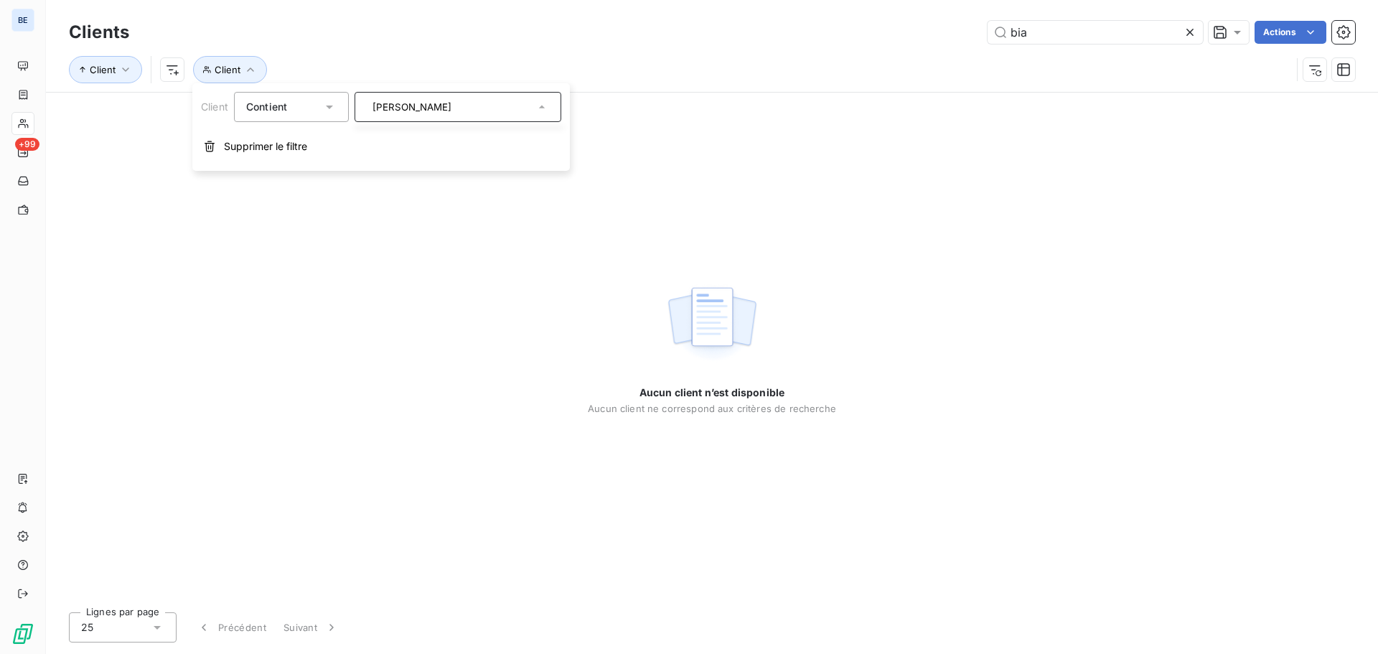
click at [429, 109] on input "[PERSON_NAME]" at bounding box center [451, 106] width 168 height 13
click at [302, 101] on div "Contient" at bounding box center [284, 107] width 76 height 20
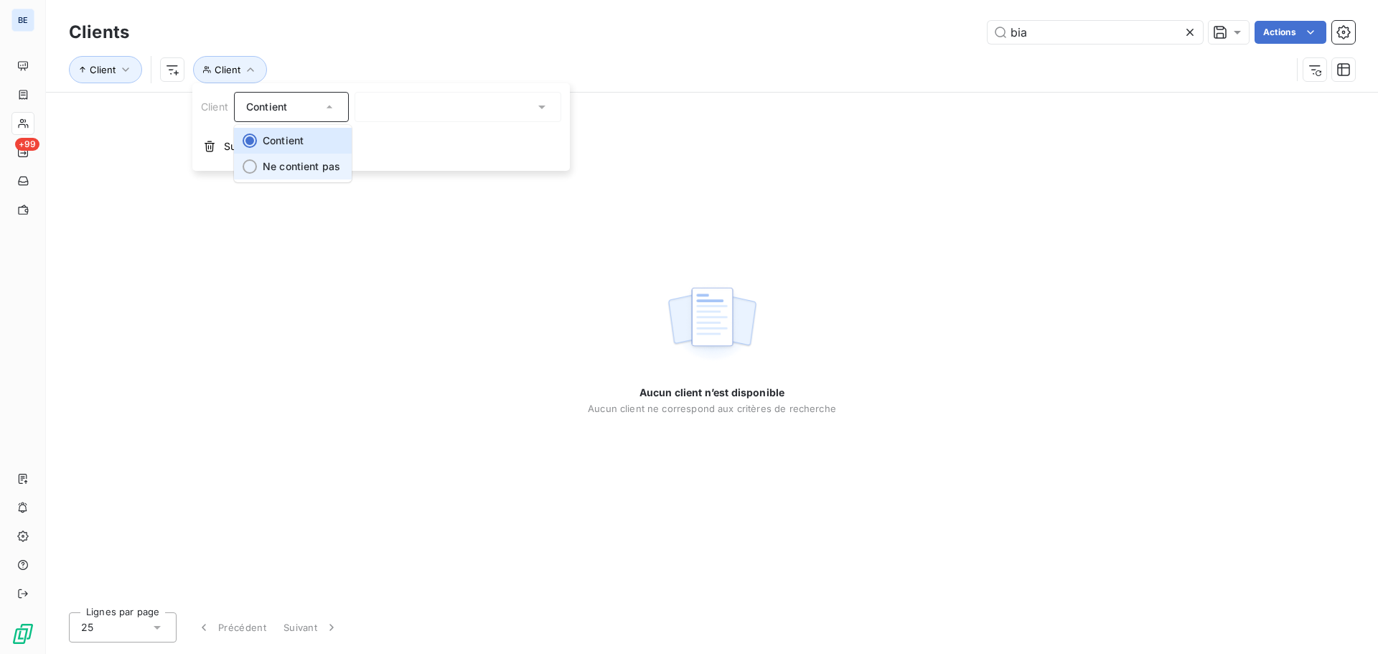
click at [308, 166] on span "Ne contient pas" at bounding box center [302, 166] width 78 height 12
click at [400, 103] on div "[PERSON_NAME]" at bounding box center [458, 107] width 207 height 30
type input "[PERSON_NAME]"
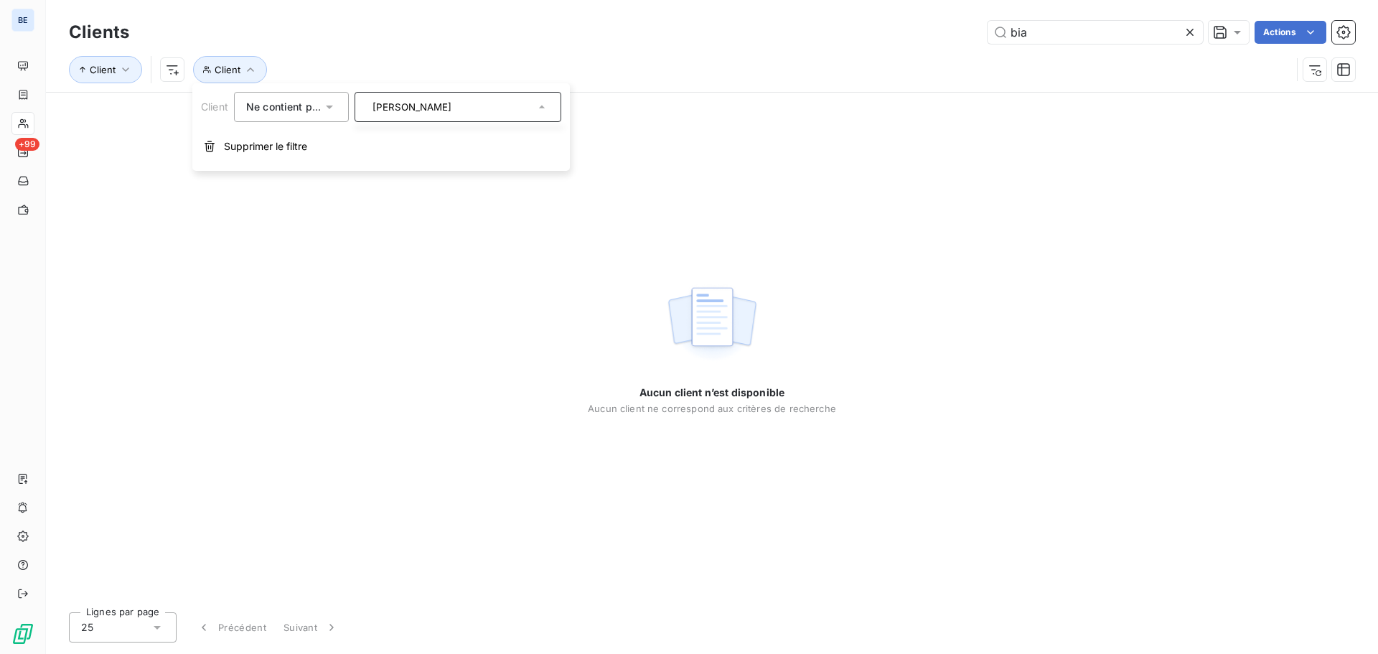
drag, startPoint x: 418, startPoint y: 109, endPoint x: 395, endPoint y: 109, distance: 23.0
click at [397, 109] on input "[PERSON_NAME]" at bounding box center [451, 106] width 168 height 13
click at [339, 103] on div "Ne contient pas" at bounding box center [291, 107] width 115 height 30
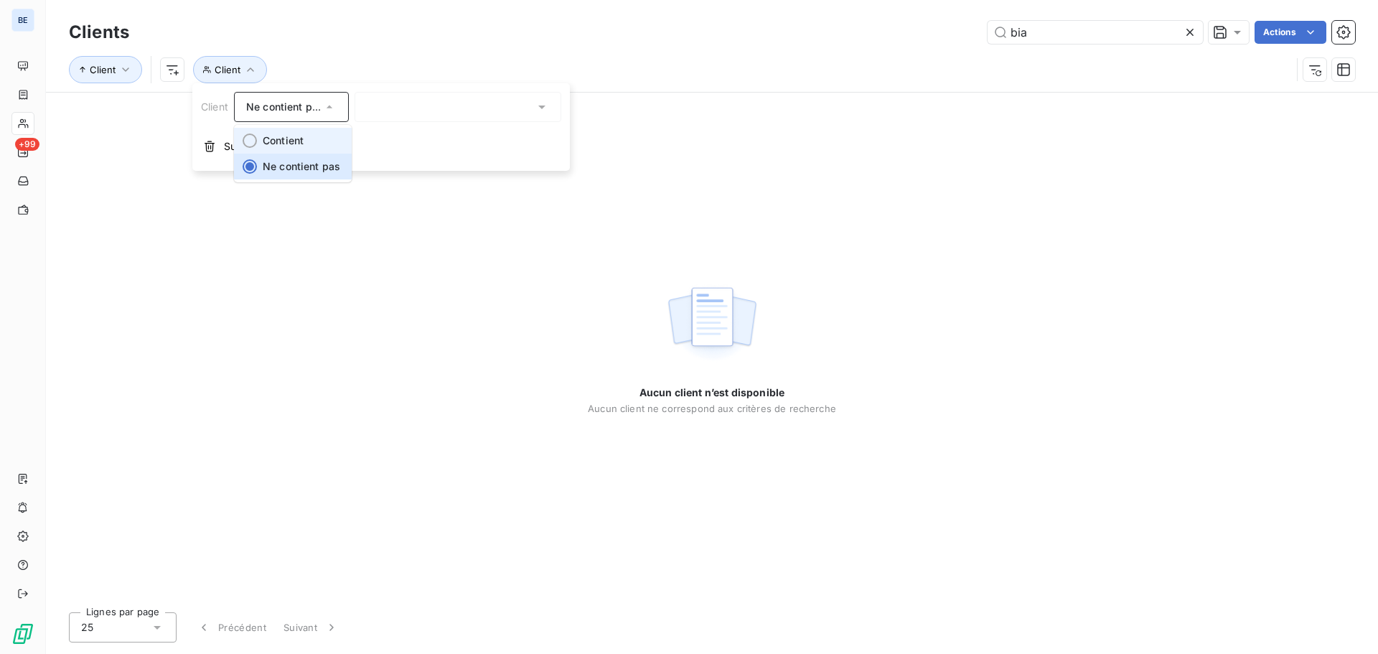
click at [283, 148] on li "Contient" at bounding box center [293, 141] width 118 height 26
click at [396, 108] on div "[PERSON_NAME]" at bounding box center [458, 107] width 207 height 30
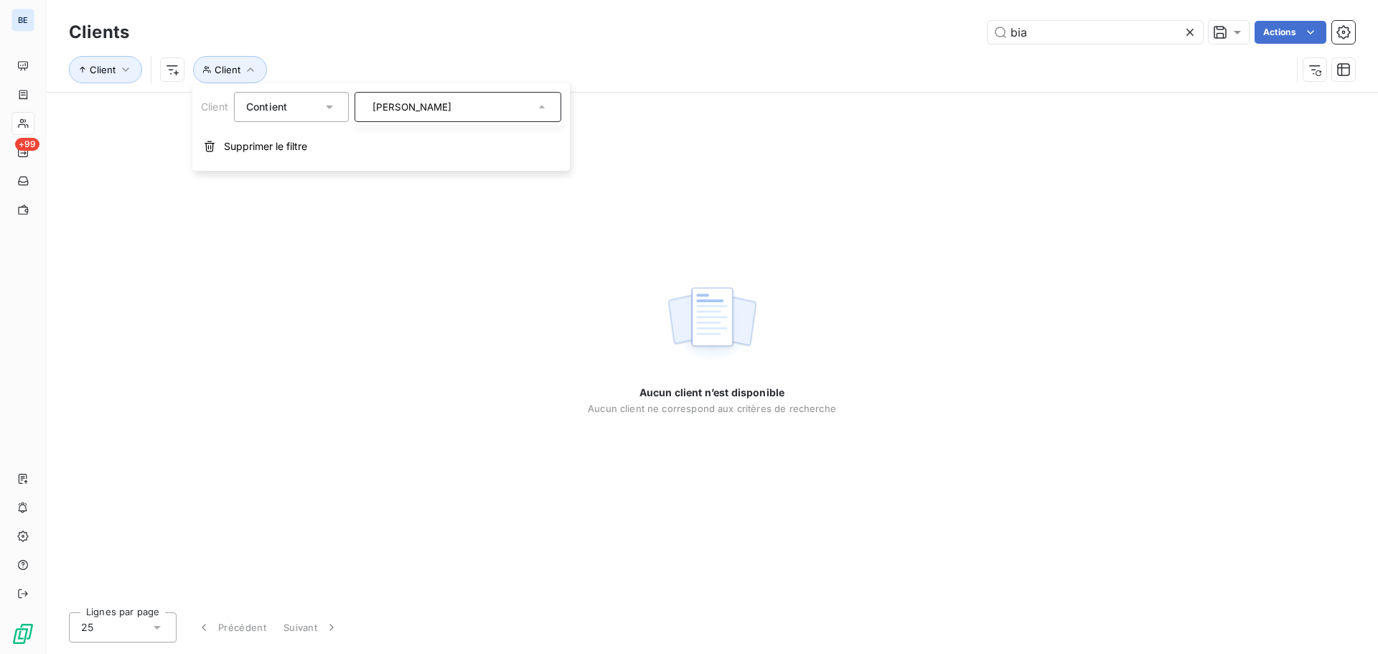
drag, startPoint x: 411, startPoint y: 115, endPoint x: 314, endPoint y: 115, distance: 96.2
click at [314, 115] on div "Client Contient [PERSON_NAME]" at bounding box center [381, 107] width 360 height 30
drag, startPoint x: 416, startPoint y: 100, endPoint x: 350, endPoint y: 107, distance: 65.6
click at [350, 107] on div "Client Contient [PERSON_NAME]" at bounding box center [381, 107] width 360 height 30
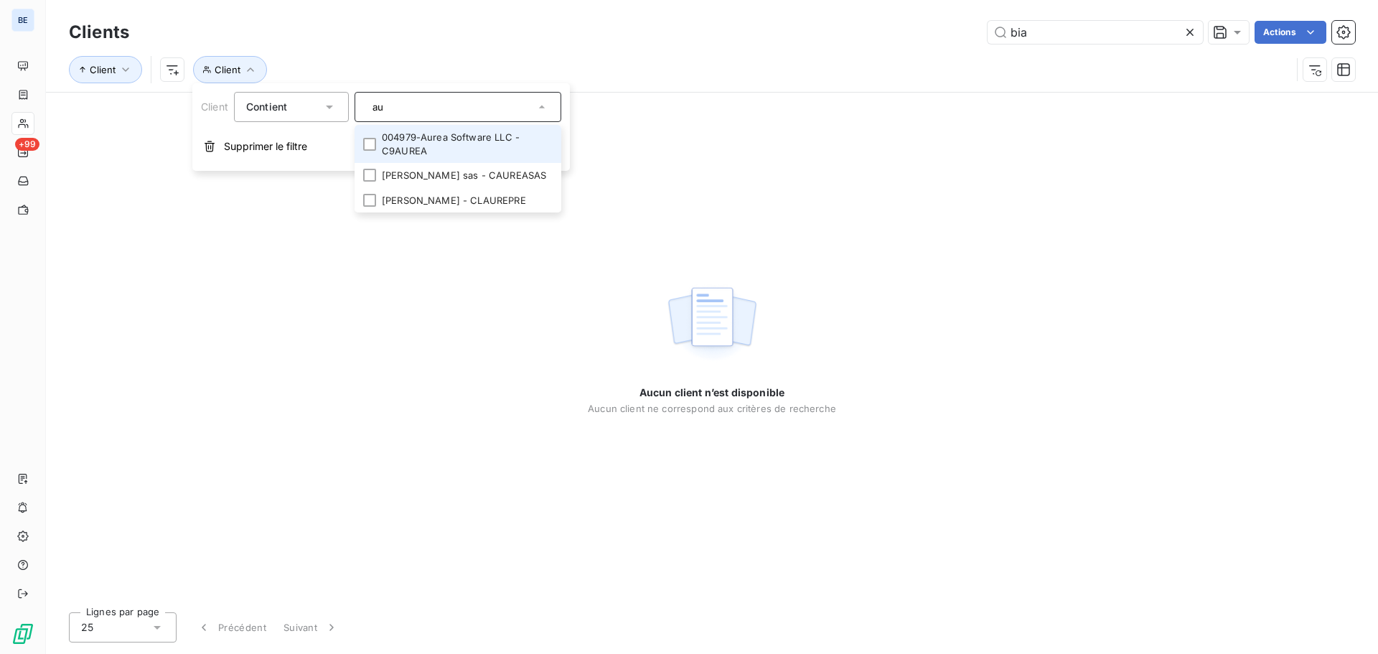
type input "a"
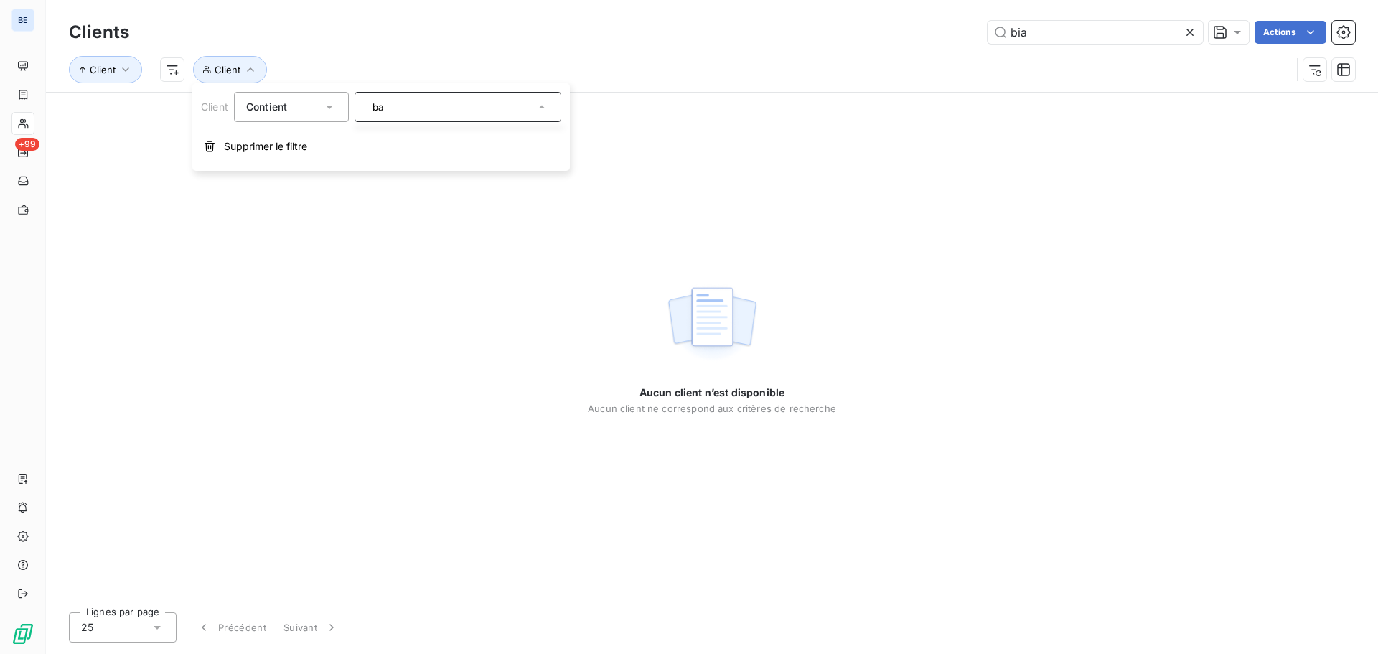
type input "b"
type input "c"
type input "b"
click at [377, 95] on div at bounding box center [458, 107] width 207 height 30
click at [420, 216] on li "Vendome cross - CVENDOMEC" at bounding box center [458, 212] width 207 height 25
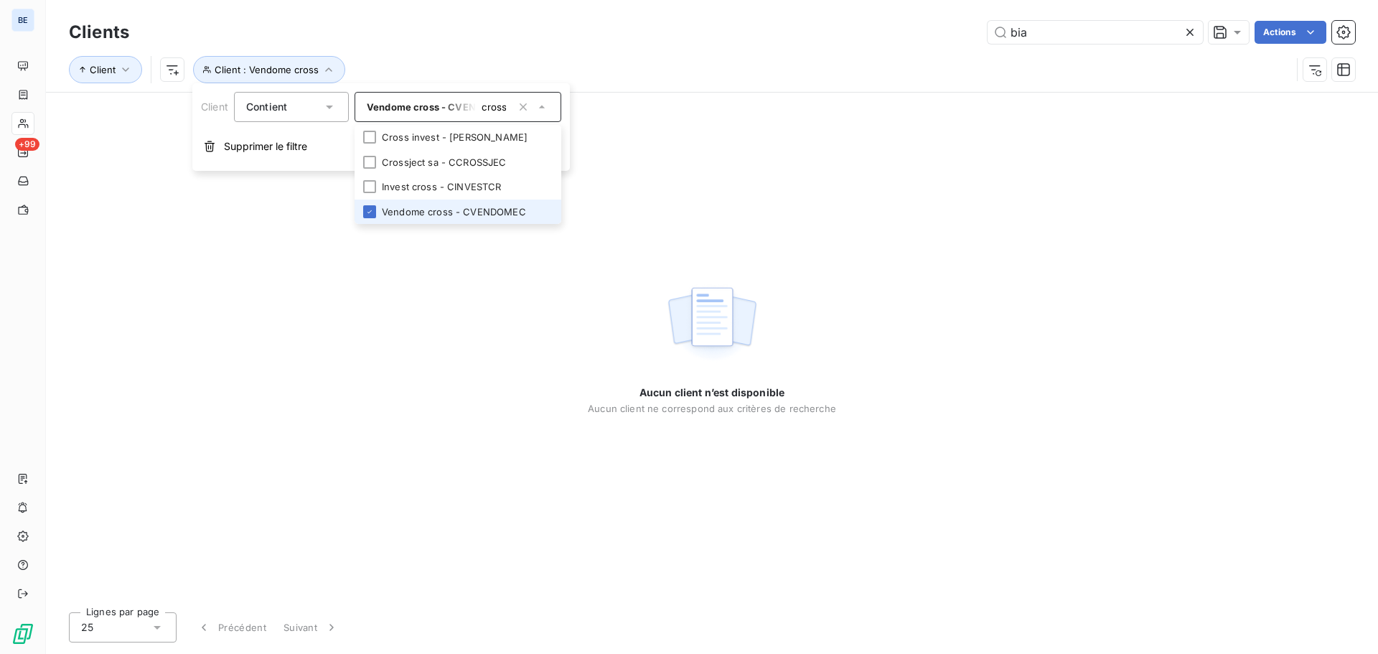
drag, startPoint x: 529, startPoint y: 212, endPoint x: 474, endPoint y: 211, distance: 54.5
click at [474, 211] on li "Vendome cross - CVENDOMEC" at bounding box center [458, 212] width 207 height 25
click at [452, 106] on span "Vendome cross - CVENDOMEC" at bounding box center [439, 106] width 145 height 11
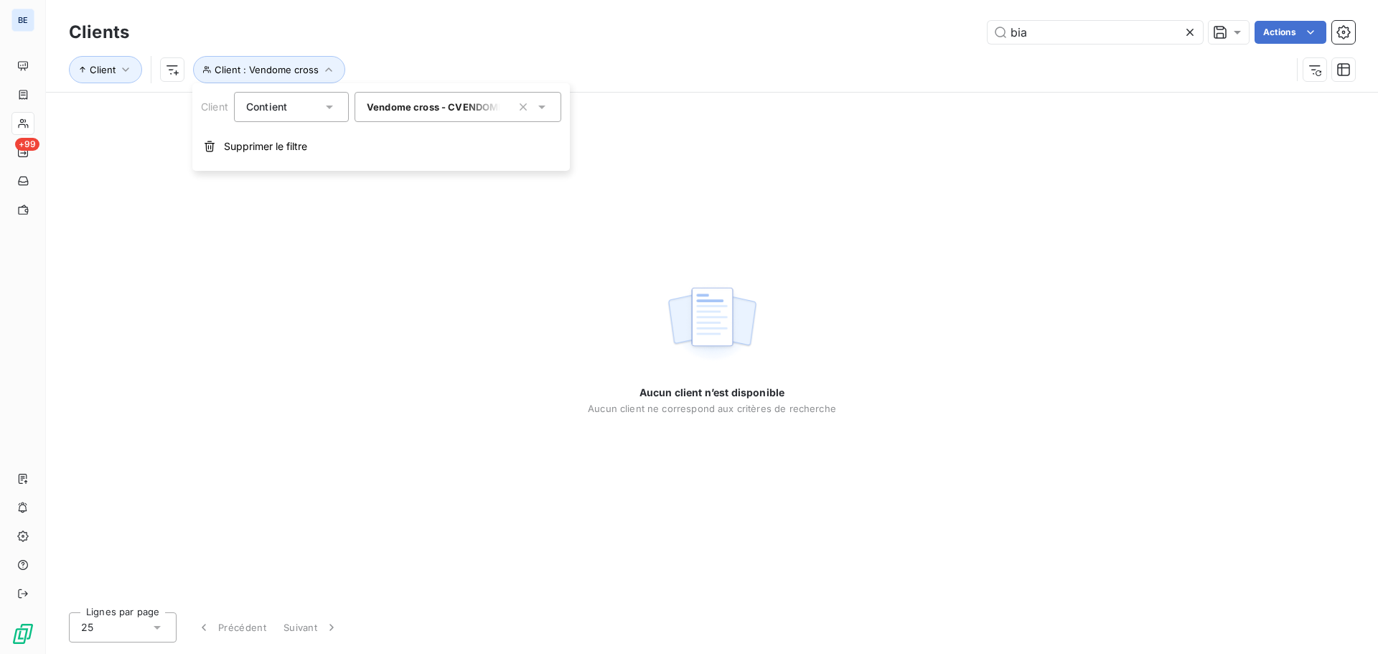
drag, startPoint x: 461, startPoint y: 108, endPoint x: 500, endPoint y: 108, distance: 38.8
click at [500, 108] on span "Vendome cross - CVENDOMEC" at bounding box center [439, 106] width 145 height 11
type input "cross"
click at [674, 24] on div "bia Actions" at bounding box center [750, 32] width 1209 height 23
